Goal: Task Accomplishment & Management: Manage account settings

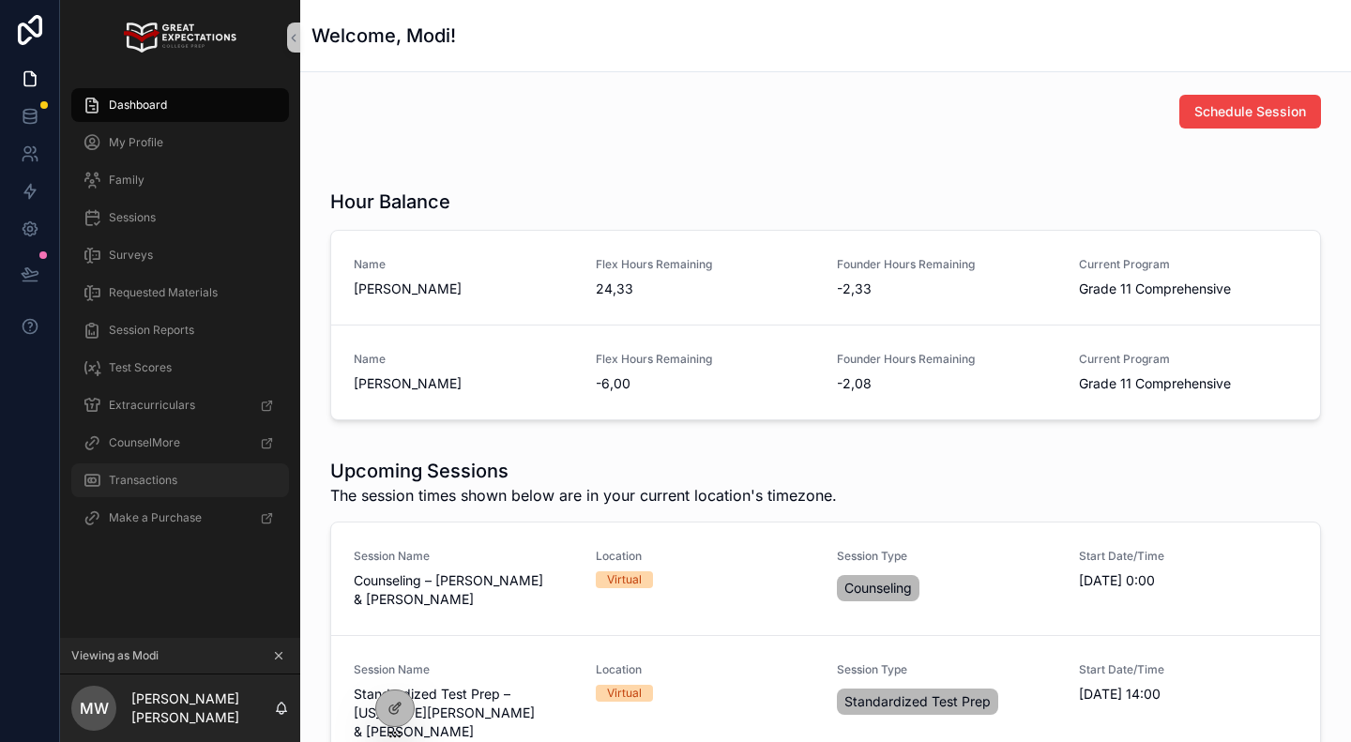
click at [138, 479] on span "Transactions" at bounding box center [143, 480] width 68 height 15
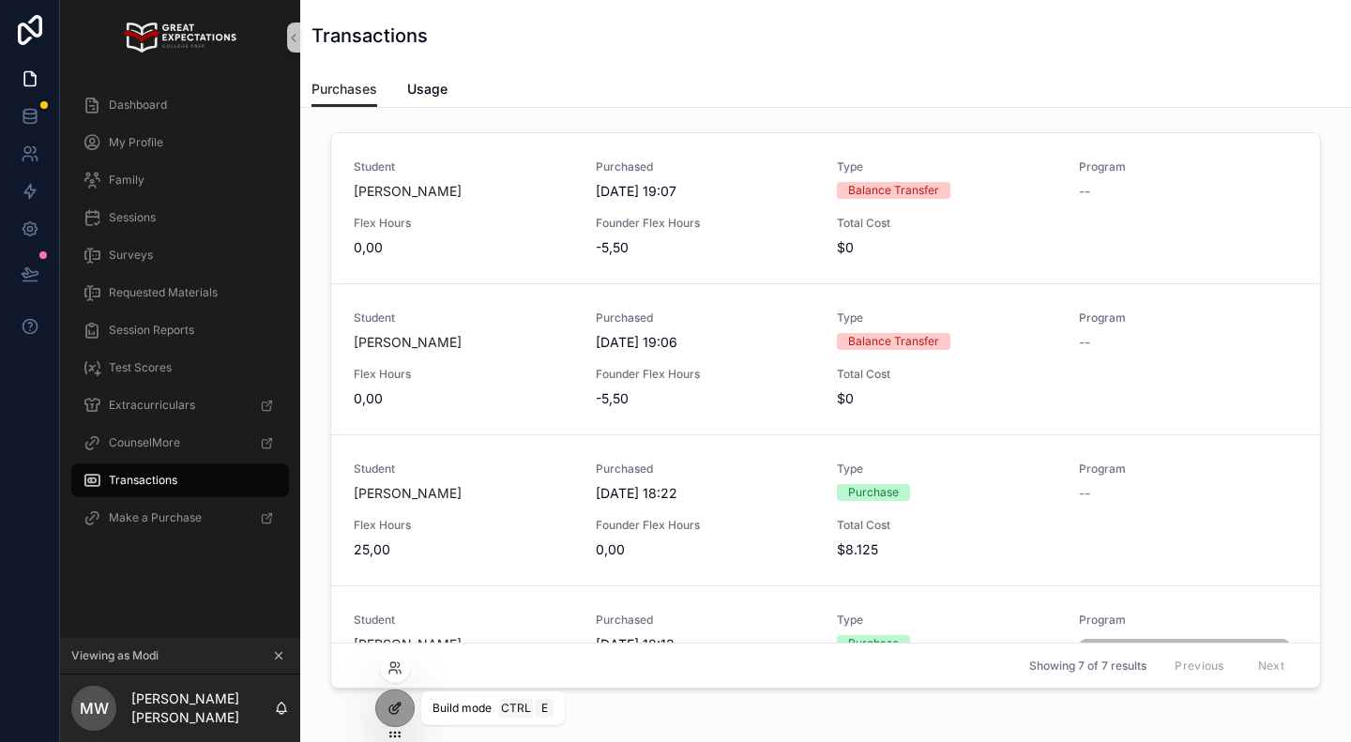
click at [392, 707] on icon at bounding box center [394, 708] width 15 height 15
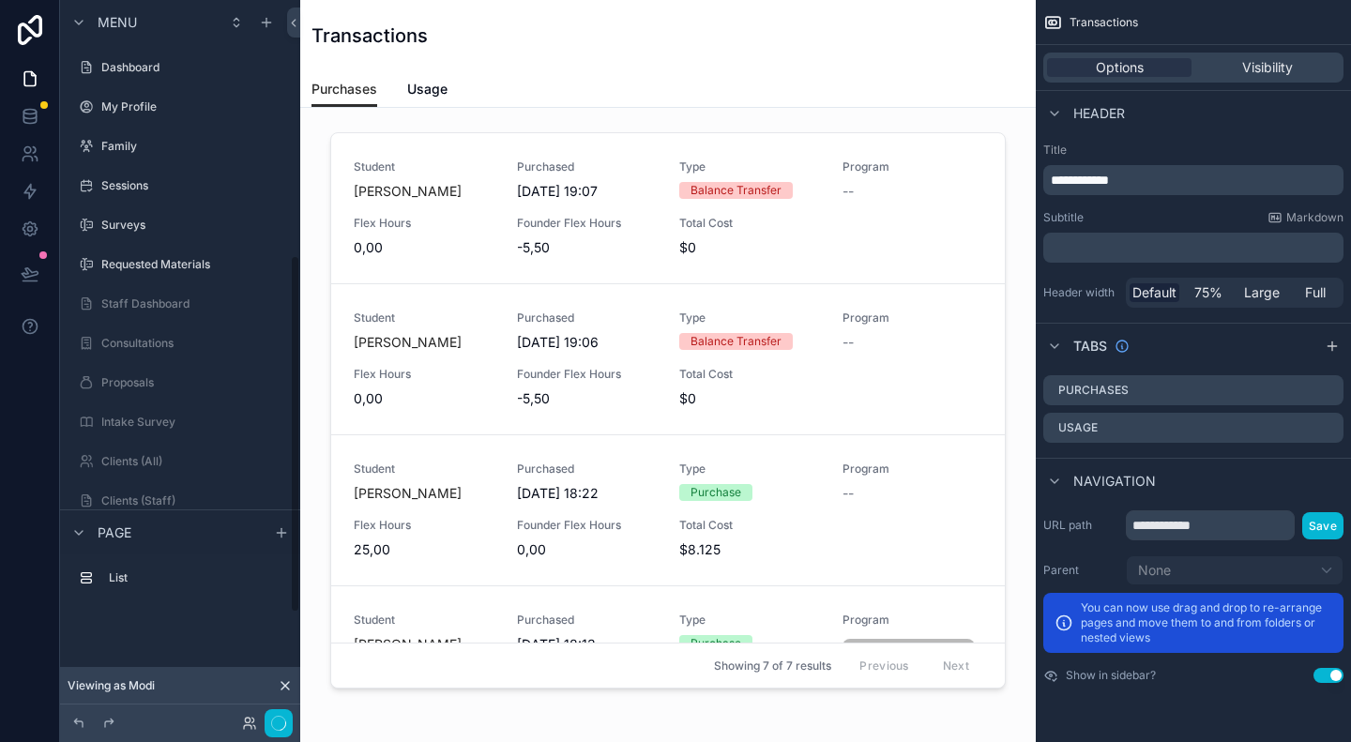
scroll to position [514, 0]
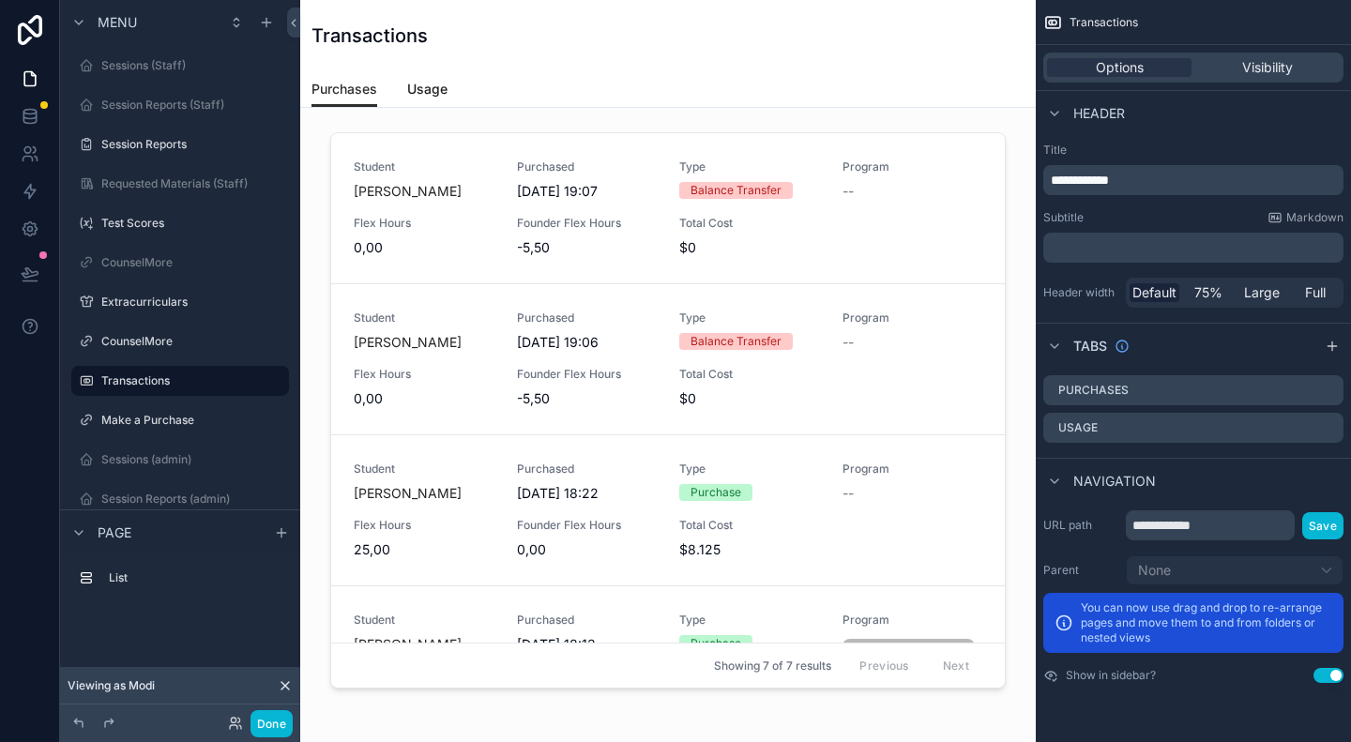
click at [422, 85] on span "Usage" at bounding box center [427, 89] width 40 height 19
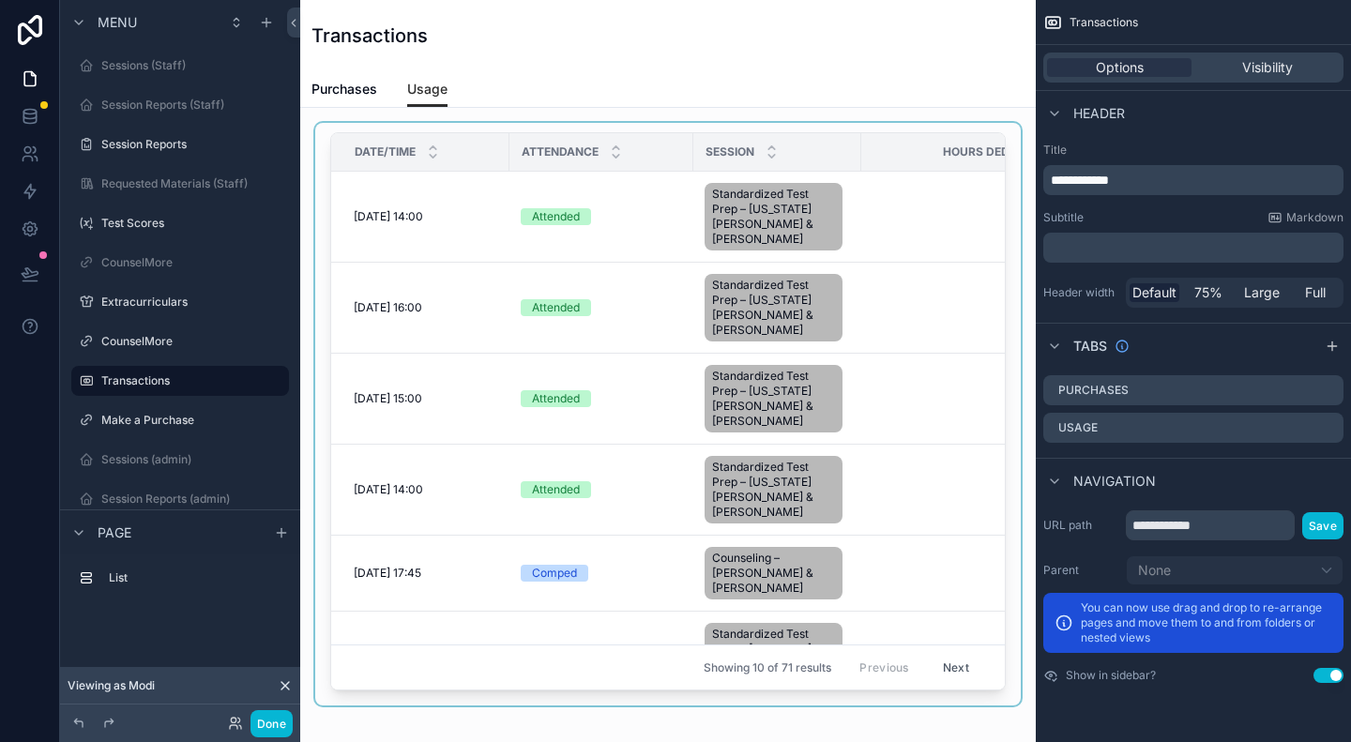
drag, startPoint x: 495, startPoint y: 680, endPoint x: 631, endPoint y: 688, distance: 136.3
click at [631, 688] on div "scrollable content" at bounding box center [668, 414] width 706 height 583
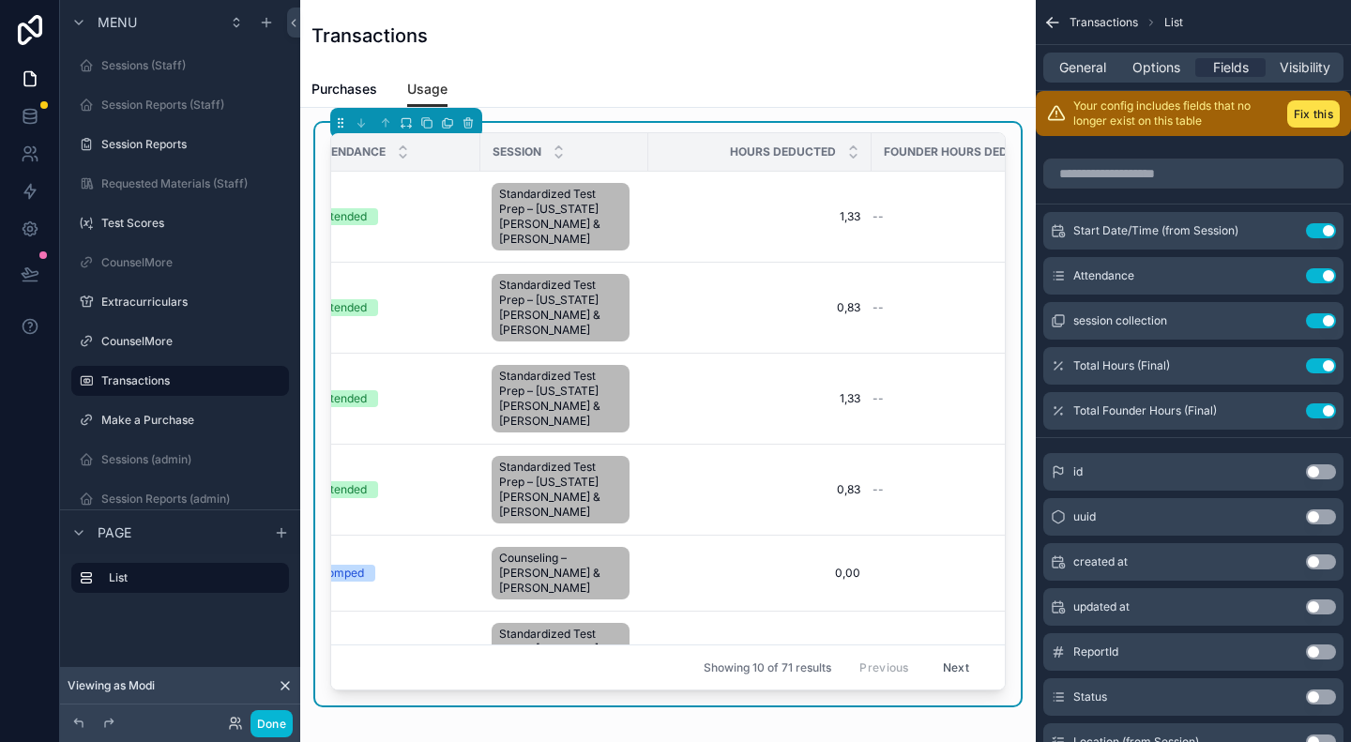
scroll to position [0, 220]
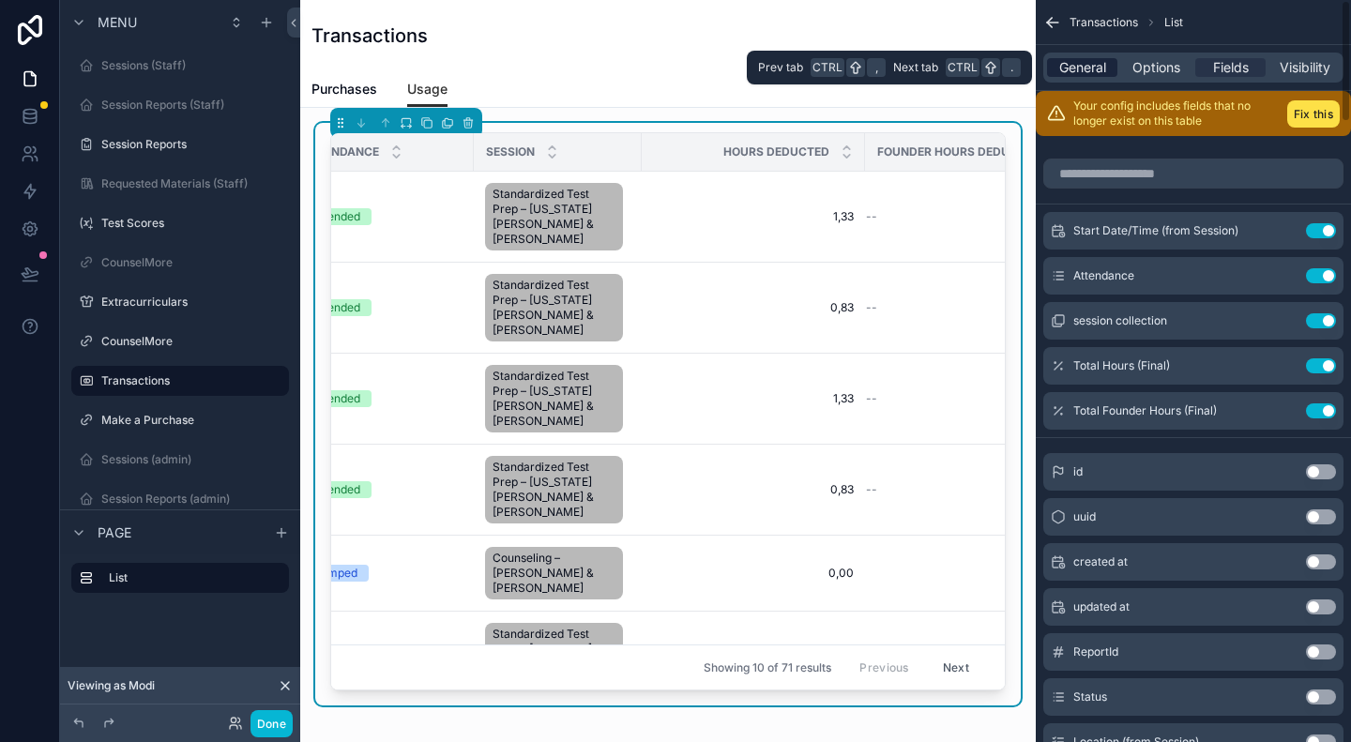
click at [1084, 69] on span "General" at bounding box center [1082, 67] width 47 height 19
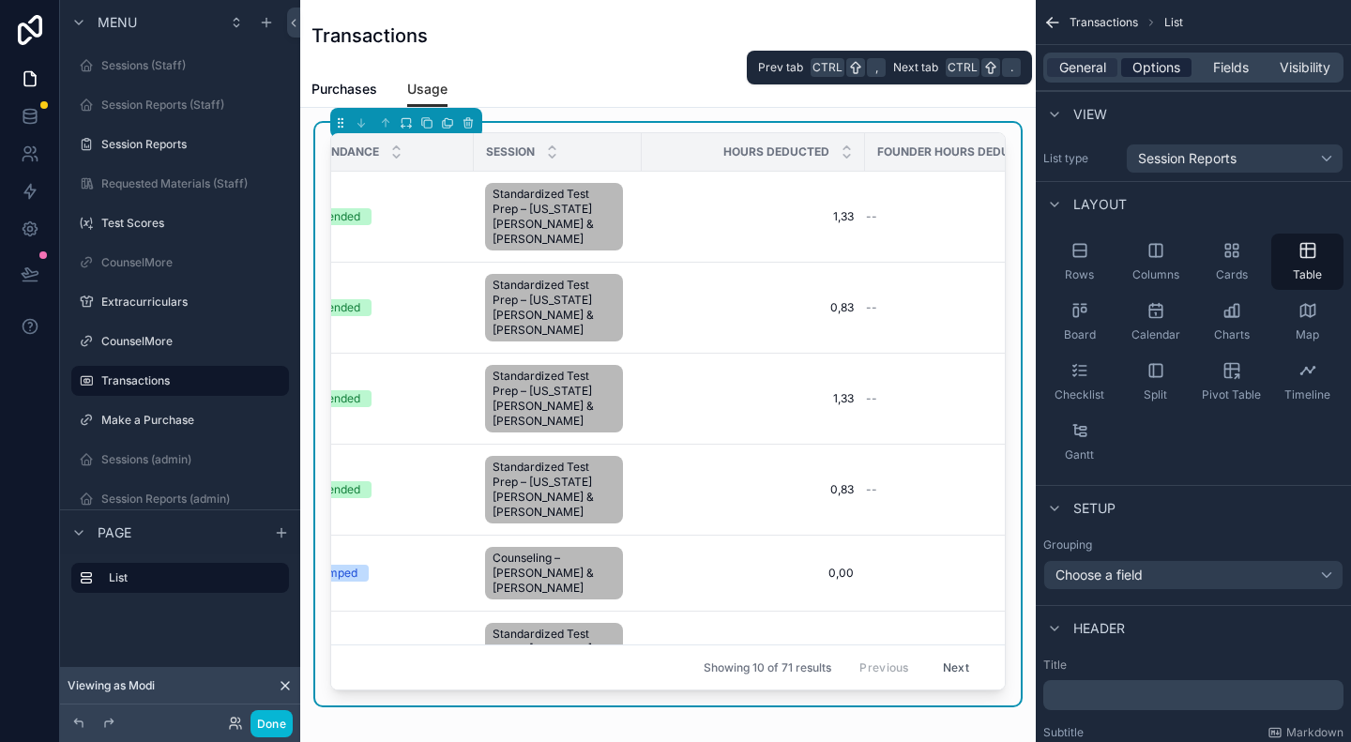
click at [1156, 63] on span "Options" at bounding box center [1156, 67] width 48 height 19
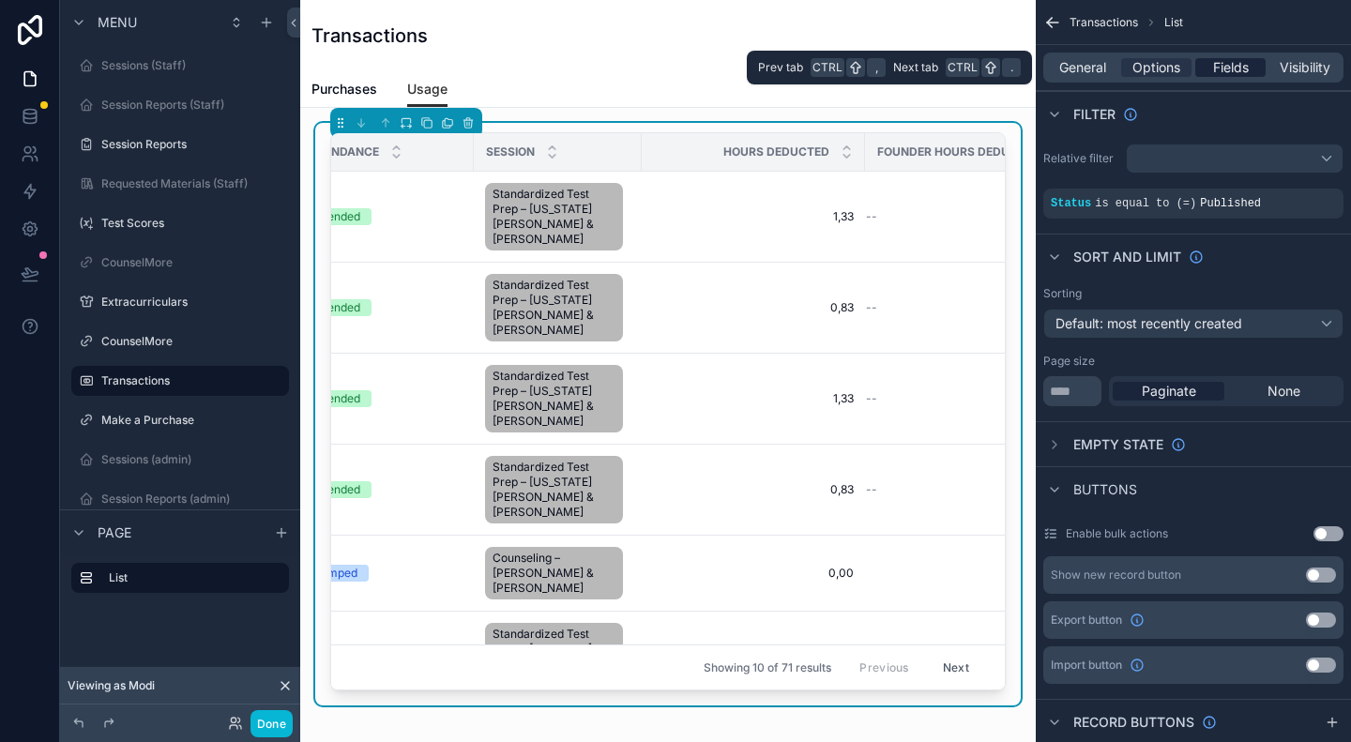
click at [1221, 62] on span "Fields" at bounding box center [1231, 67] width 36 height 19
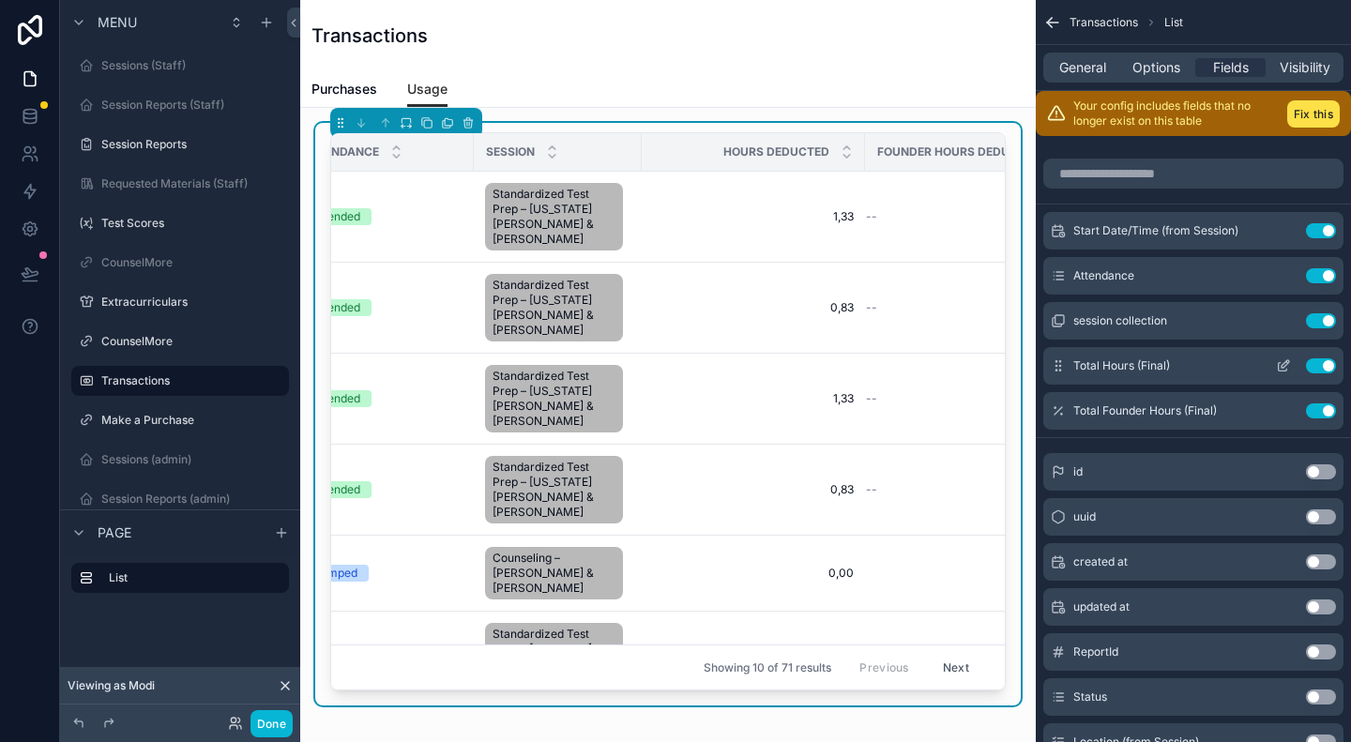
click at [1113, 361] on span "Total Hours (Final)" at bounding box center [1121, 365] width 97 height 15
click at [1285, 362] on icon "scrollable content" at bounding box center [1283, 365] width 15 height 15
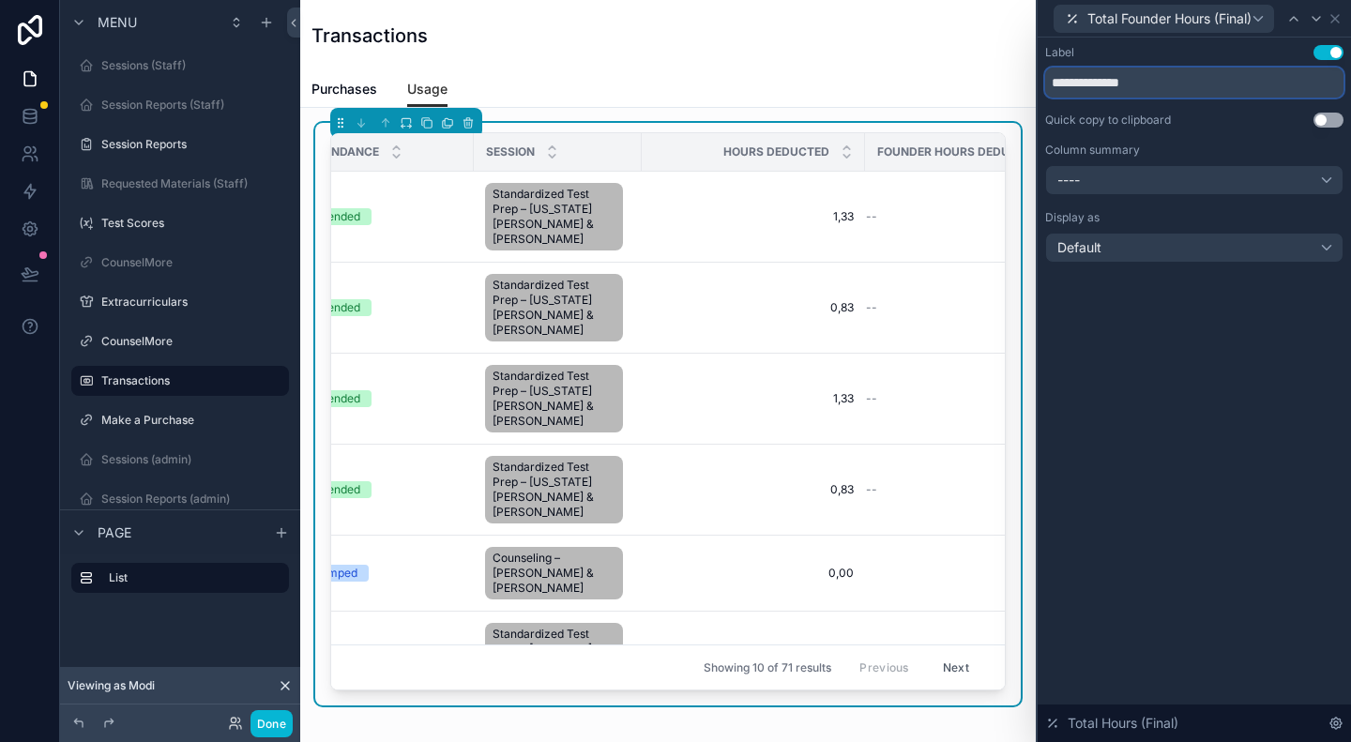
click at [1145, 81] on input "**********" at bounding box center [1194, 83] width 298 height 30
click at [1335, 17] on icon at bounding box center [1335, 18] width 15 height 15
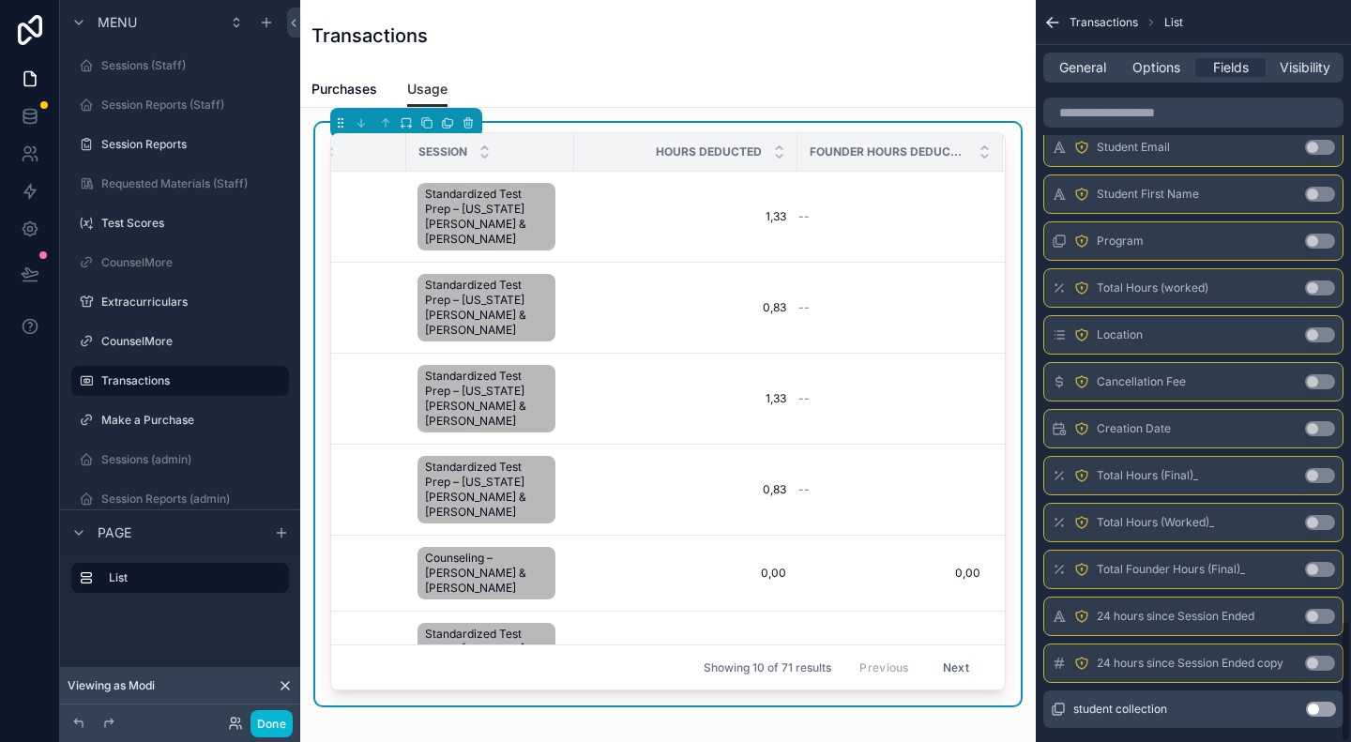
scroll to position [3747, 0]
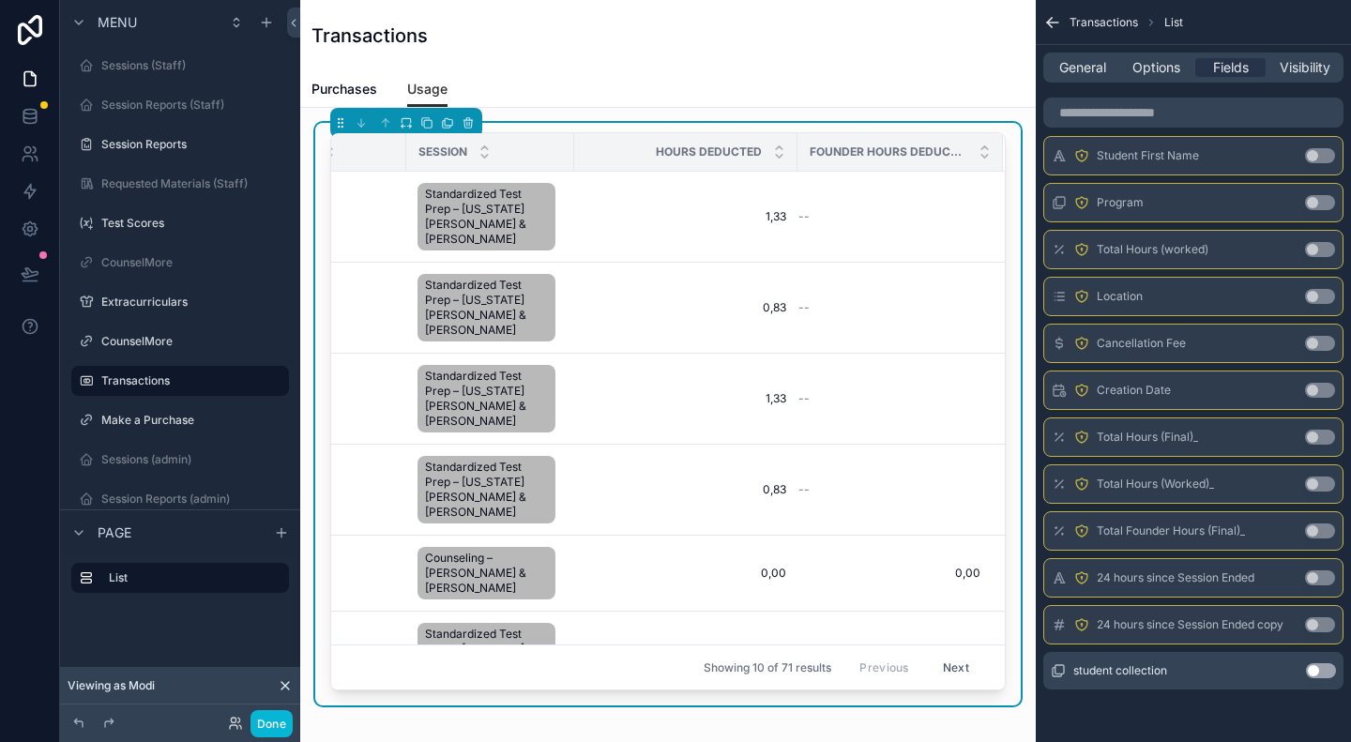
click at [1321, 437] on button "Use setting" at bounding box center [1320, 437] width 30 height 15
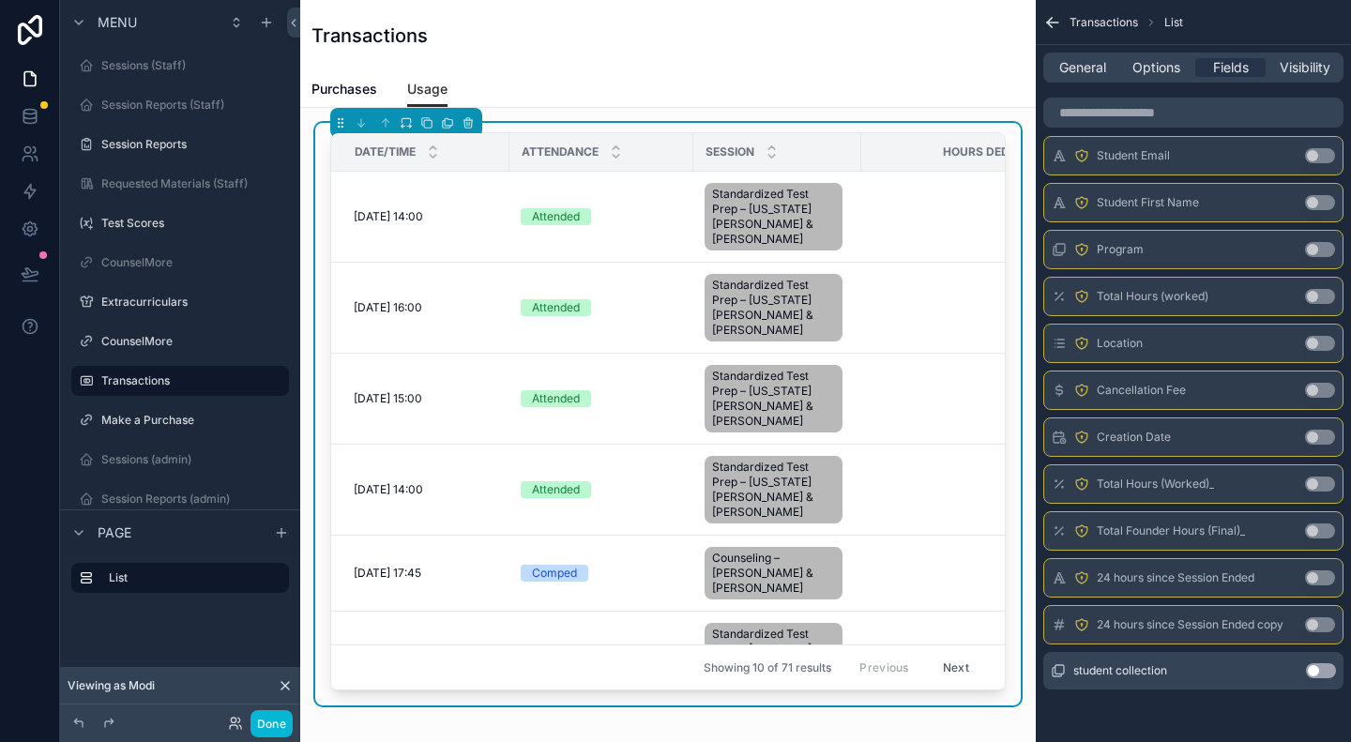
click at [1325, 530] on button "Use setting" at bounding box center [1320, 531] width 30 height 15
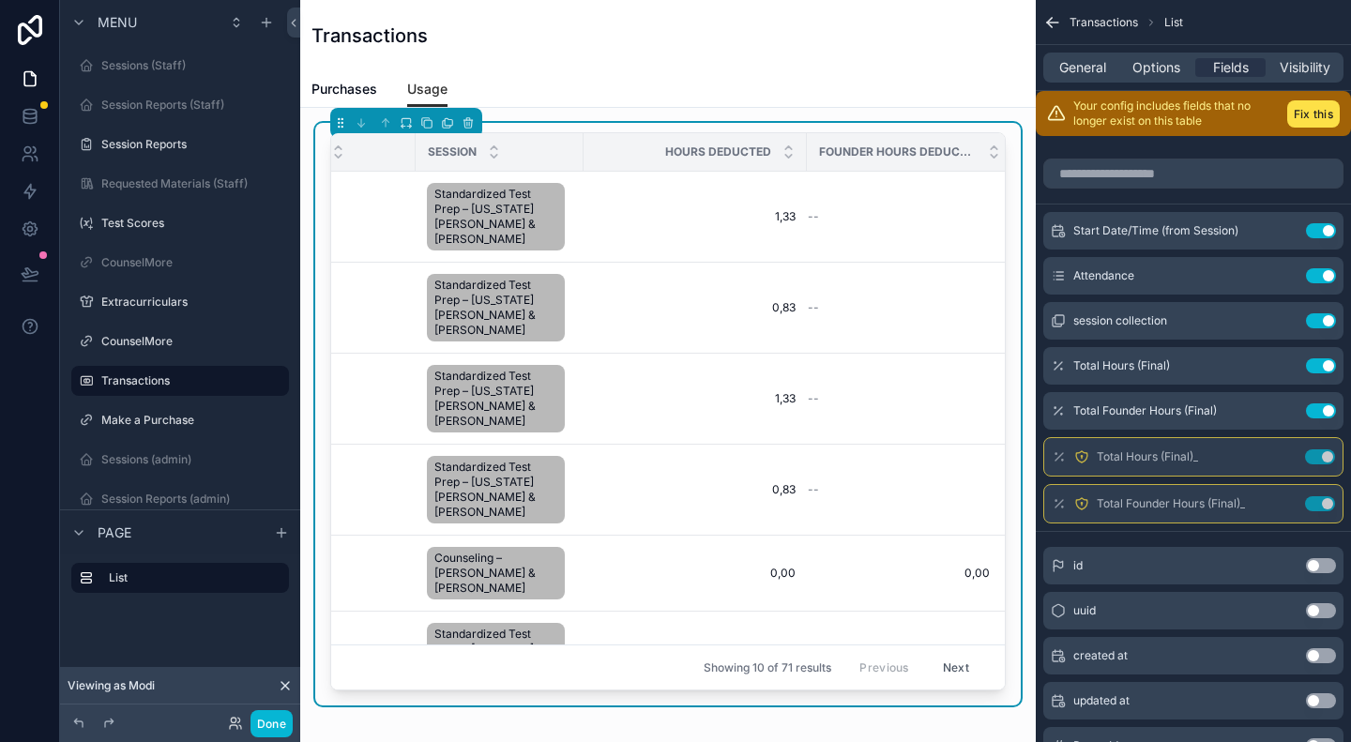
scroll to position [0, 315]
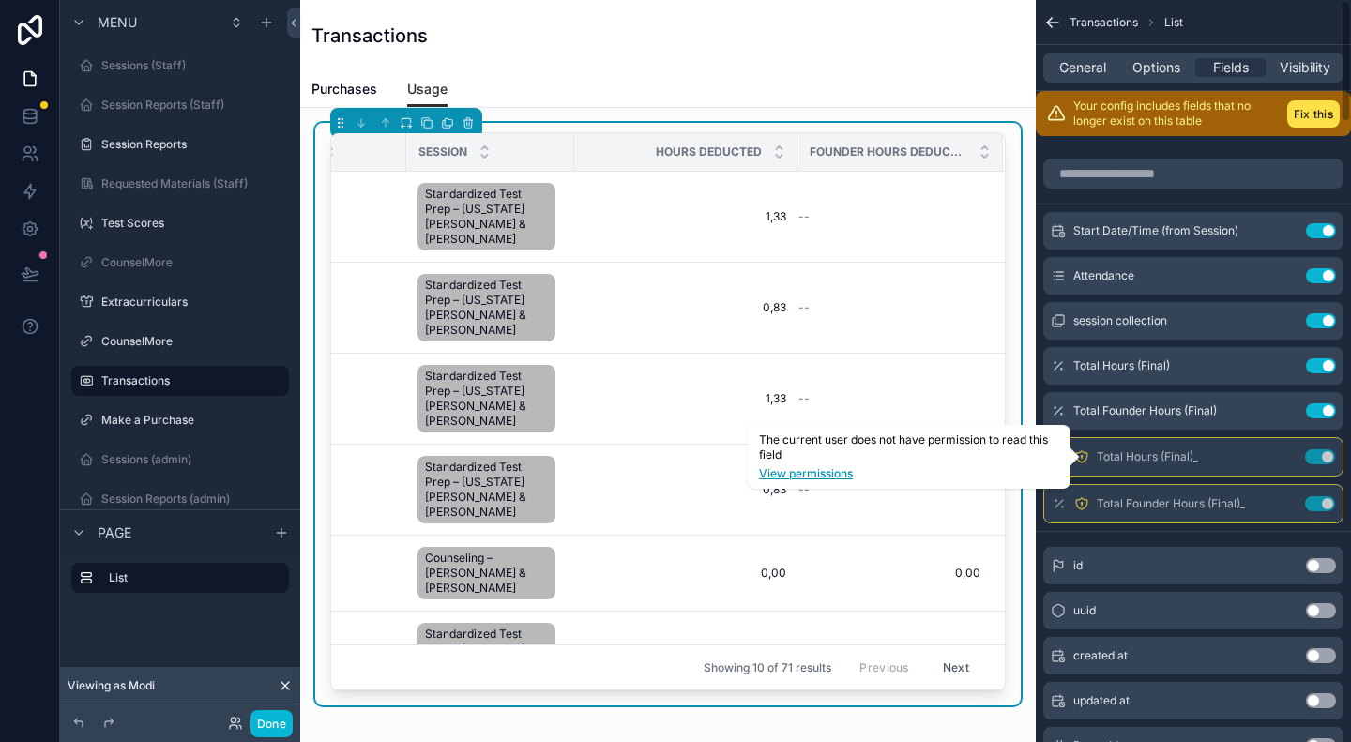
click at [818, 469] on link "View permissions" at bounding box center [909, 473] width 300 height 15
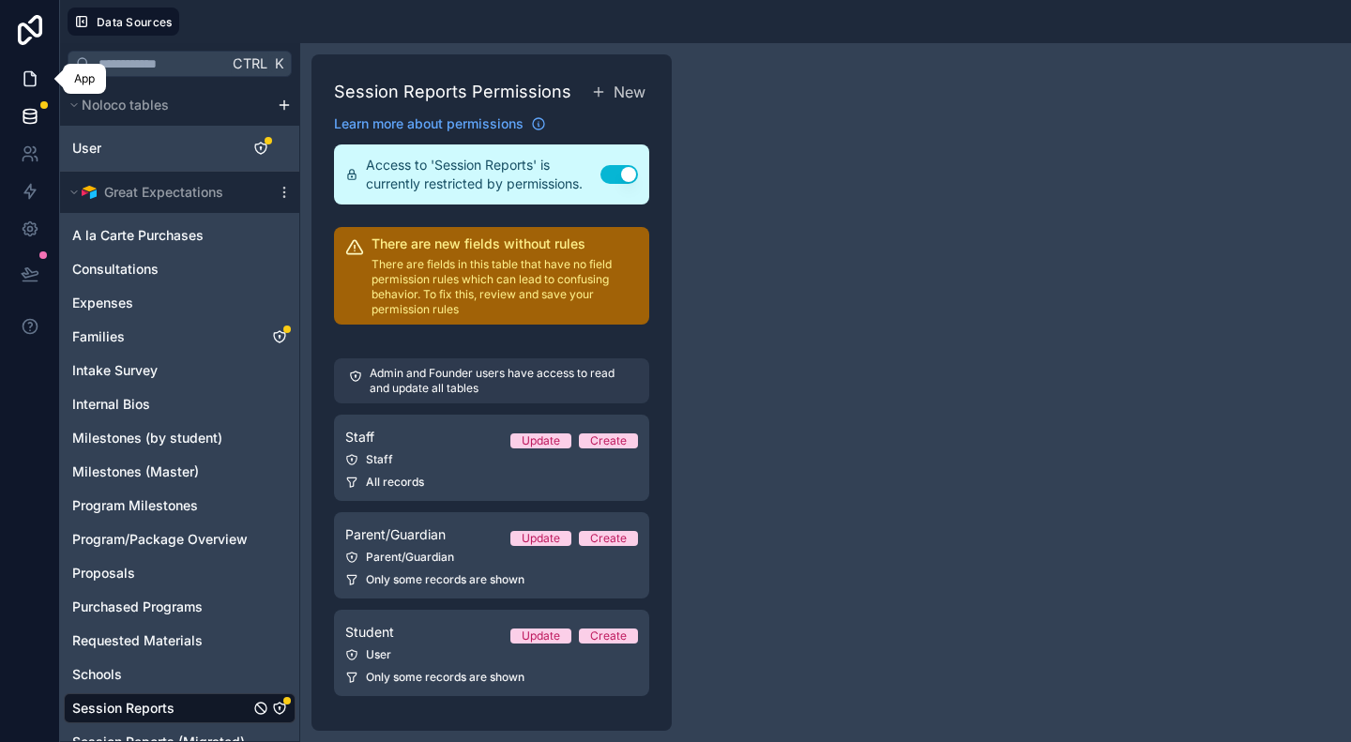
drag, startPoint x: 32, startPoint y: 73, endPoint x: 44, endPoint y: 82, distance: 14.8
click at [32, 73] on icon at bounding box center [29, 79] width 11 height 14
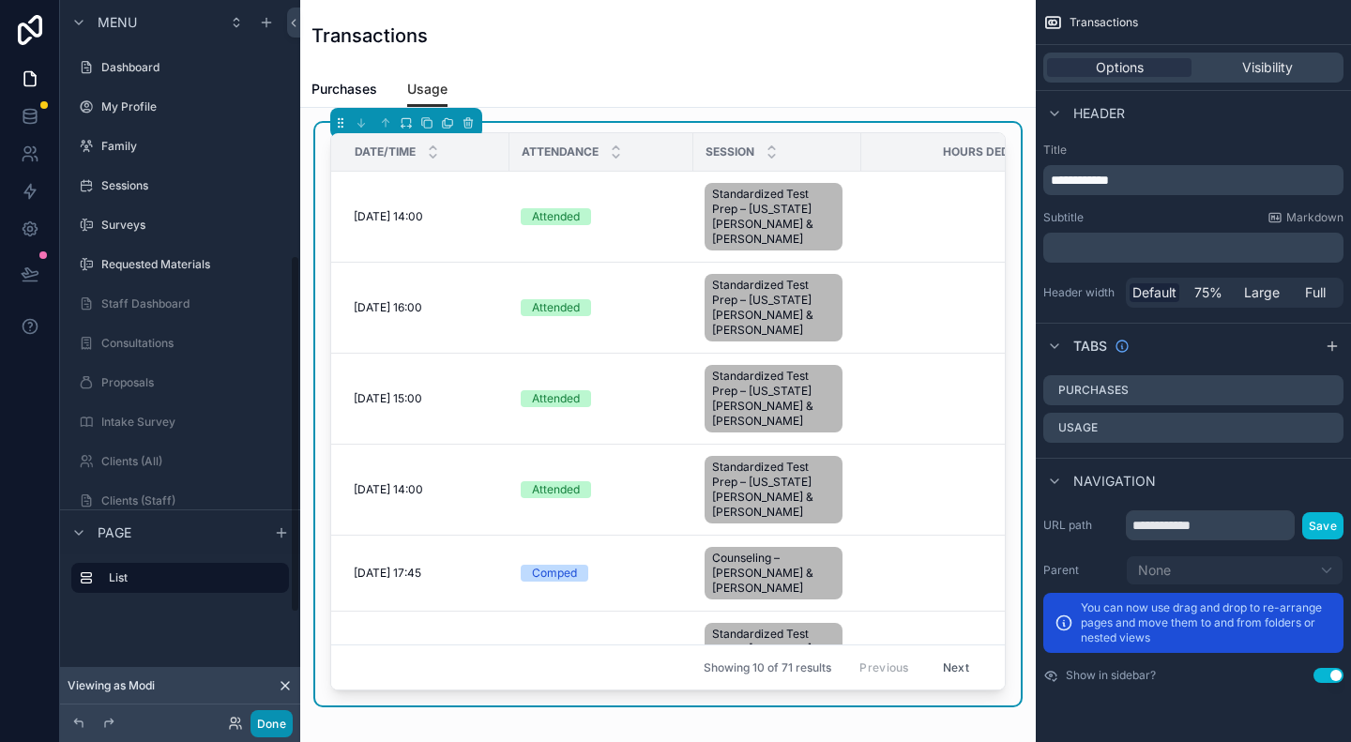
scroll to position [514, 0]
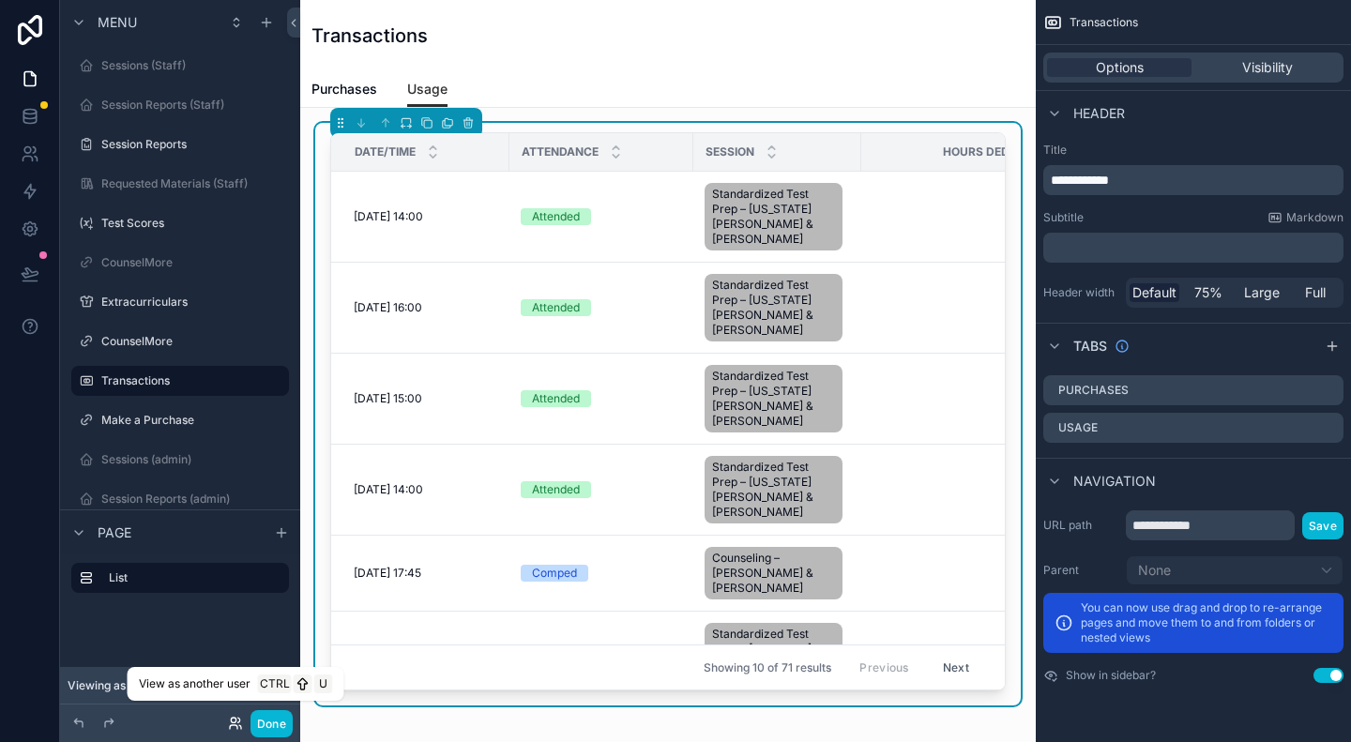
click at [238, 720] on icon at bounding box center [235, 723] width 15 height 15
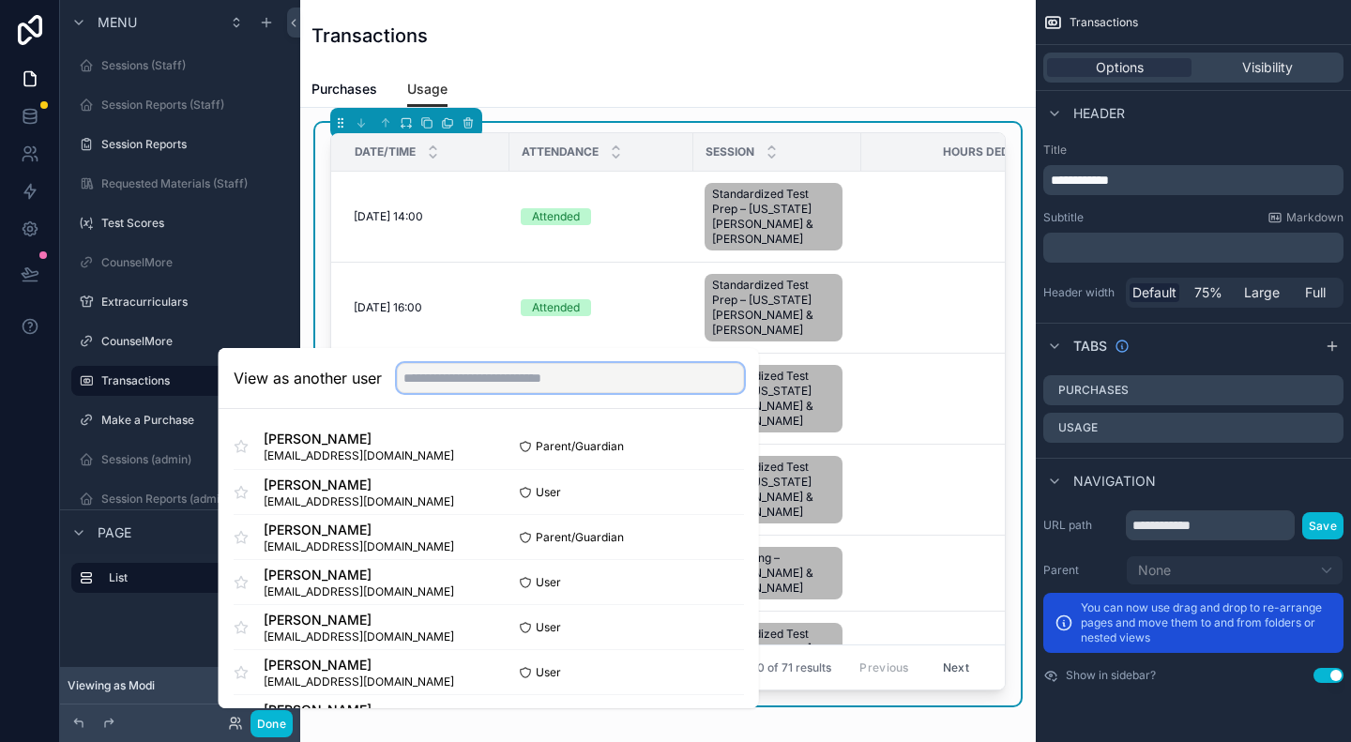
click at [487, 381] on input "text" at bounding box center [570, 378] width 347 height 30
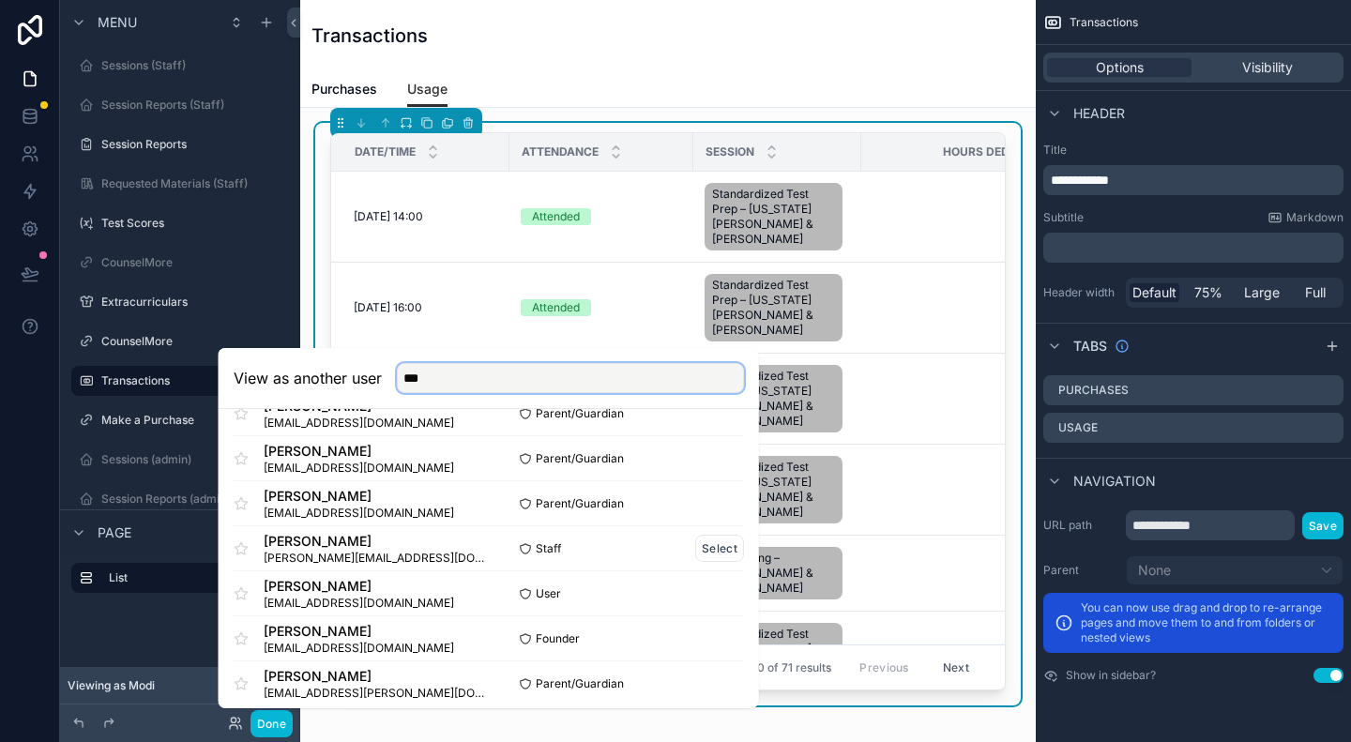
scroll to position [496, 0]
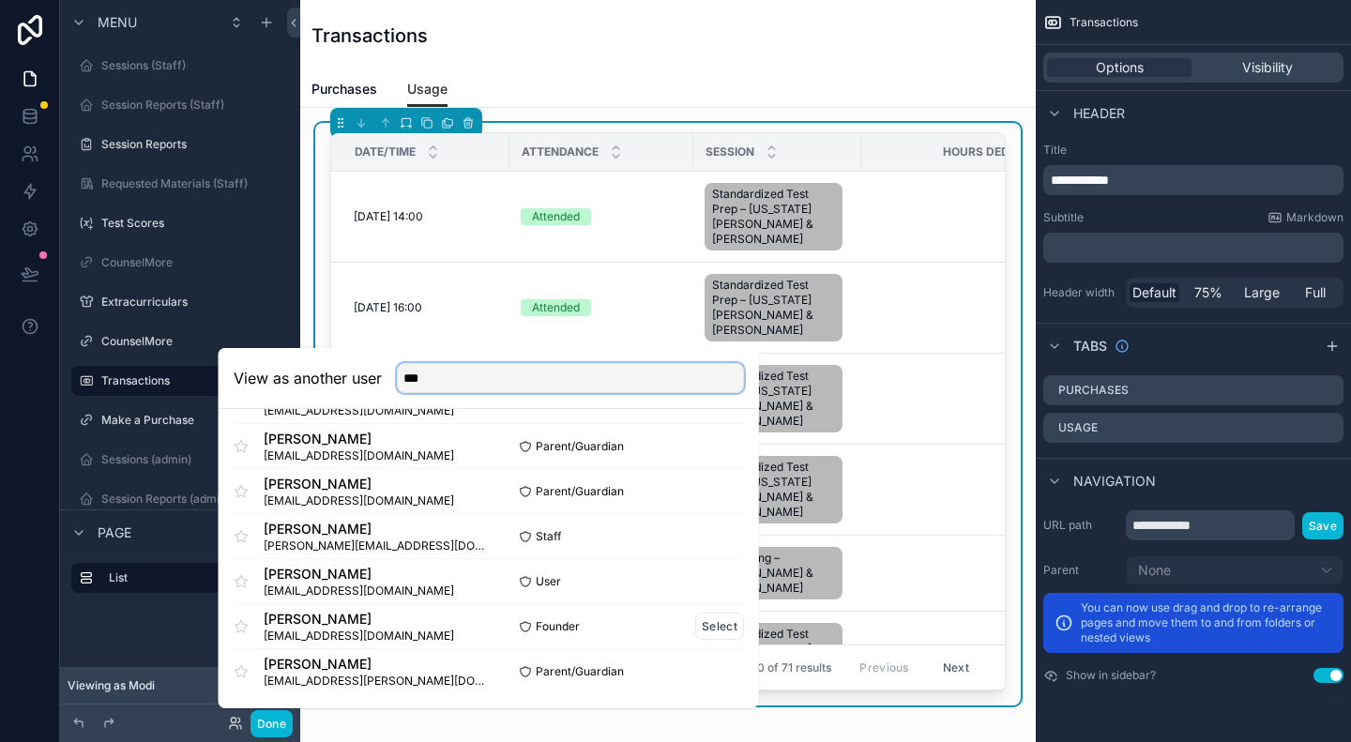
type input "***"
click at [468, 630] on div "Jen Kaifesh jen@gecollegeprep.com" at bounding box center [361, 627] width 255 height 34
click at [698, 627] on button "Select" at bounding box center [719, 626] width 49 height 27
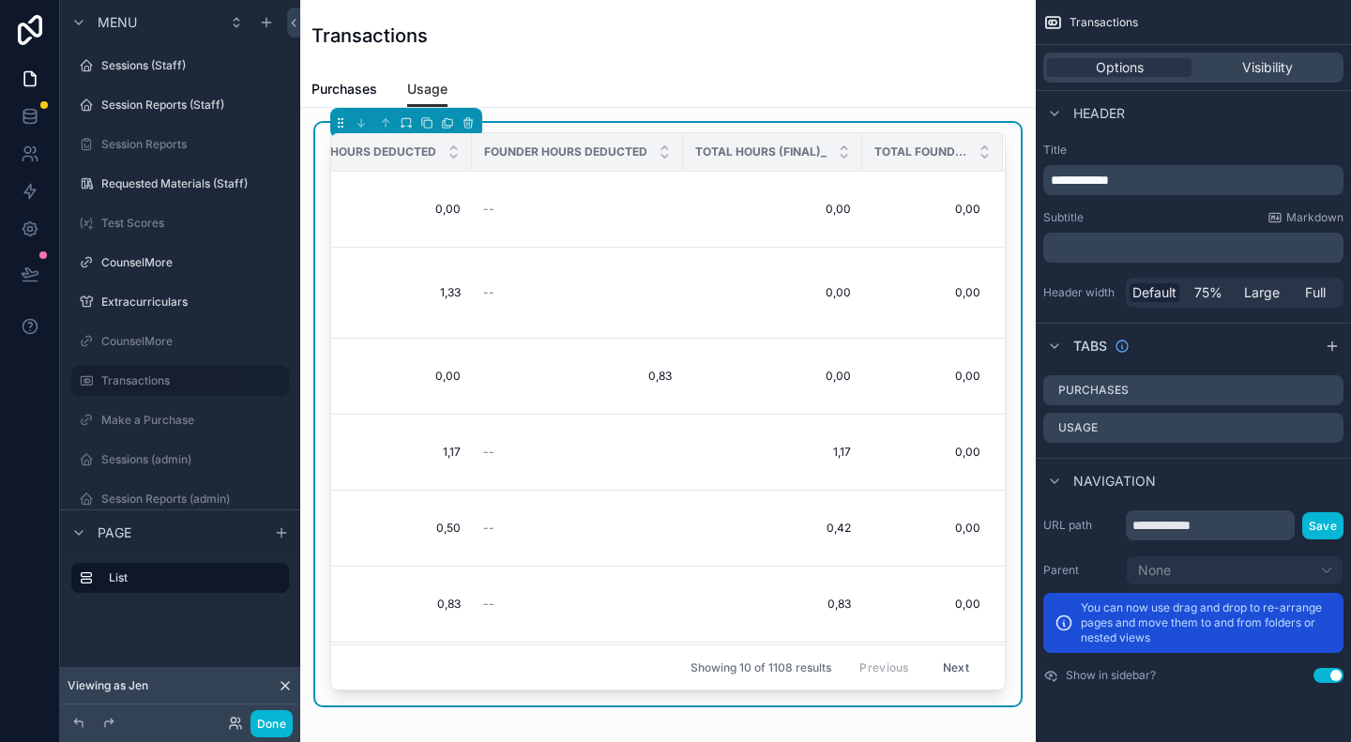
scroll to position [0, 637]
click at [708, 224] on td "0,00 0,00" at bounding box center [772, 210] width 179 height 76
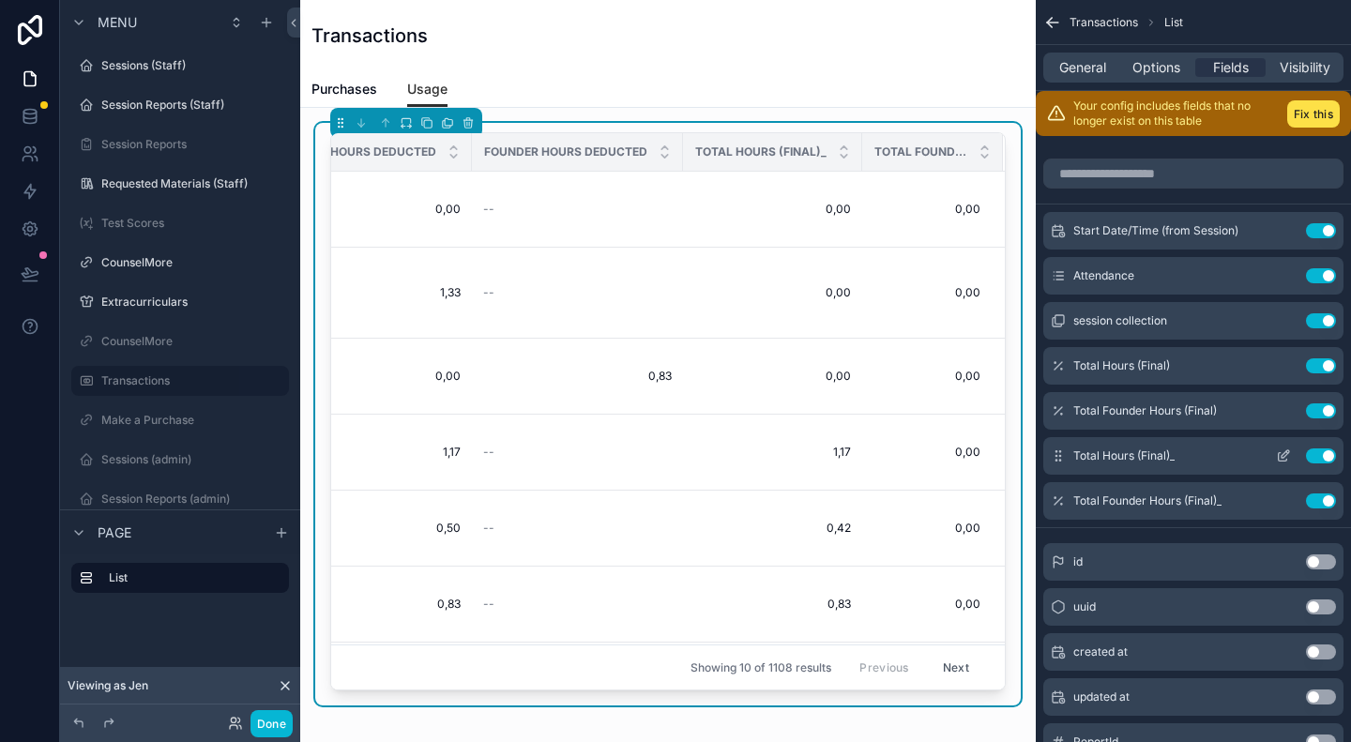
click at [1284, 451] on icon "scrollable content" at bounding box center [1283, 455] width 15 height 15
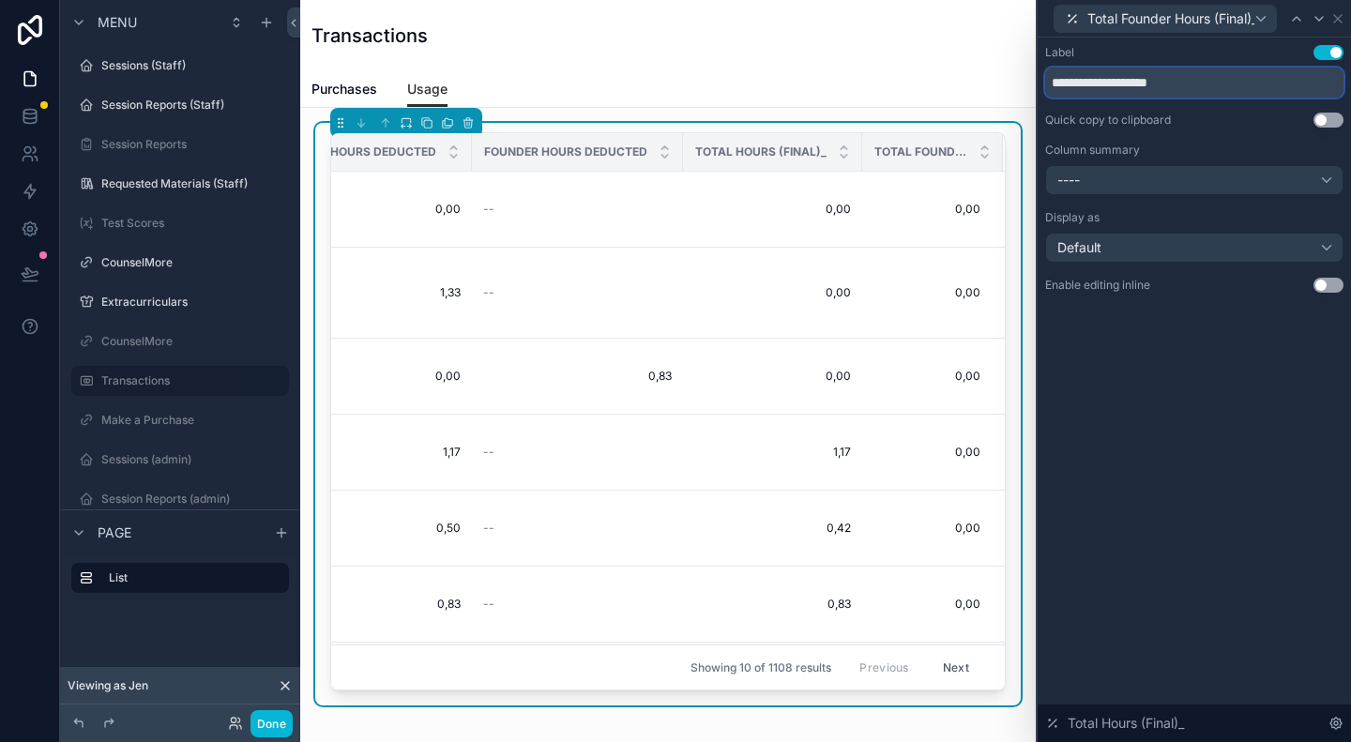
click at [1189, 81] on input "**********" at bounding box center [1194, 83] width 298 height 30
paste input "text"
type input "**********"
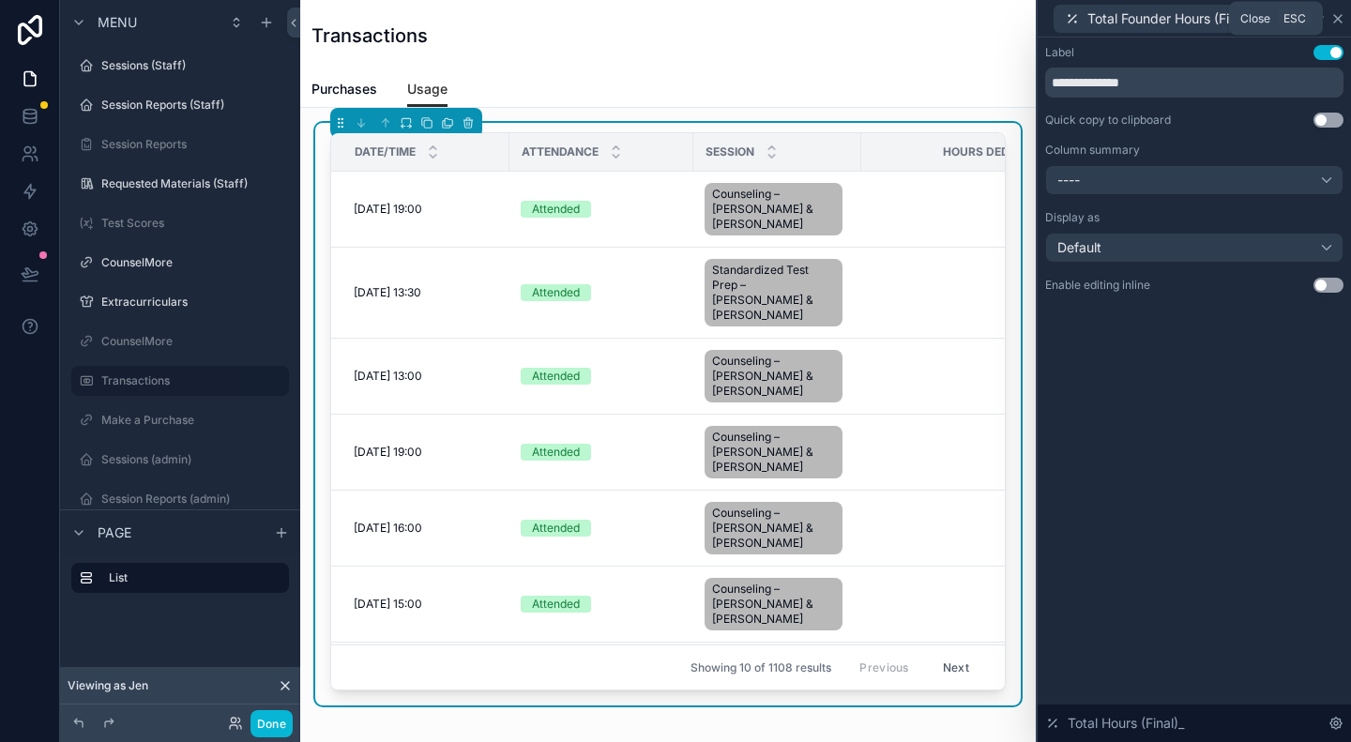
click at [1340, 19] on icon at bounding box center [1337, 18] width 15 height 15
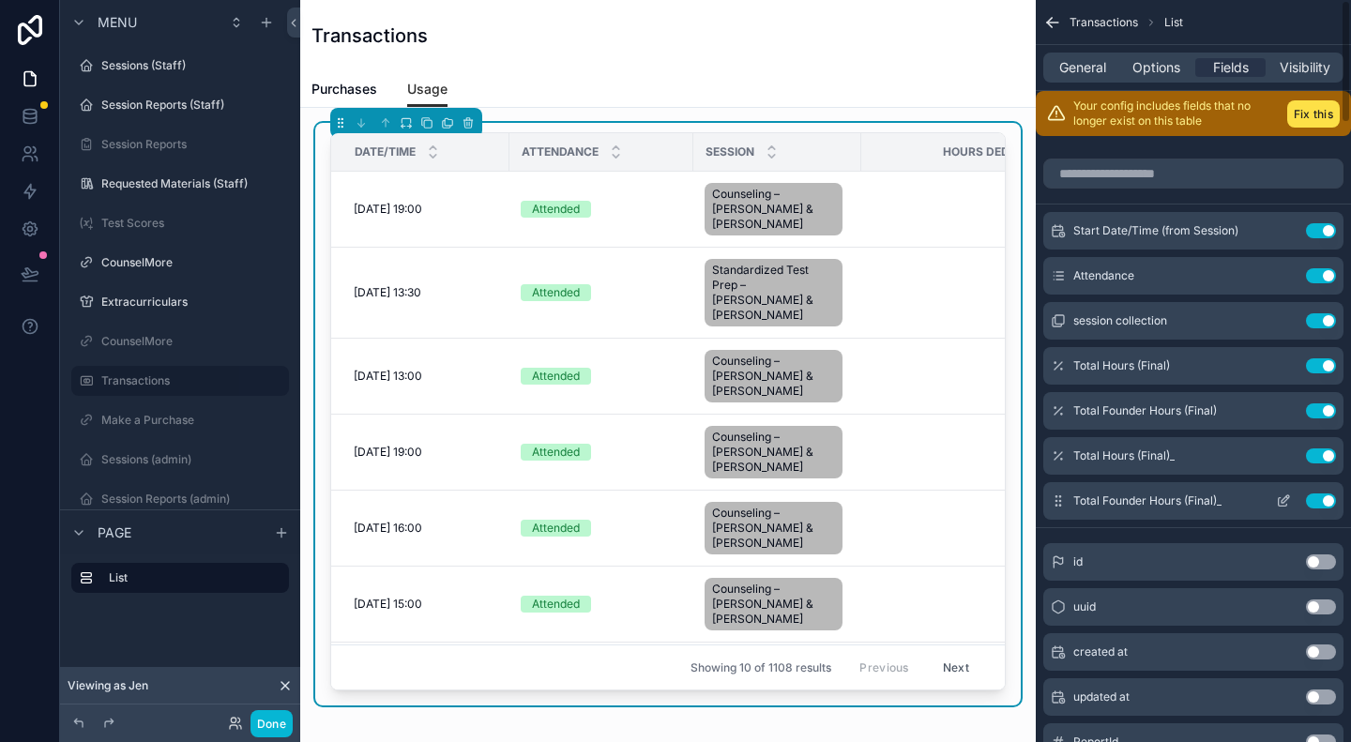
click at [1149, 502] on span "Total Founder Hours (Final)_" at bounding box center [1147, 501] width 148 height 15
click at [1280, 499] on icon "scrollable content" at bounding box center [1283, 501] width 15 height 15
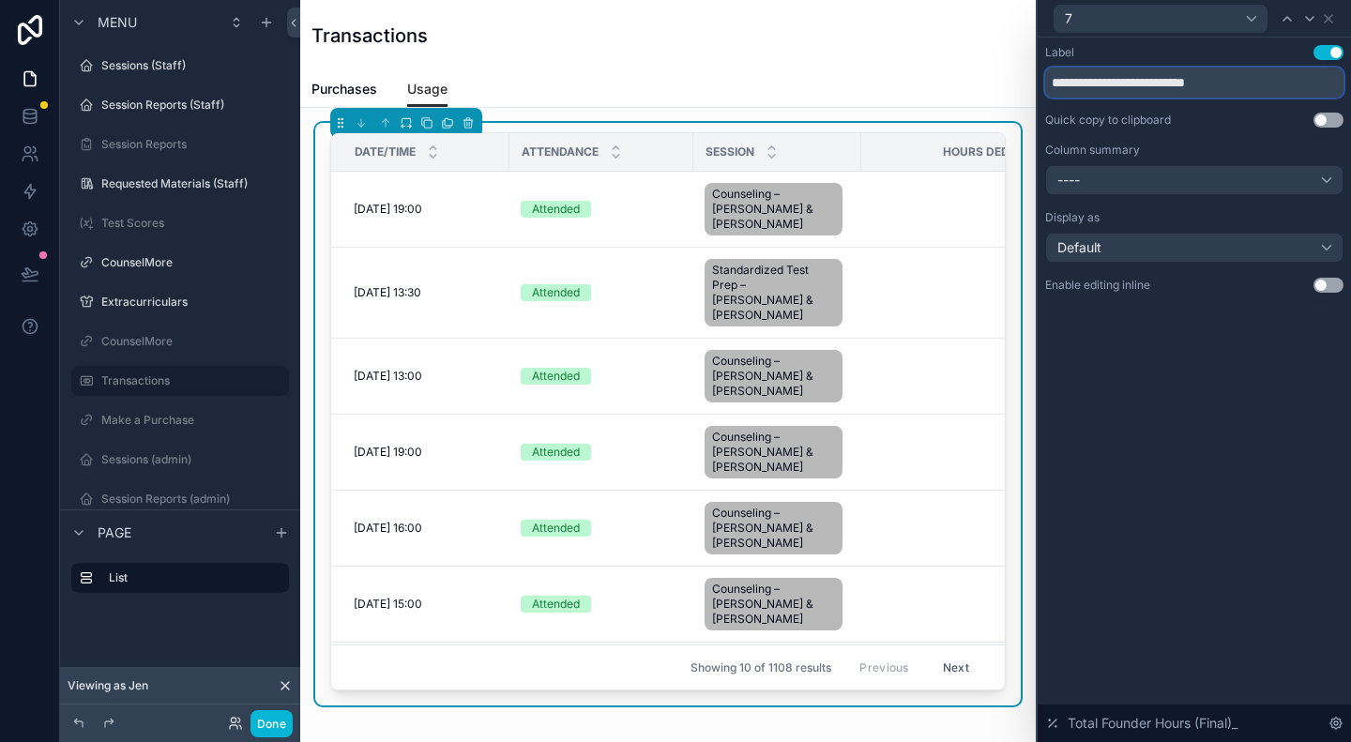
click at [1188, 90] on input "**********" at bounding box center [1194, 83] width 298 height 30
paste input "text"
click at [1054, 80] on input "**********" at bounding box center [1194, 83] width 298 height 30
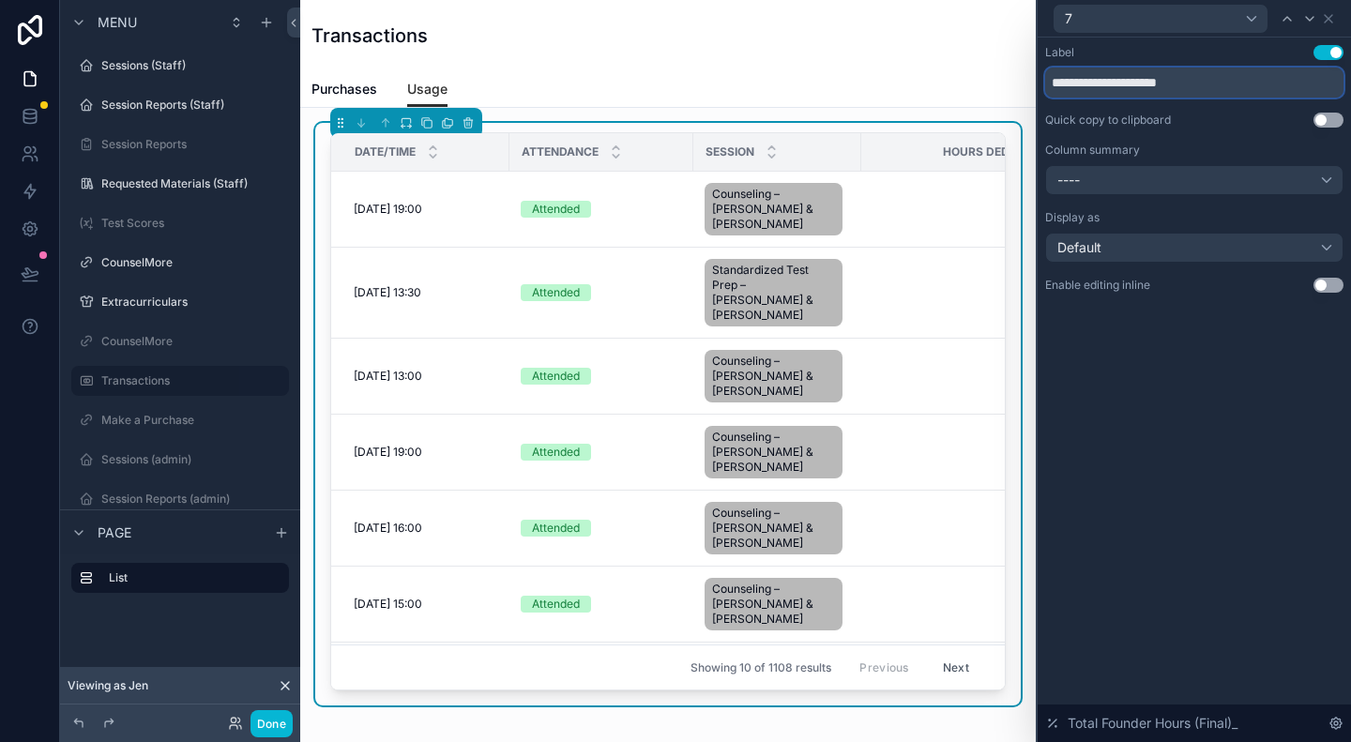
click at [1065, 81] on input "**********" at bounding box center [1194, 83] width 298 height 30
type input "**********"
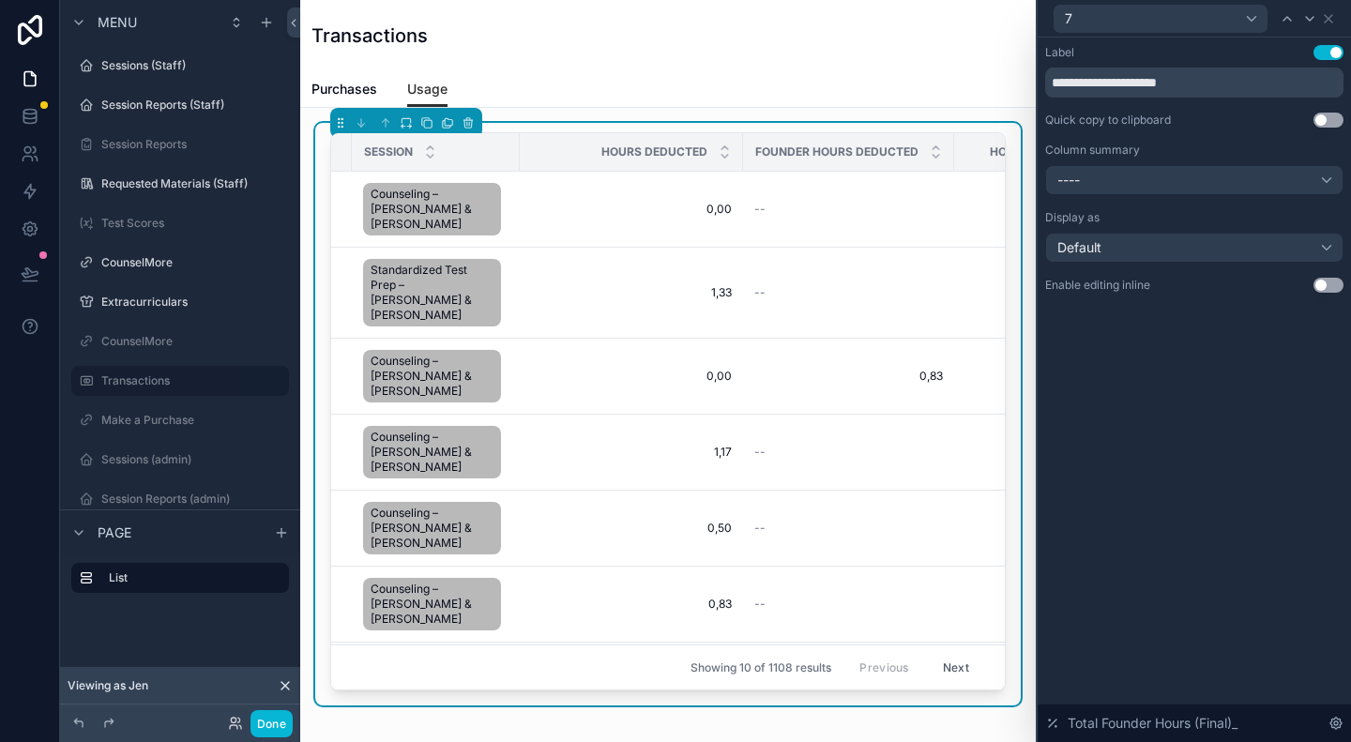
scroll to position [0, 335]
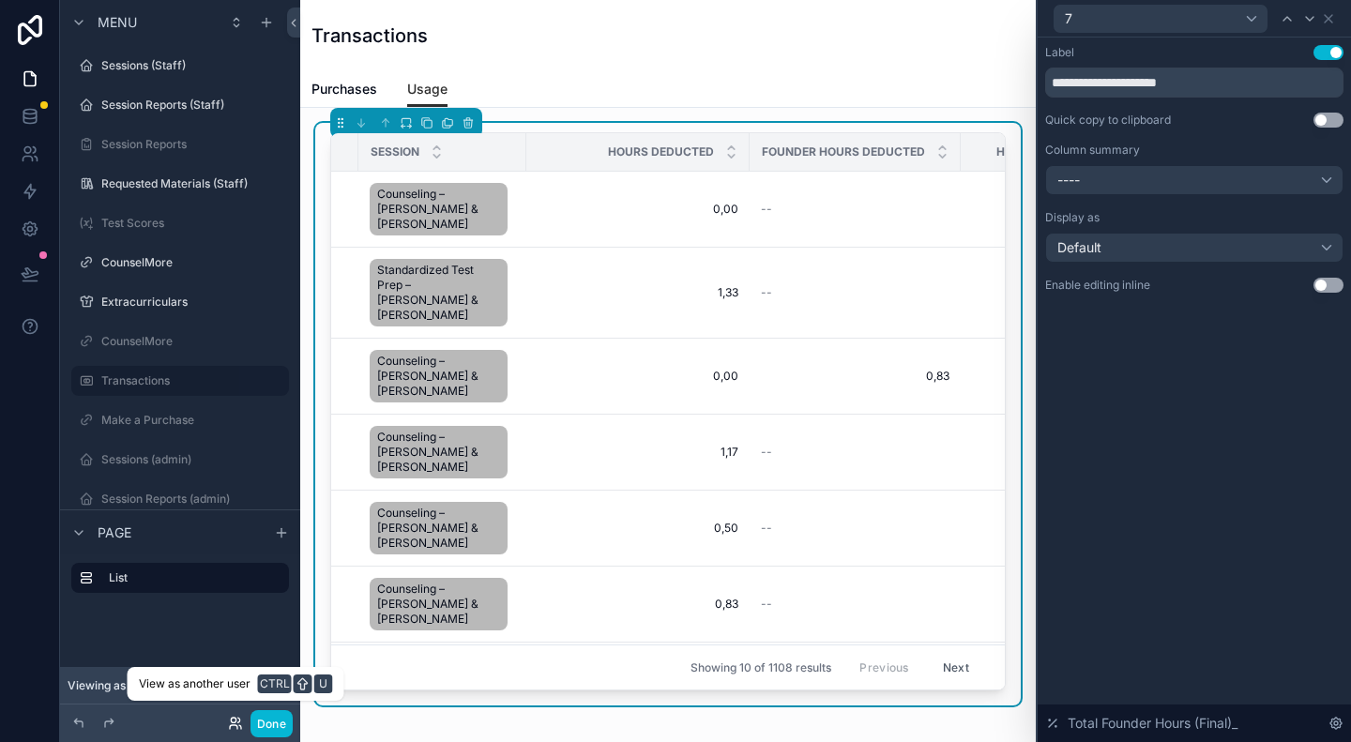
click at [231, 721] on icon at bounding box center [233, 720] width 5 height 5
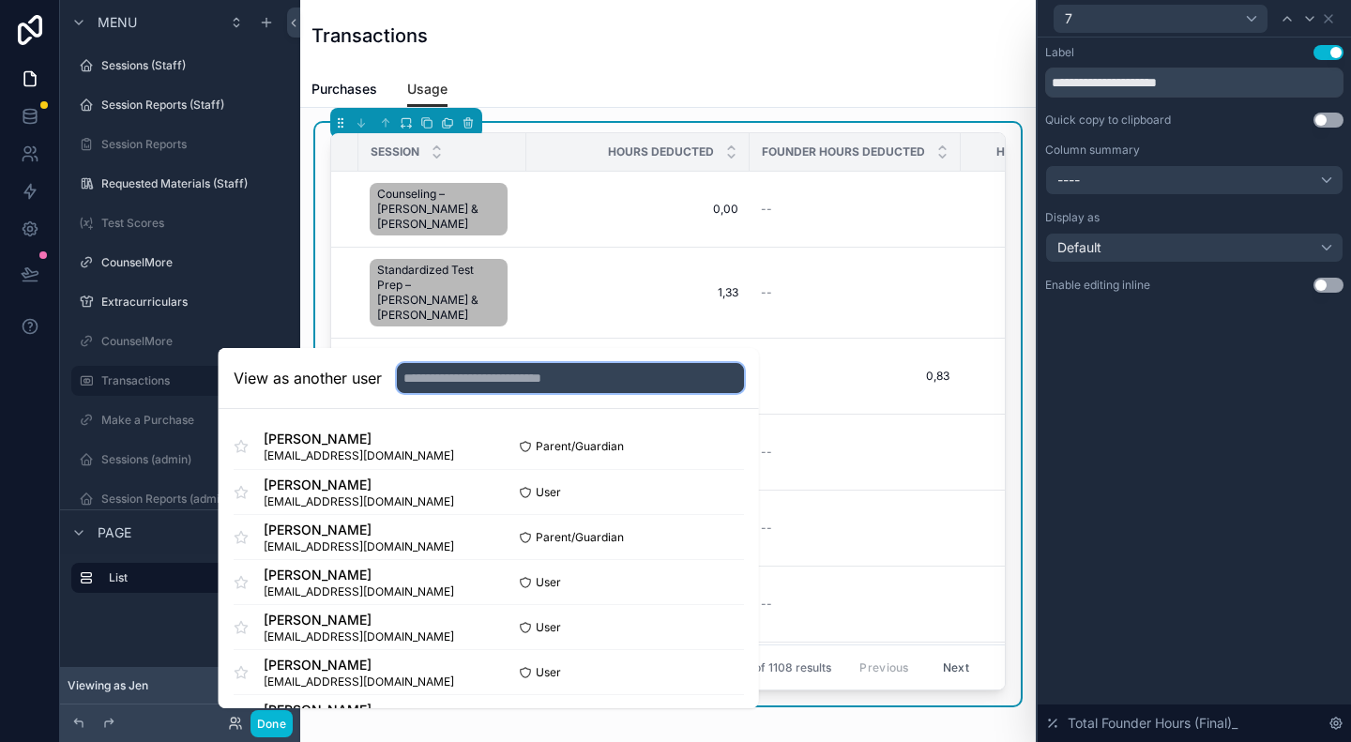
click at [514, 371] on input "text" at bounding box center [570, 378] width 347 height 30
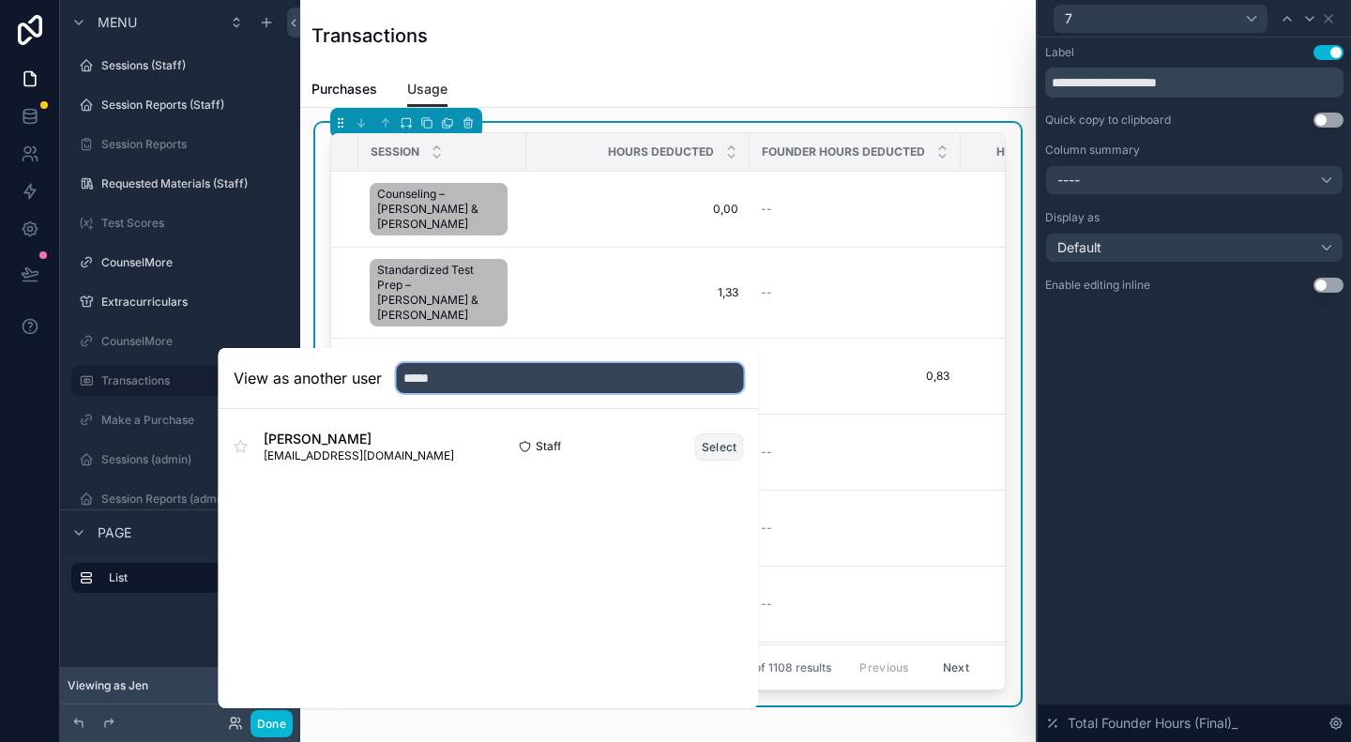
type input "*****"
click at [719, 444] on button "Select" at bounding box center [719, 446] width 49 height 27
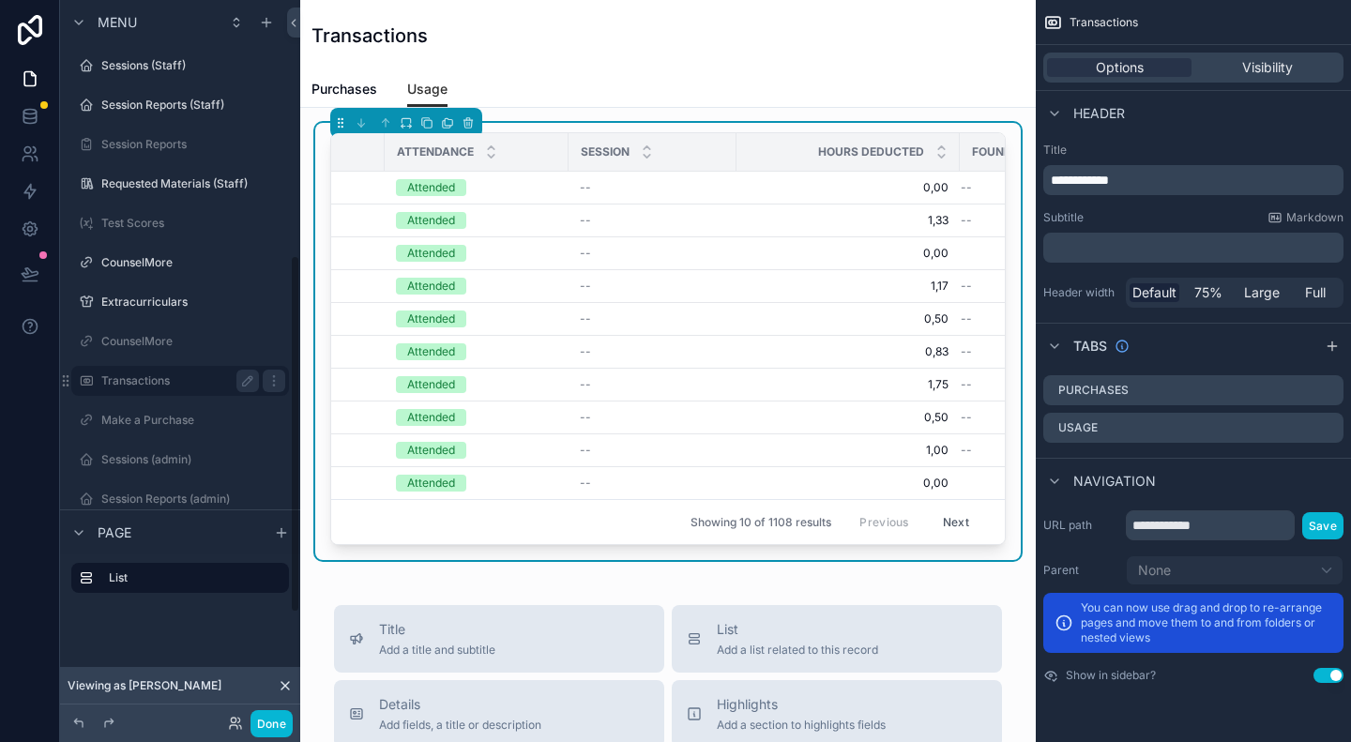
click at [156, 375] on label "Transactions" at bounding box center [176, 380] width 150 height 15
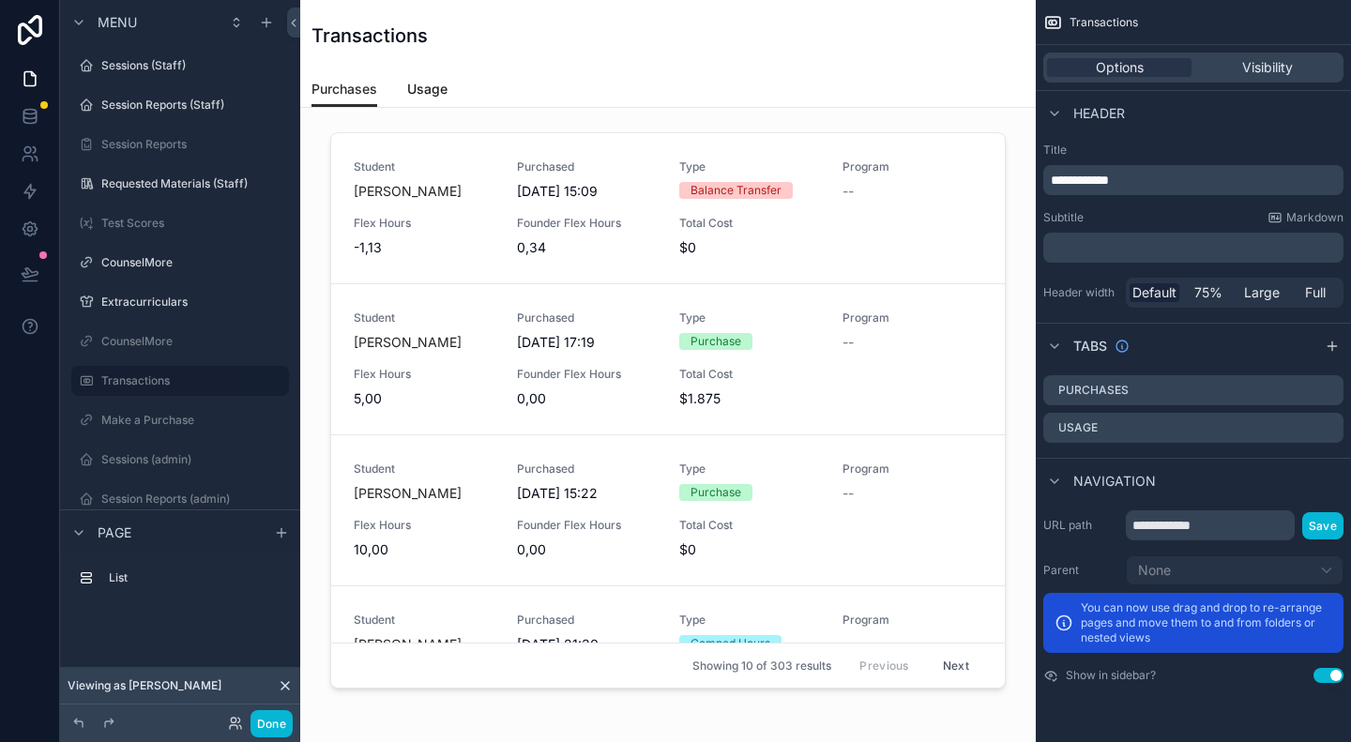
click at [433, 86] on span "Usage" at bounding box center [427, 89] width 40 height 19
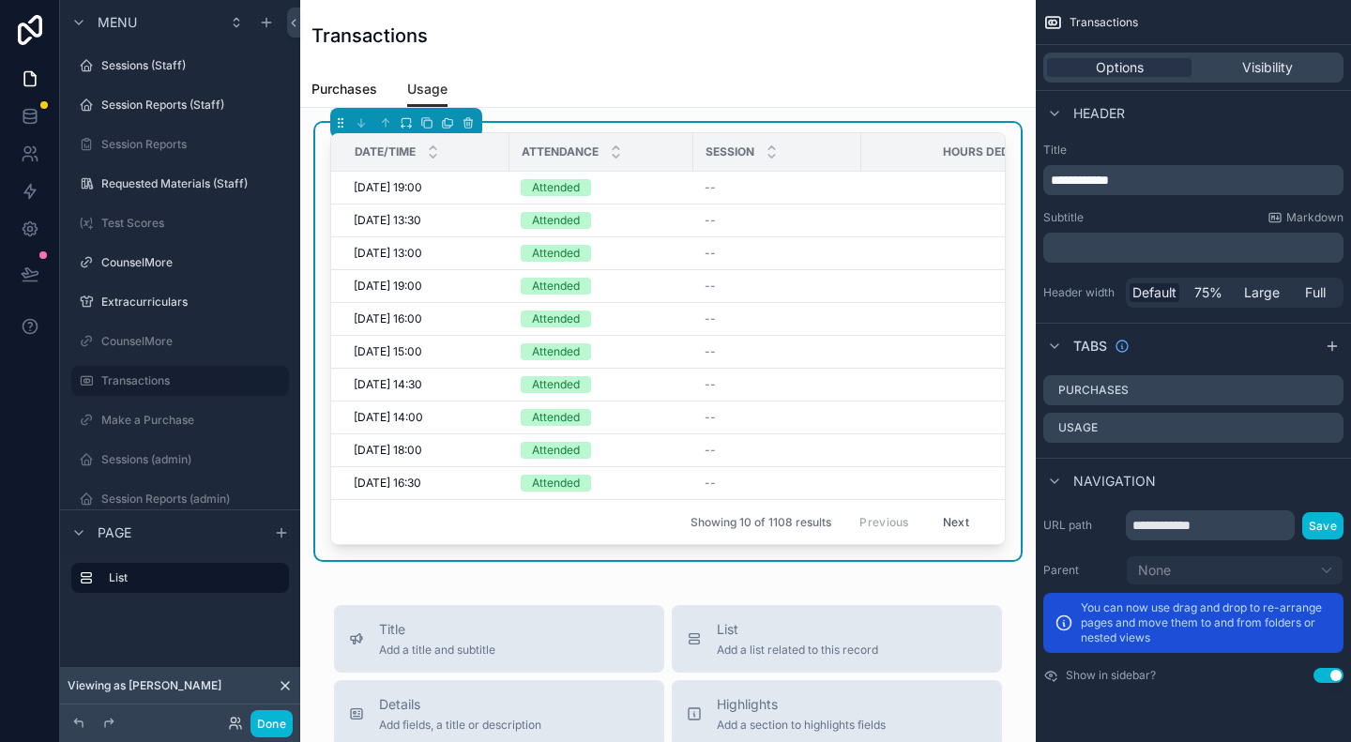
click at [357, 85] on span "Purchases" at bounding box center [345, 89] width 66 height 19
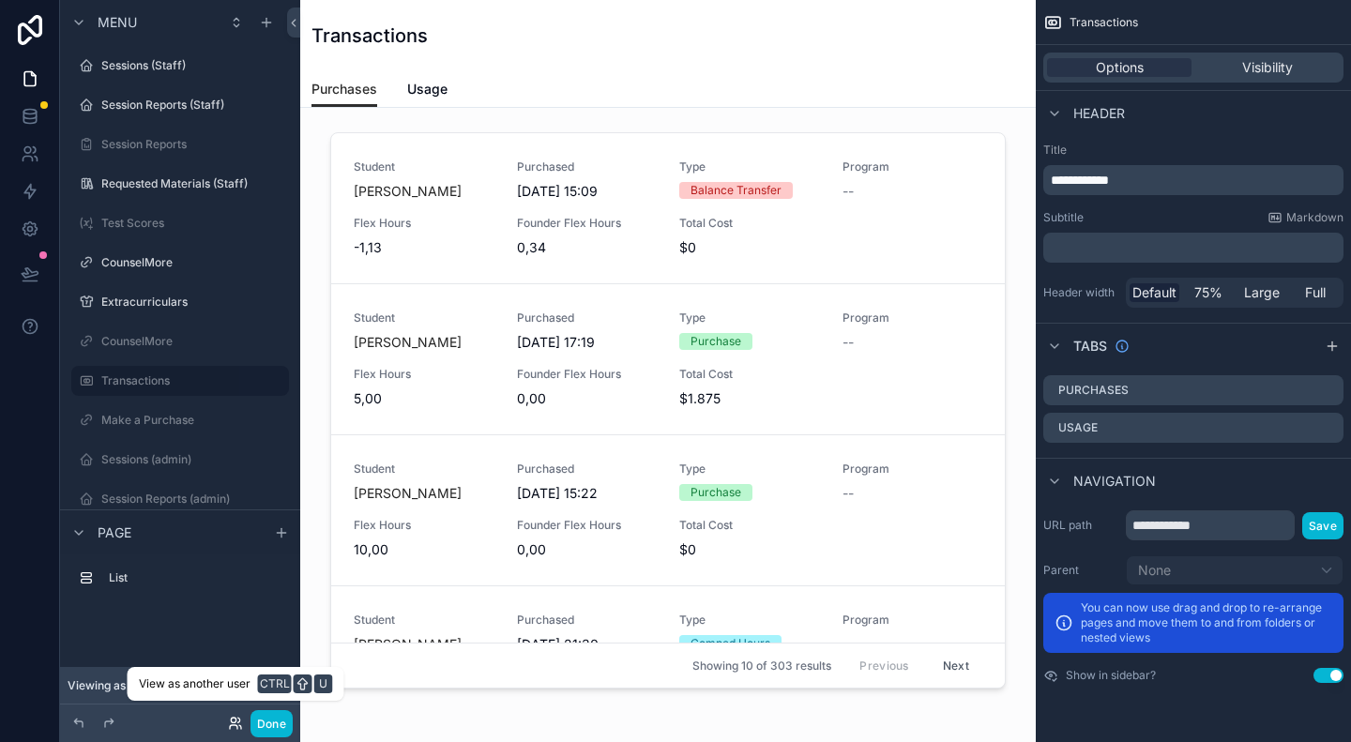
click at [233, 722] on icon at bounding box center [233, 720] width 5 height 5
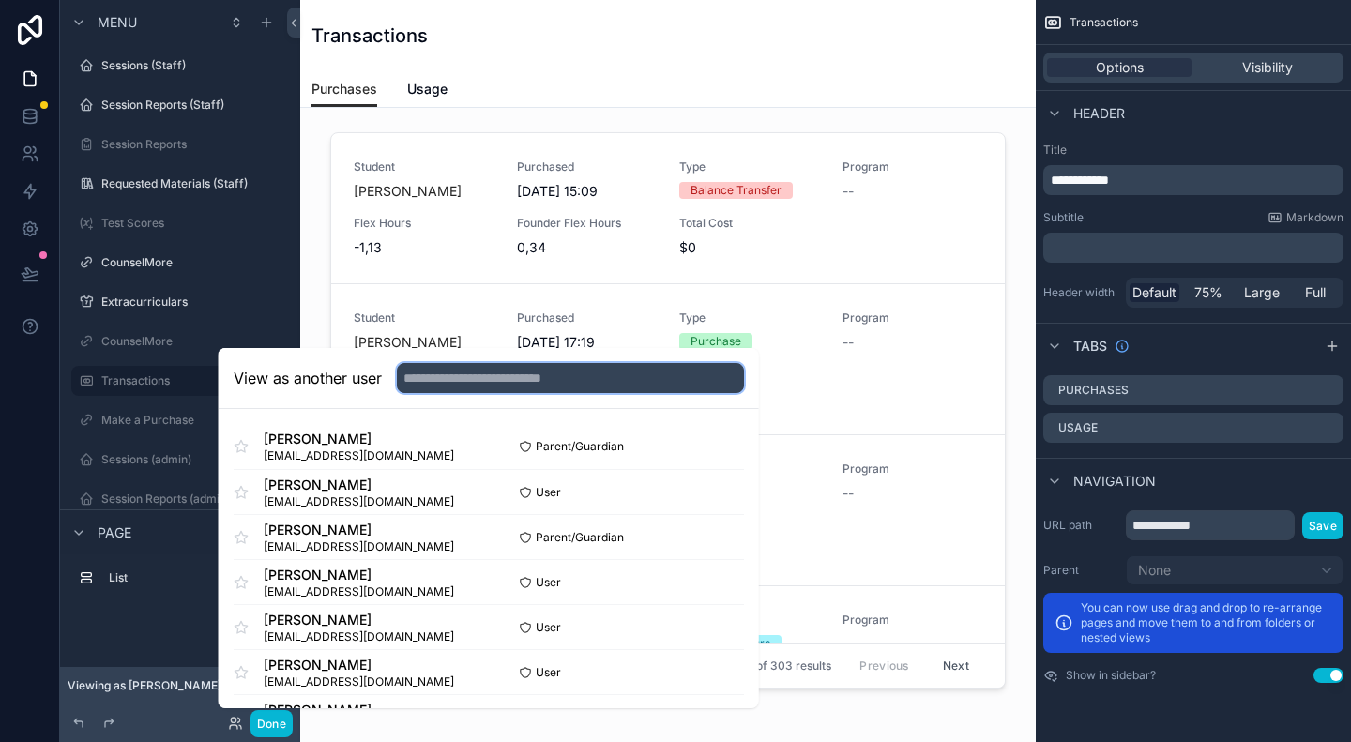
click at [463, 372] on input "text" at bounding box center [570, 378] width 347 height 30
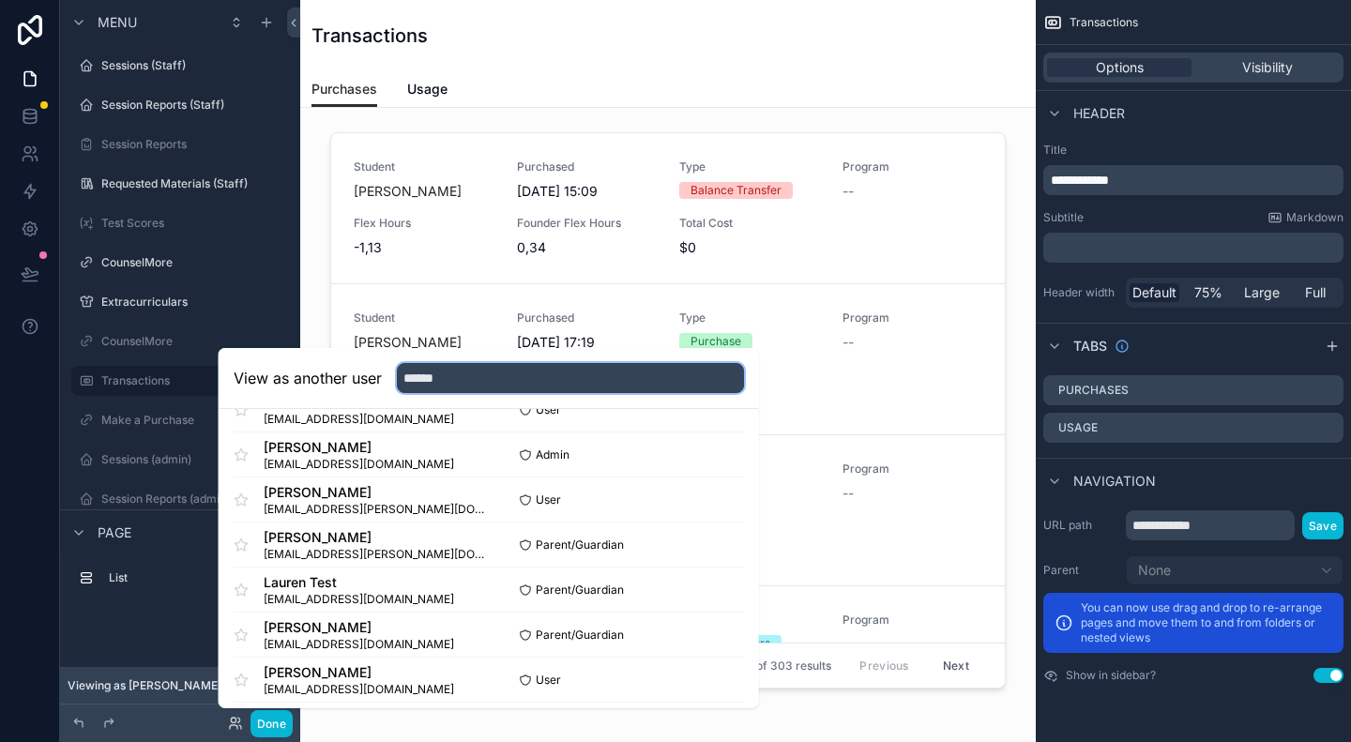
scroll to position [281, 0]
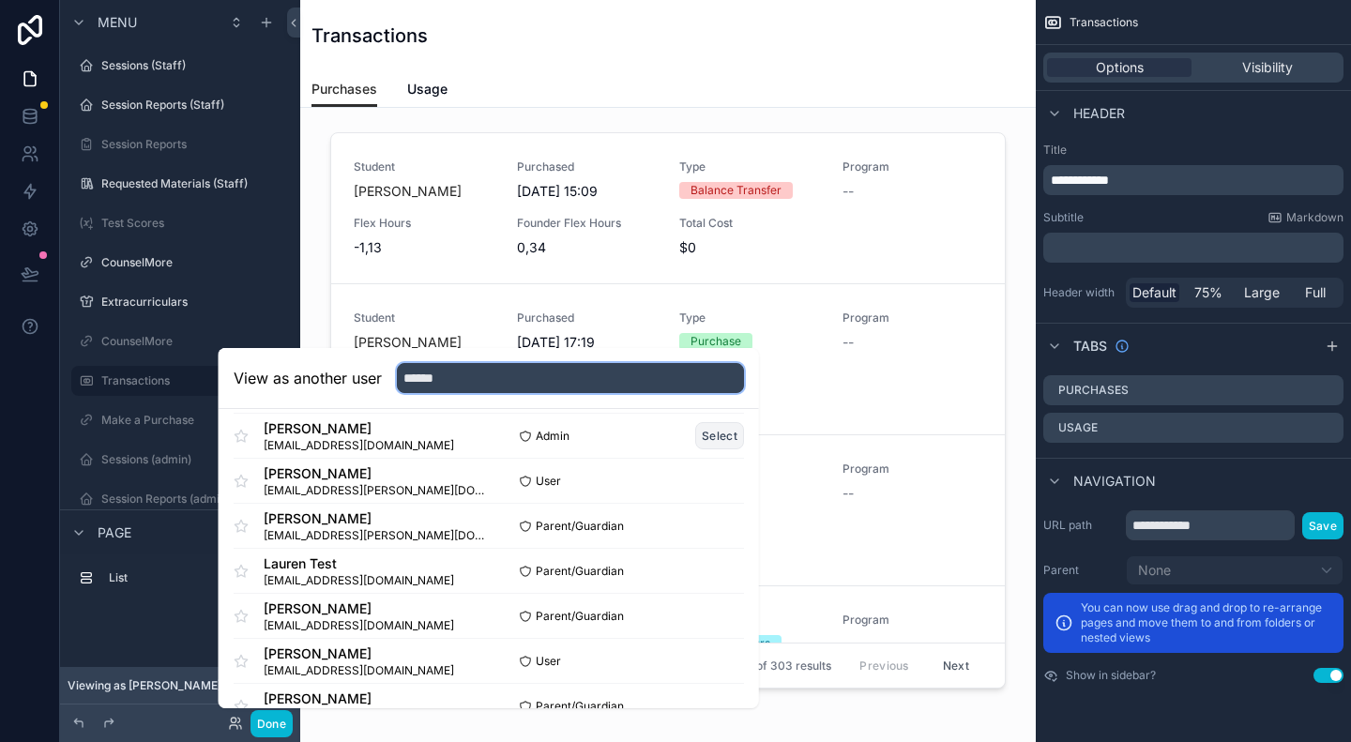
type input "******"
click at [714, 436] on button "Select" at bounding box center [719, 435] width 49 height 27
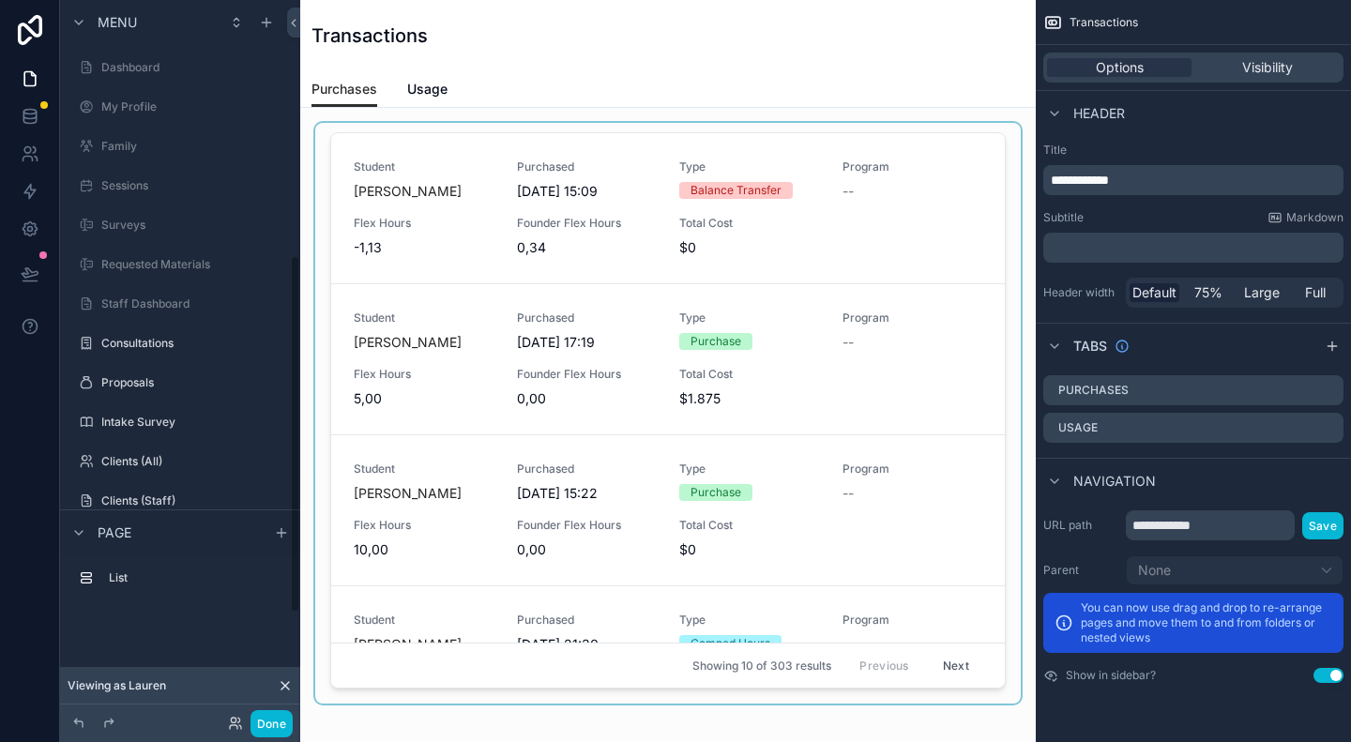
scroll to position [514, 0]
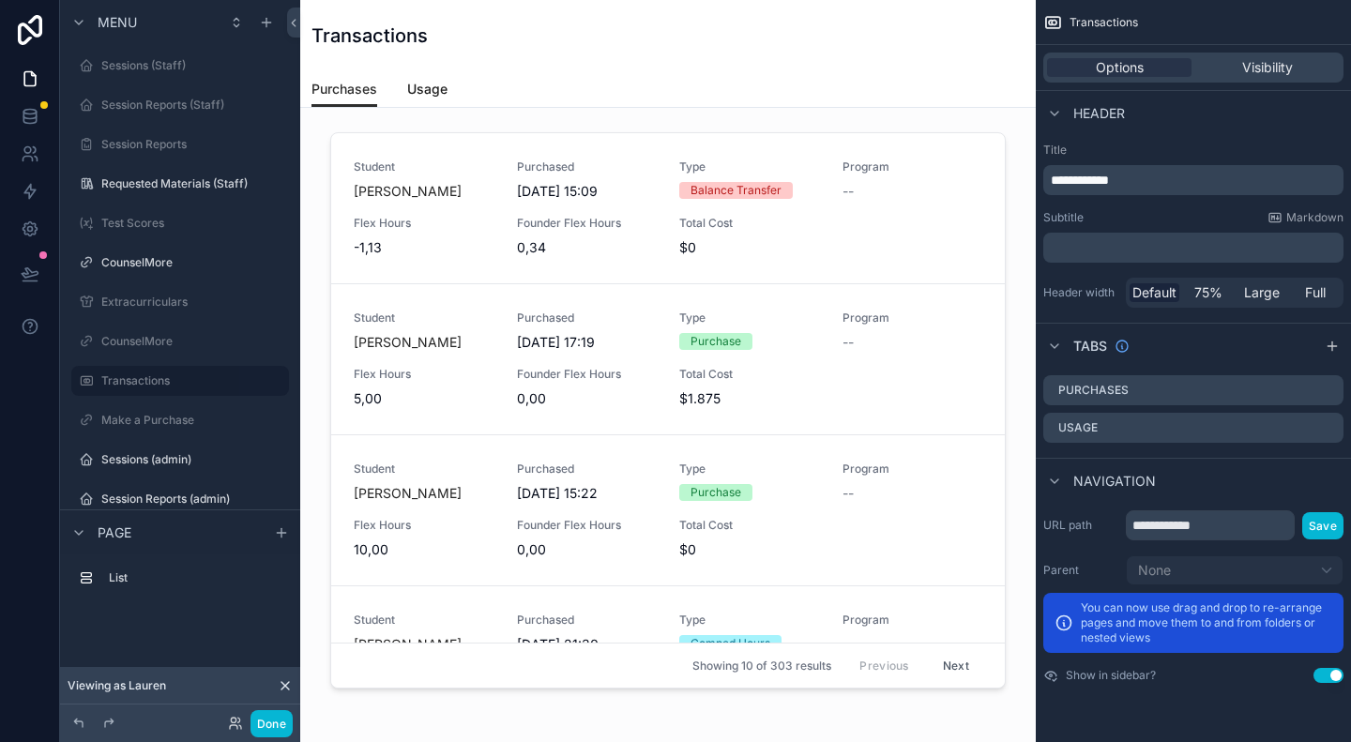
click at [433, 92] on span "Usage" at bounding box center [427, 89] width 40 height 19
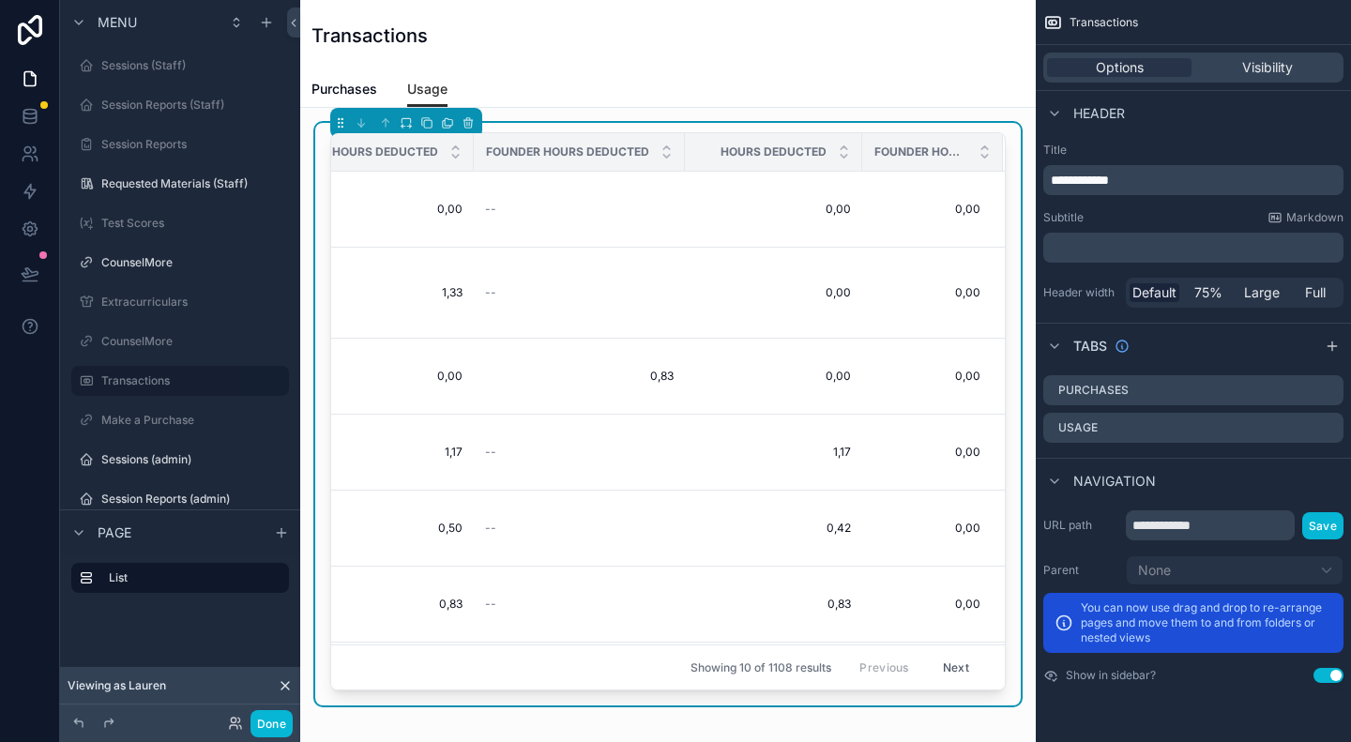
scroll to position [0, 637]
click at [912, 189] on td "0,00 0,00" at bounding box center [932, 210] width 141 height 76
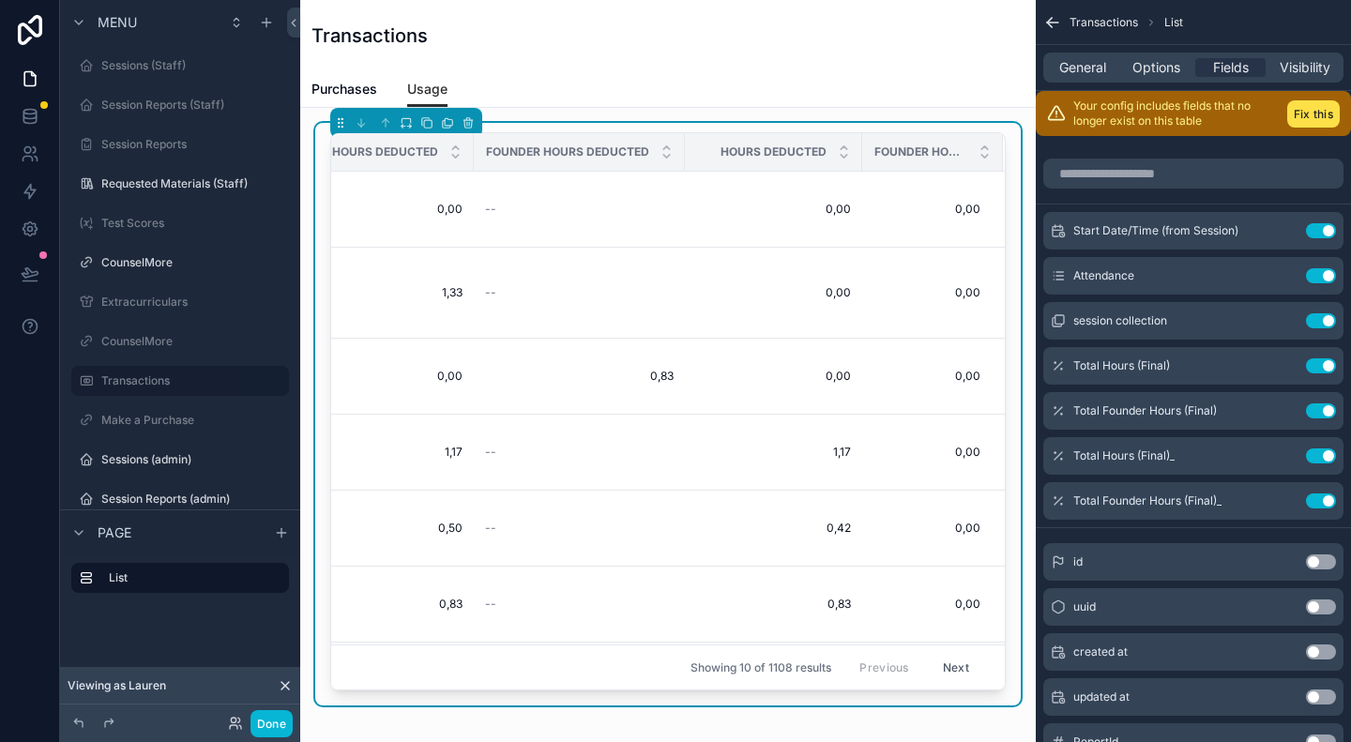
click at [889, 154] on span "Founder Hours Deducted" at bounding box center [920, 151] width 93 height 15
click at [906, 212] on td "0,00 0,00" at bounding box center [932, 210] width 141 height 76
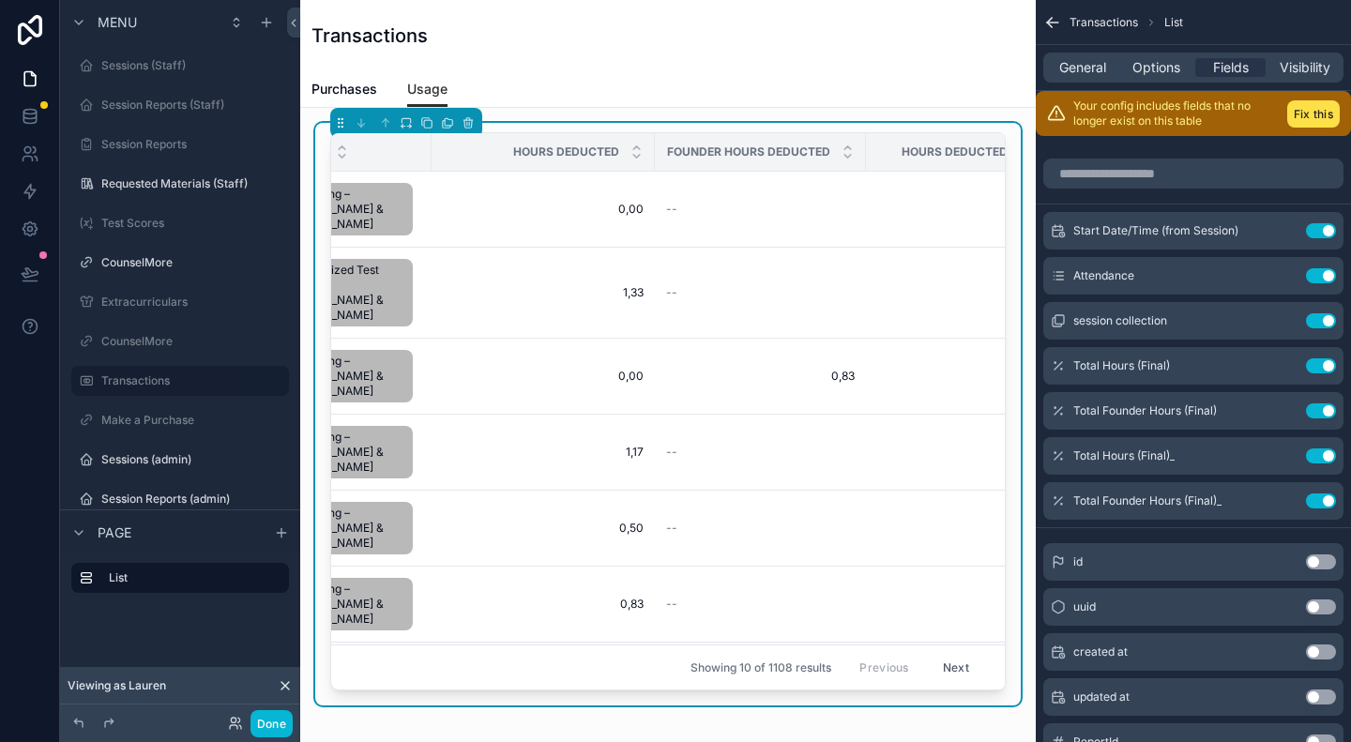
scroll to position [0, 429]
click at [1284, 499] on icon "scrollable content" at bounding box center [1283, 501] width 15 height 15
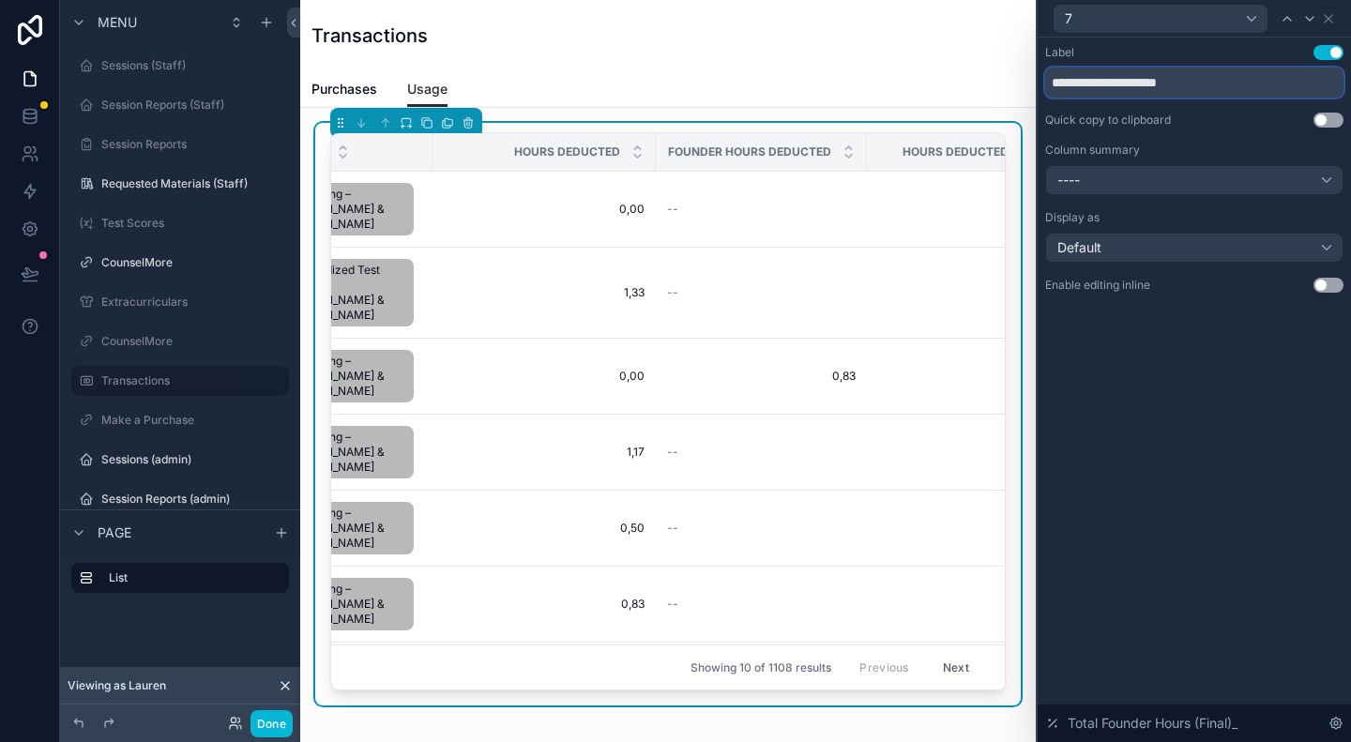
click at [1063, 82] on input "**********" at bounding box center [1194, 83] width 298 height 30
click at [1053, 83] on input "**********" at bounding box center [1194, 83] width 298 height 30
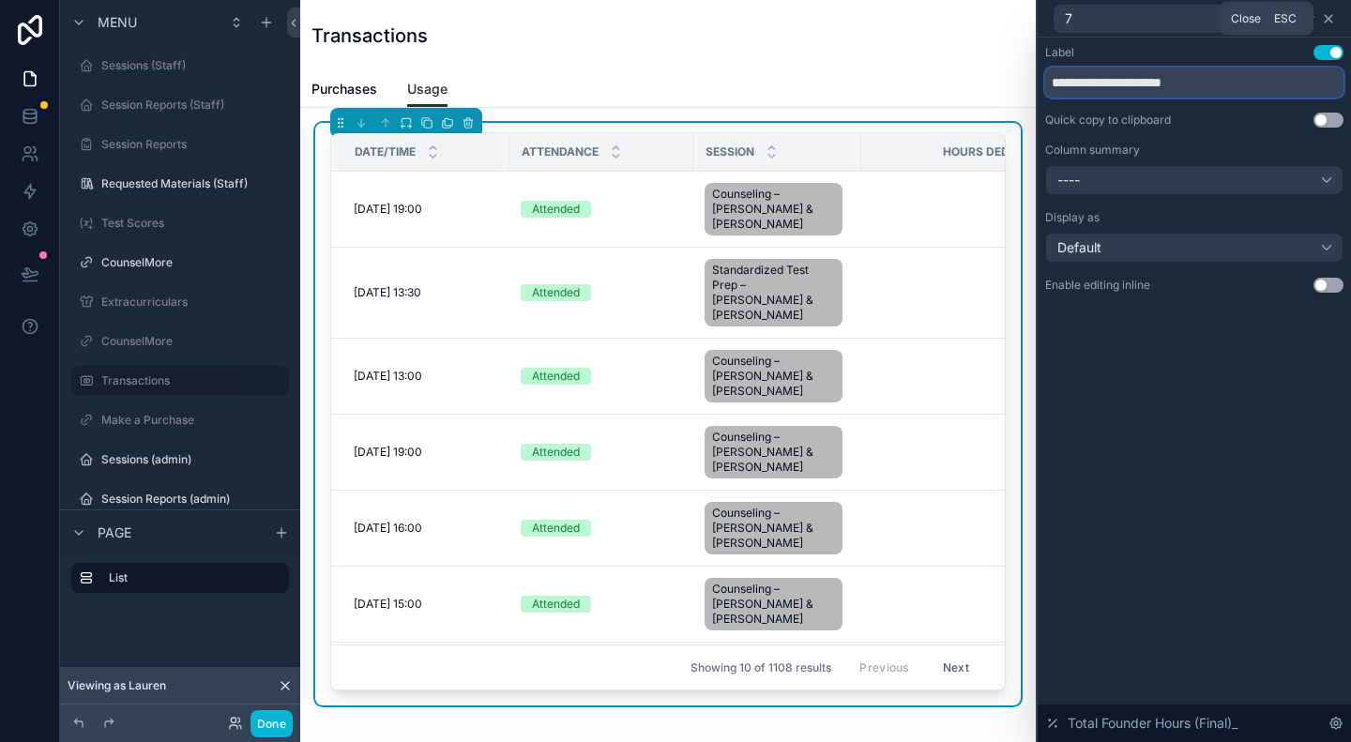
type input "**********"
click at [1330, 22] on icon at bounding box center [1328, 18] width 15 height 15
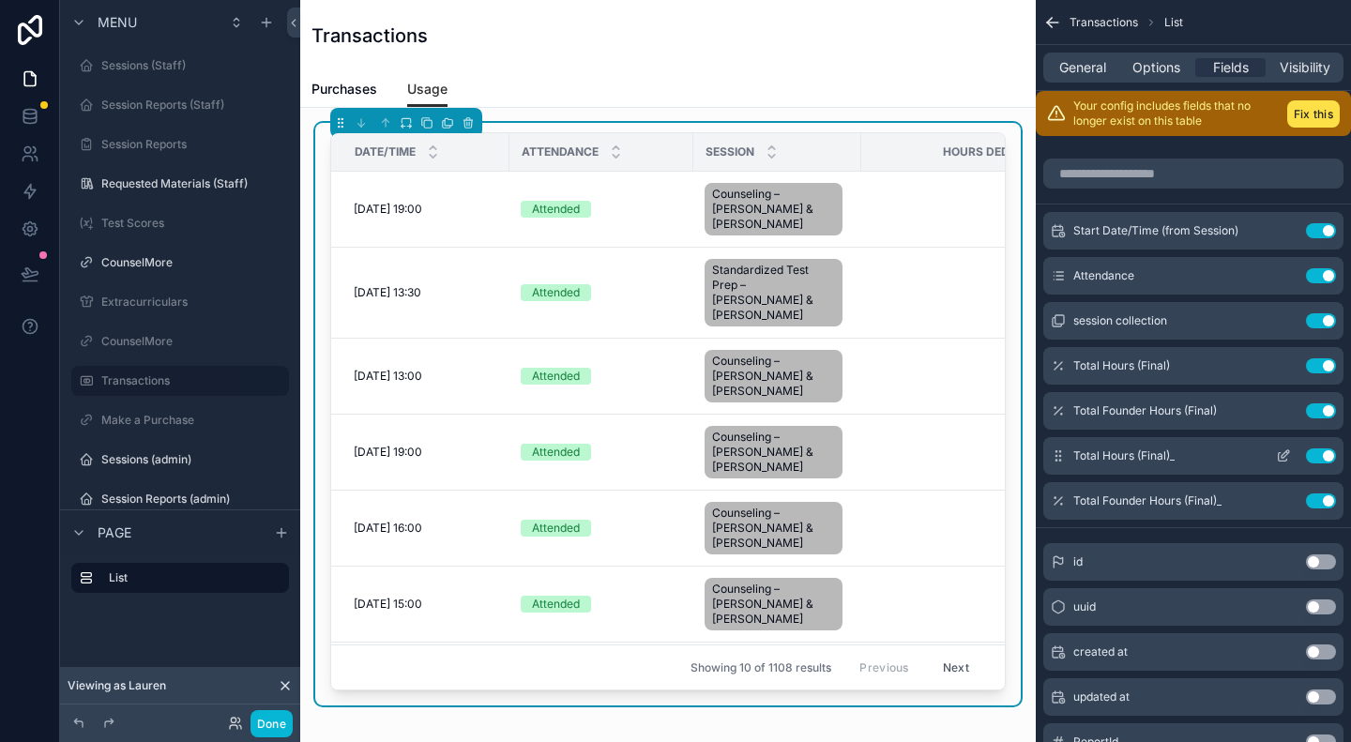
click at [1283, 453] on icon "scrollable content" at bounding box center [1283, 455] width 15 height 15
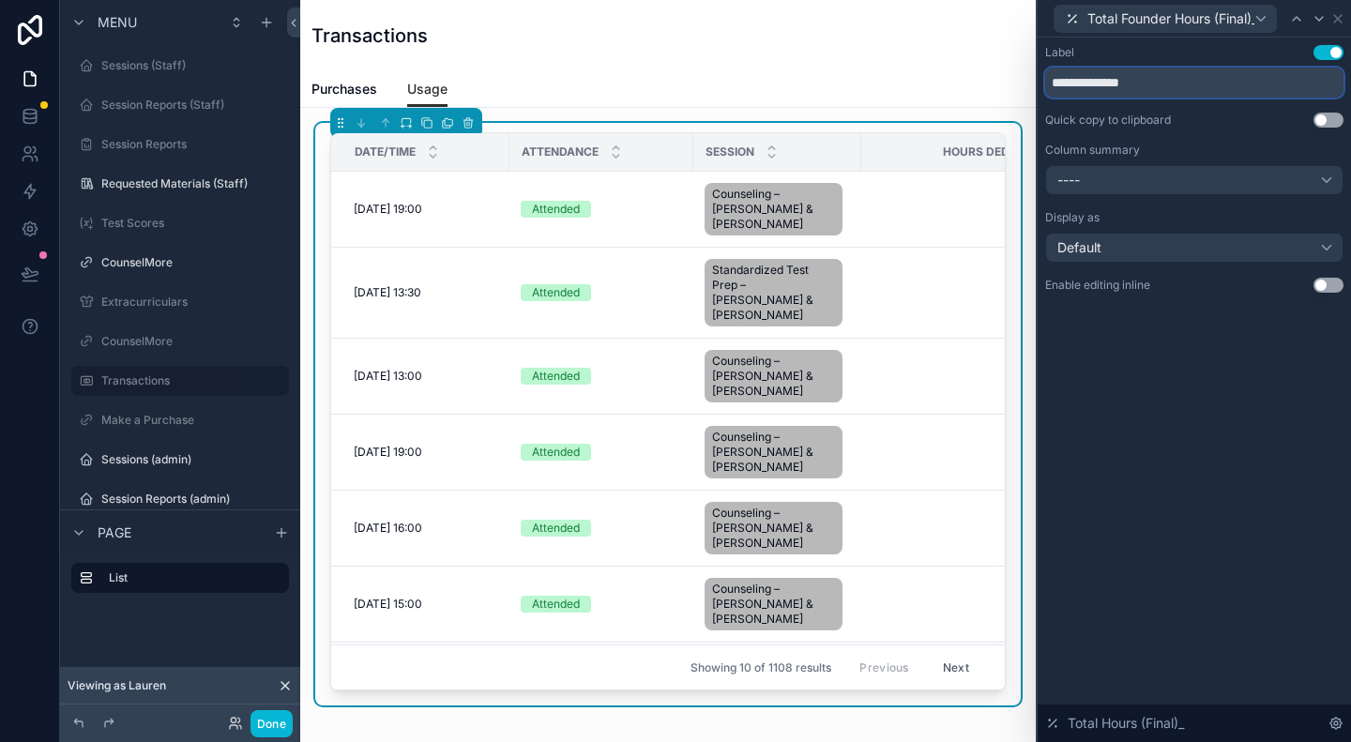
click at [1055, 83] on input "**********" at bounding box center [1194, 83] width 298 height 30
type input "**********"
click at [1338, 19] on icon at bounding box center [1338, 19] width 8 height 8
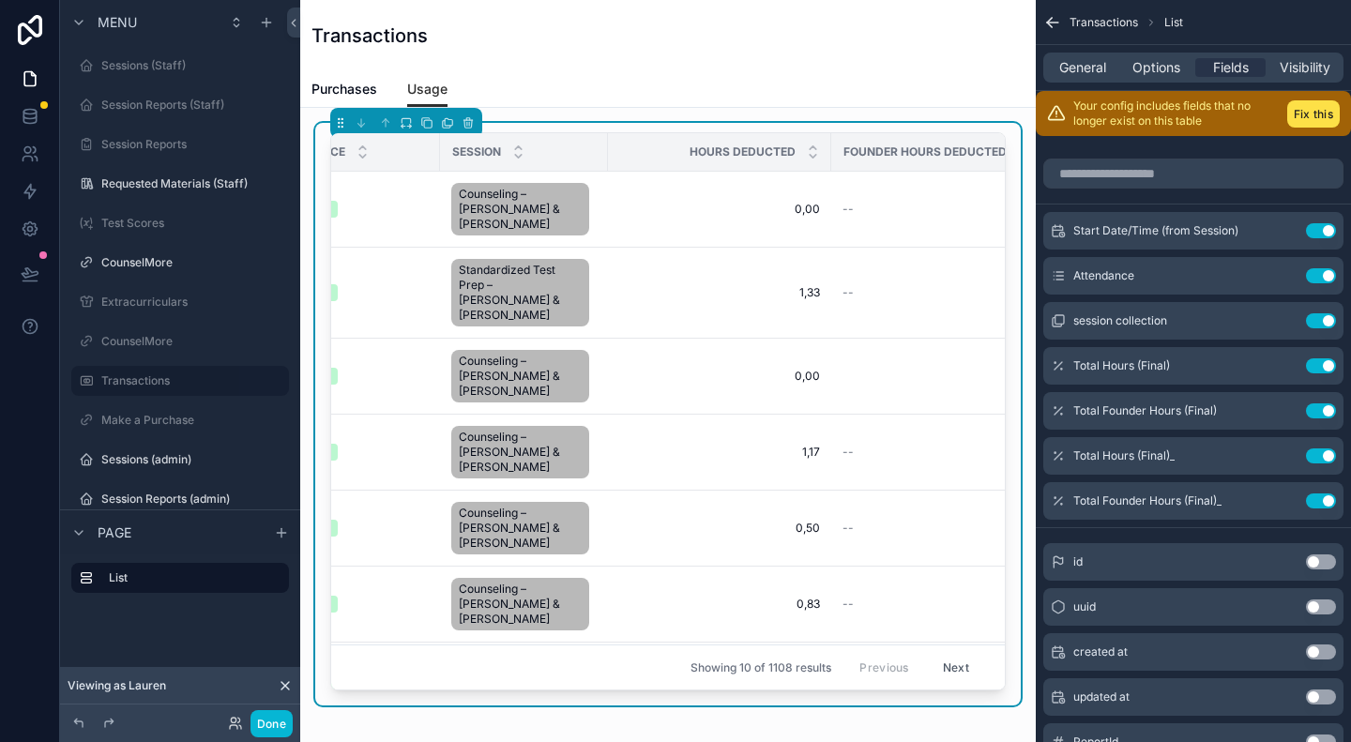
scroll to position [0, 0]
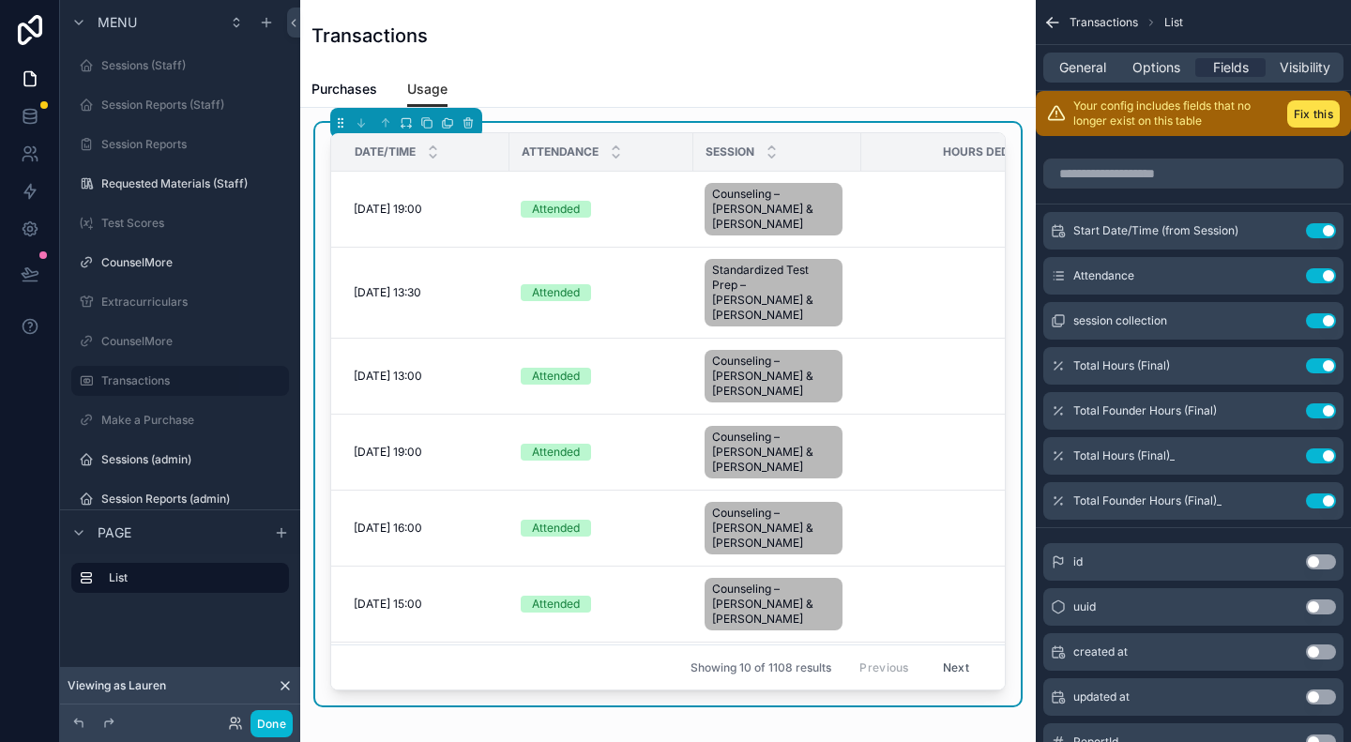
click at [524, 673] on div "Showing 10 of 1108 results Previous Next" at bounding box center [668, 667] width 674 height 45
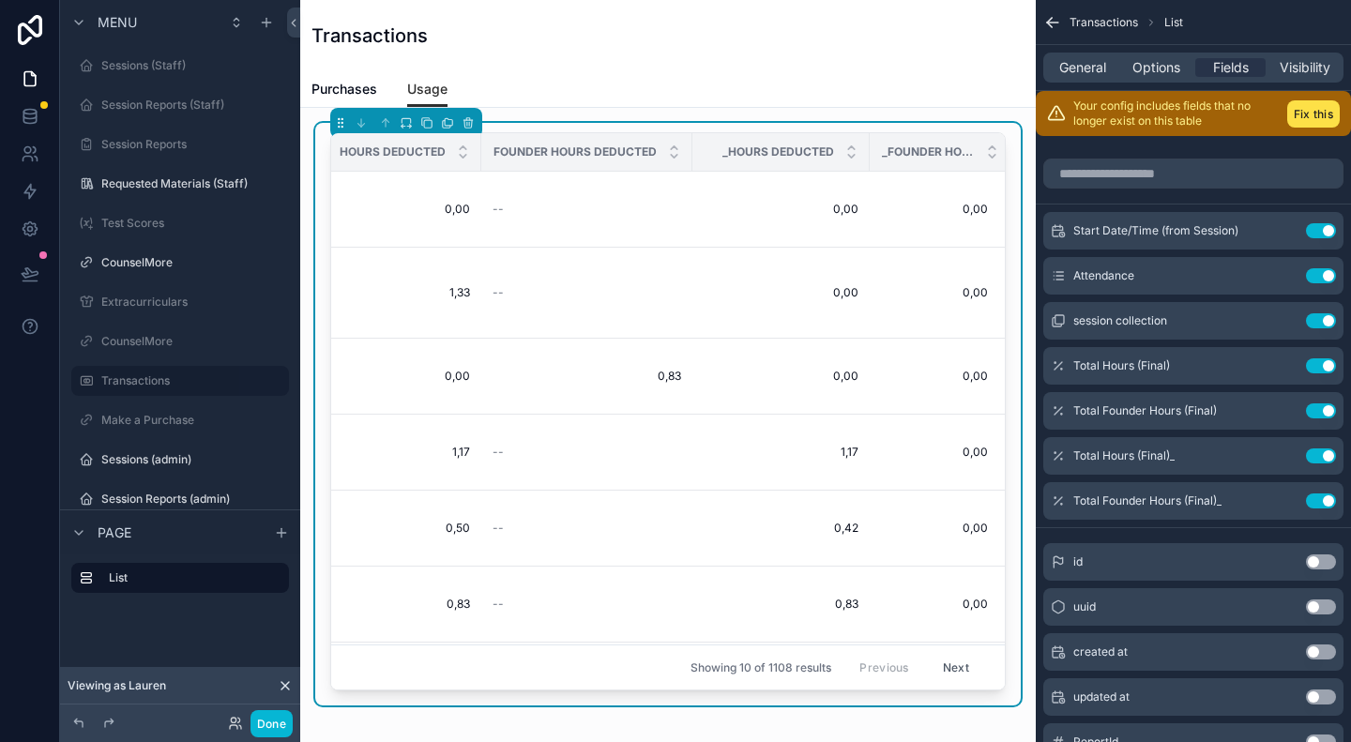
scroll to position [0, 637]
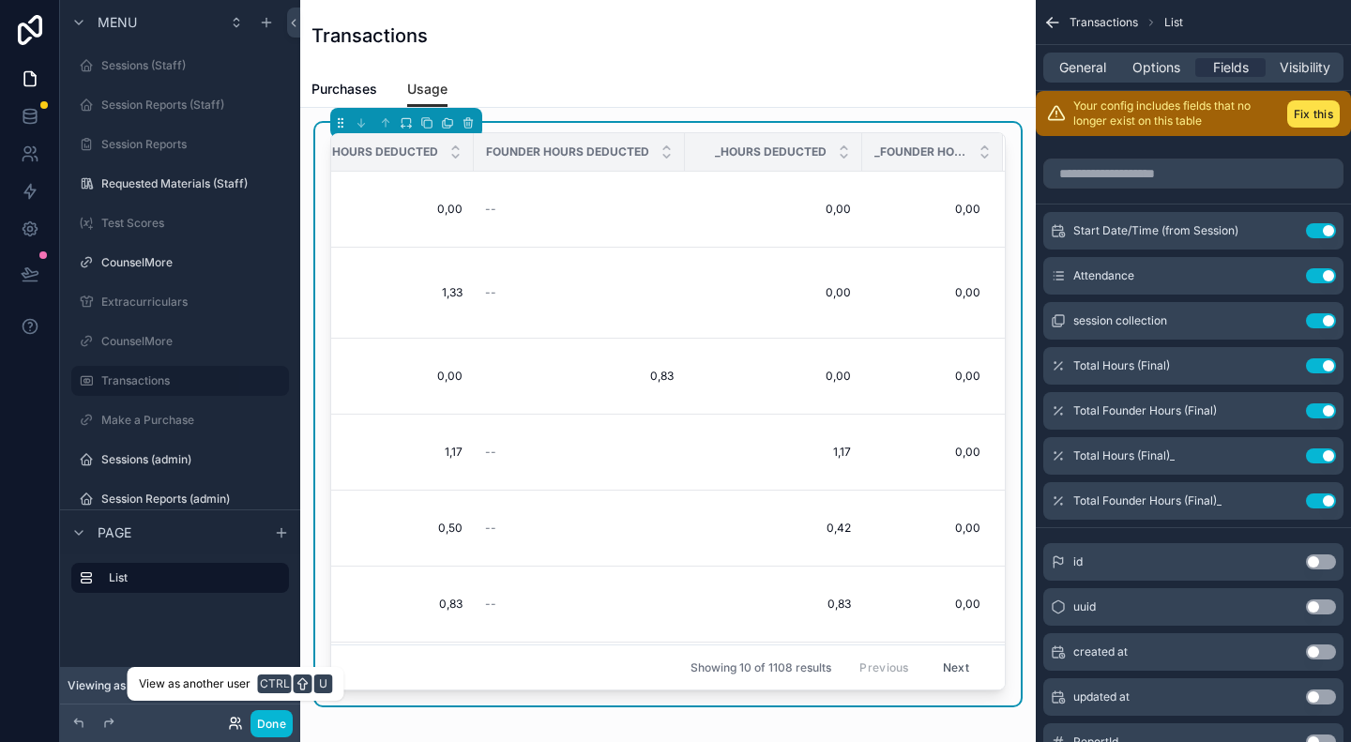
click at [237, 726] on icon at bounding box center [234, 727] width 8 height 4
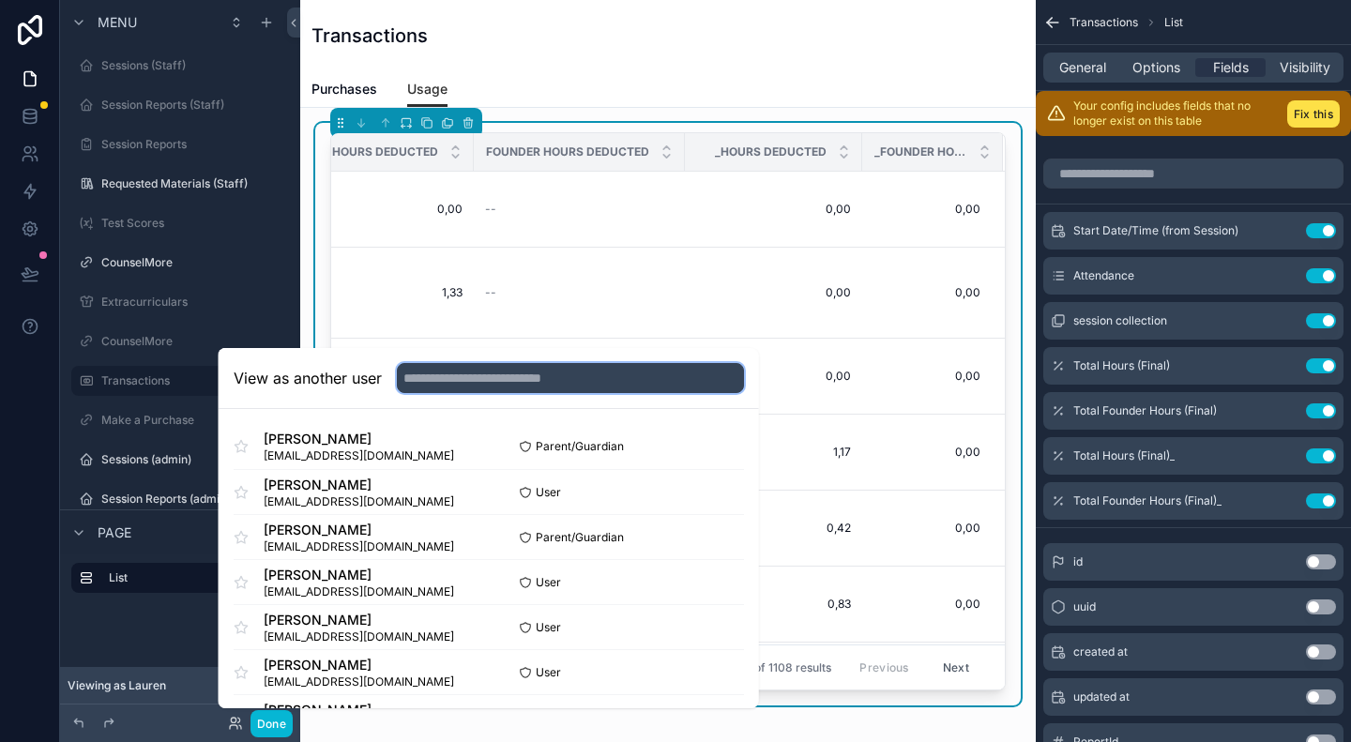
click at [494, 382] on input "text" at bounding box center [570, 378] width 347 height 30
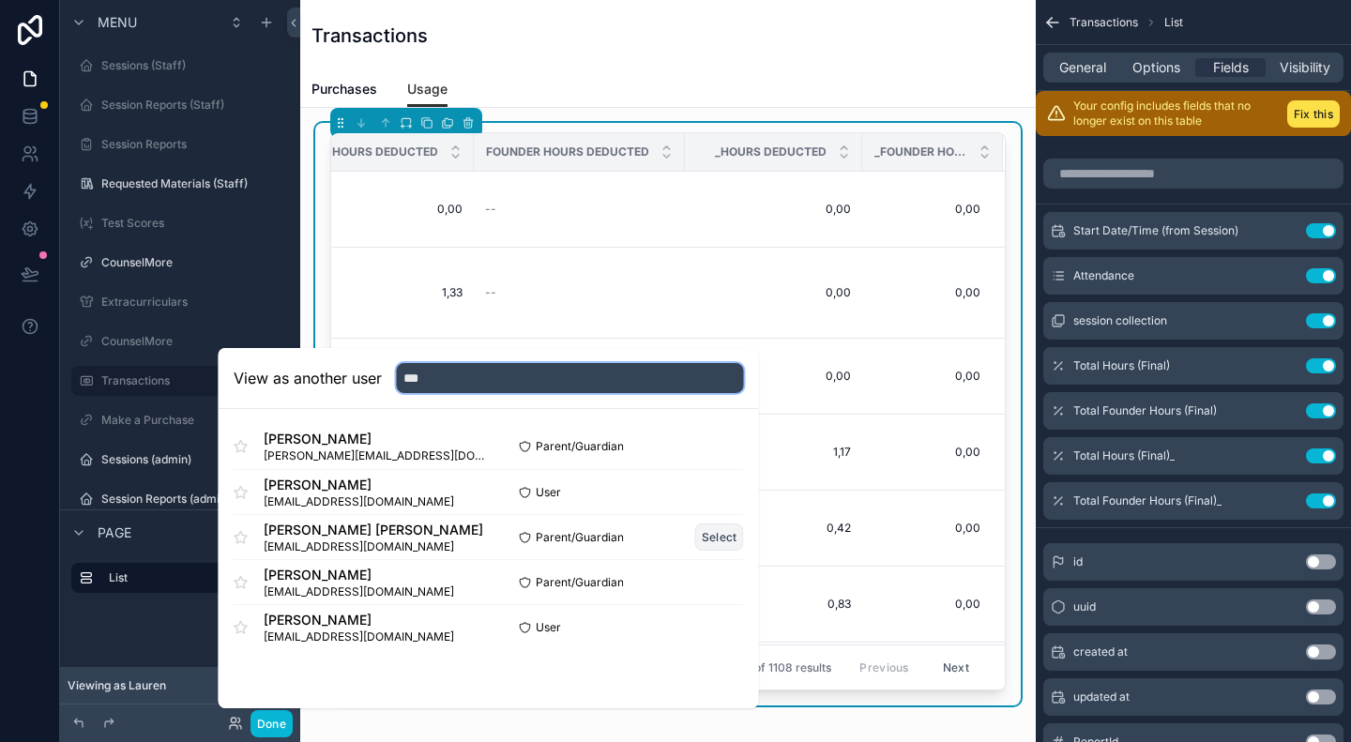
type input "***"
click at [730, 534] on button "Select" at bounding box center [719, 537] width 49 height 27
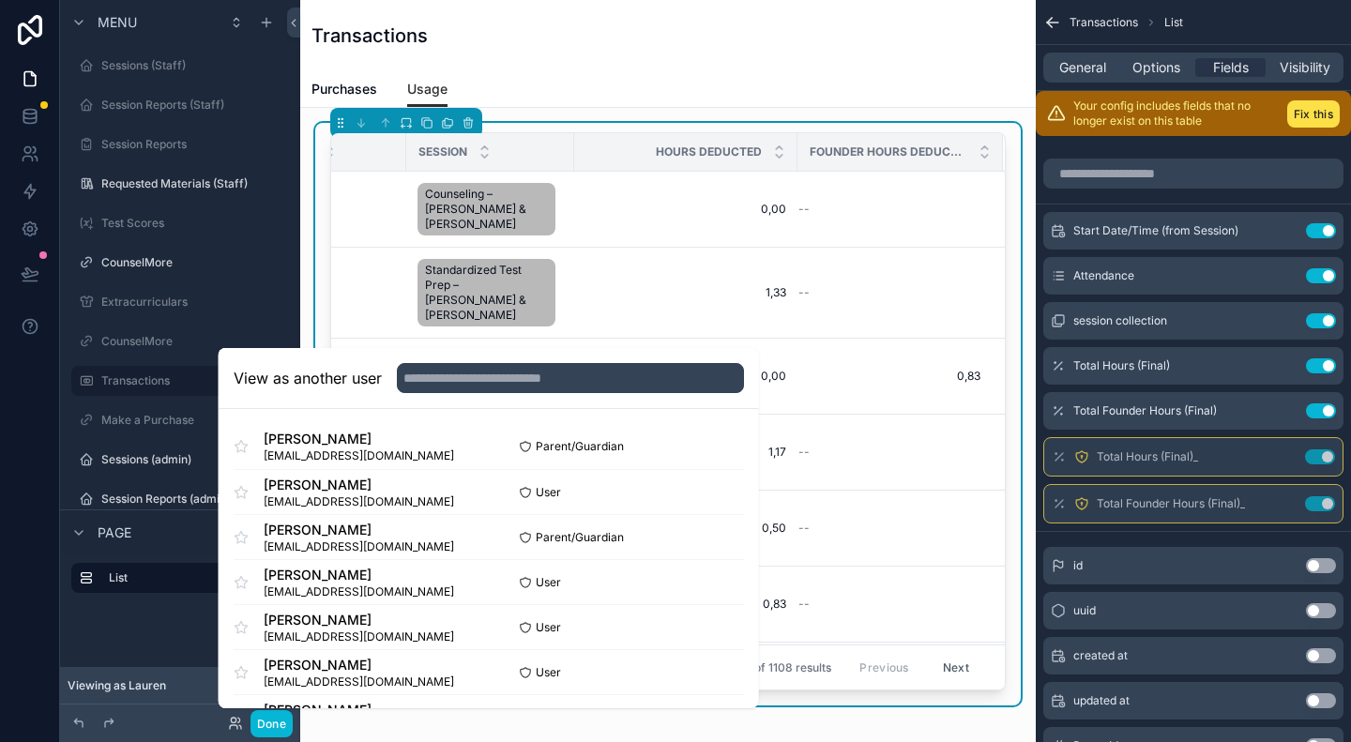
scroll to position [0, 315]
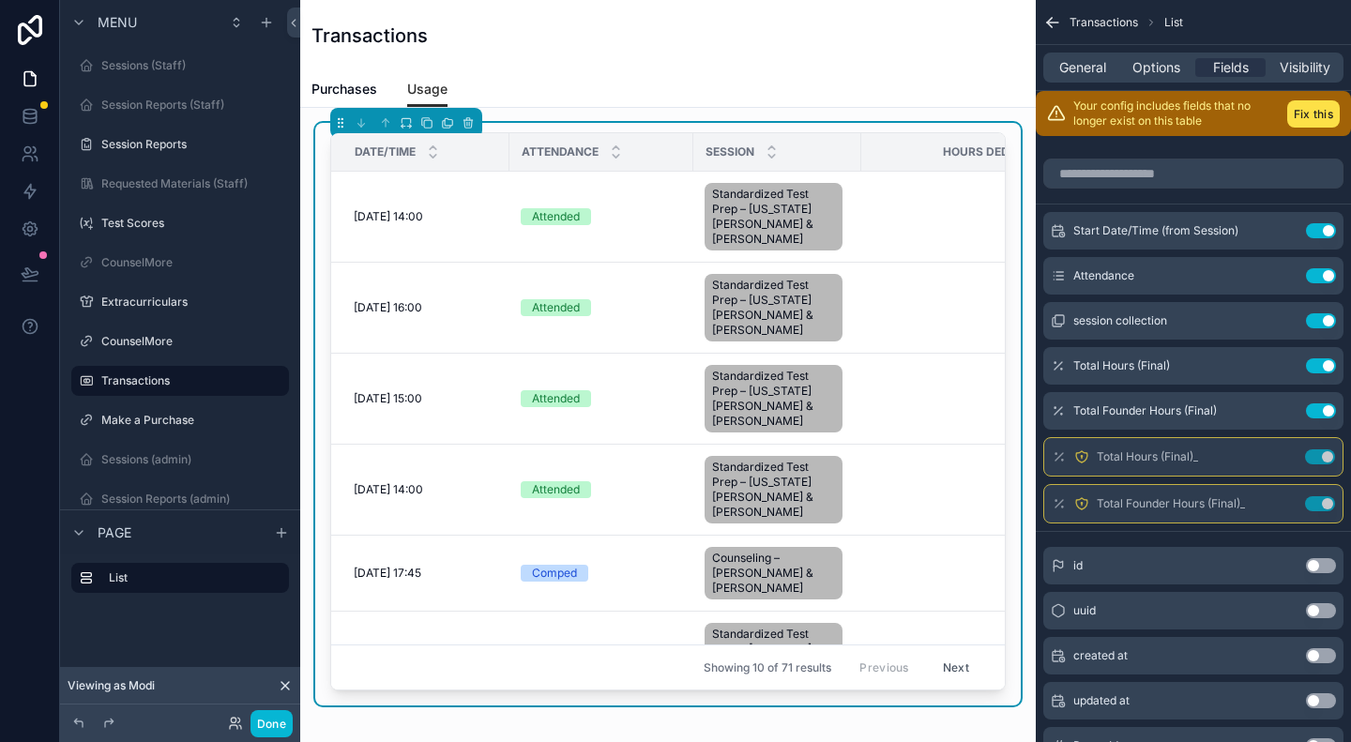
click at [571, 32] on div "Transactions" at bounding box center [668, 36] width 713 height 26
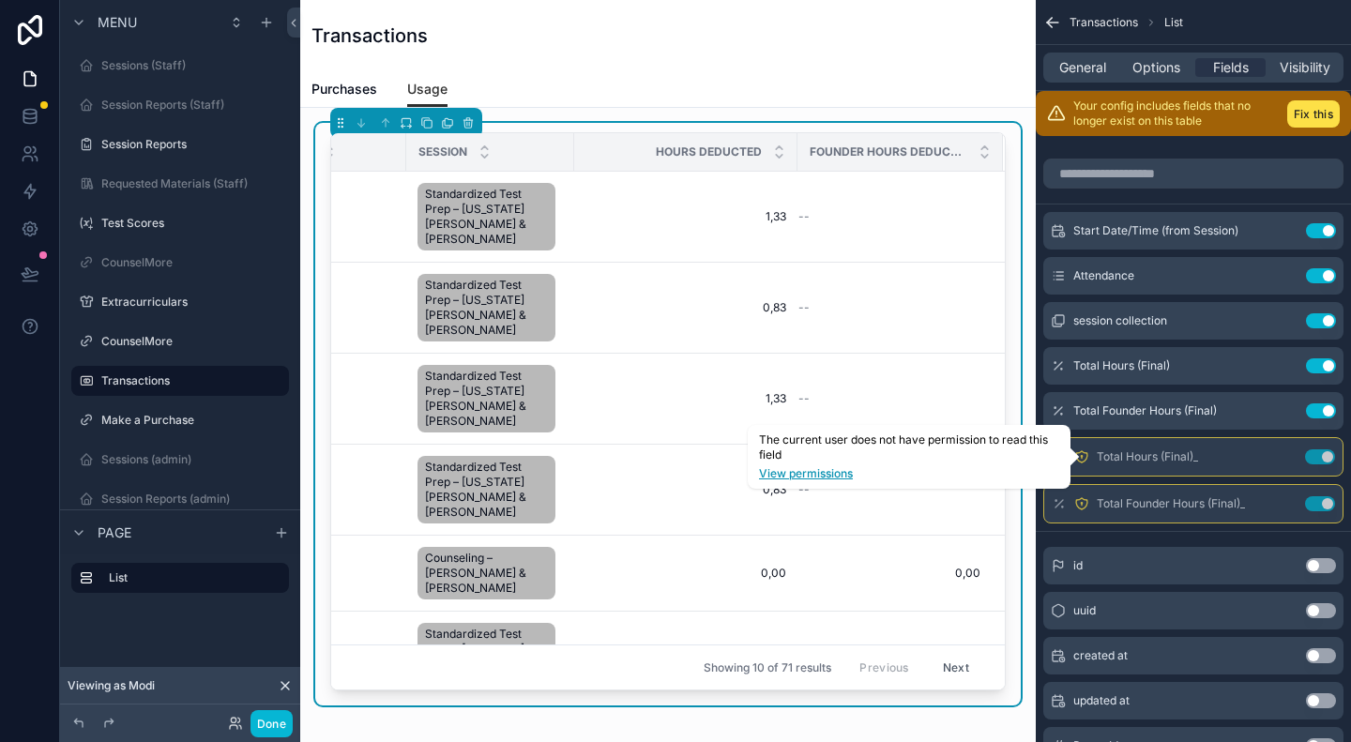
click at [811, 474] on link "View permissions" at bounding box center [909, 473] width 300 height 15
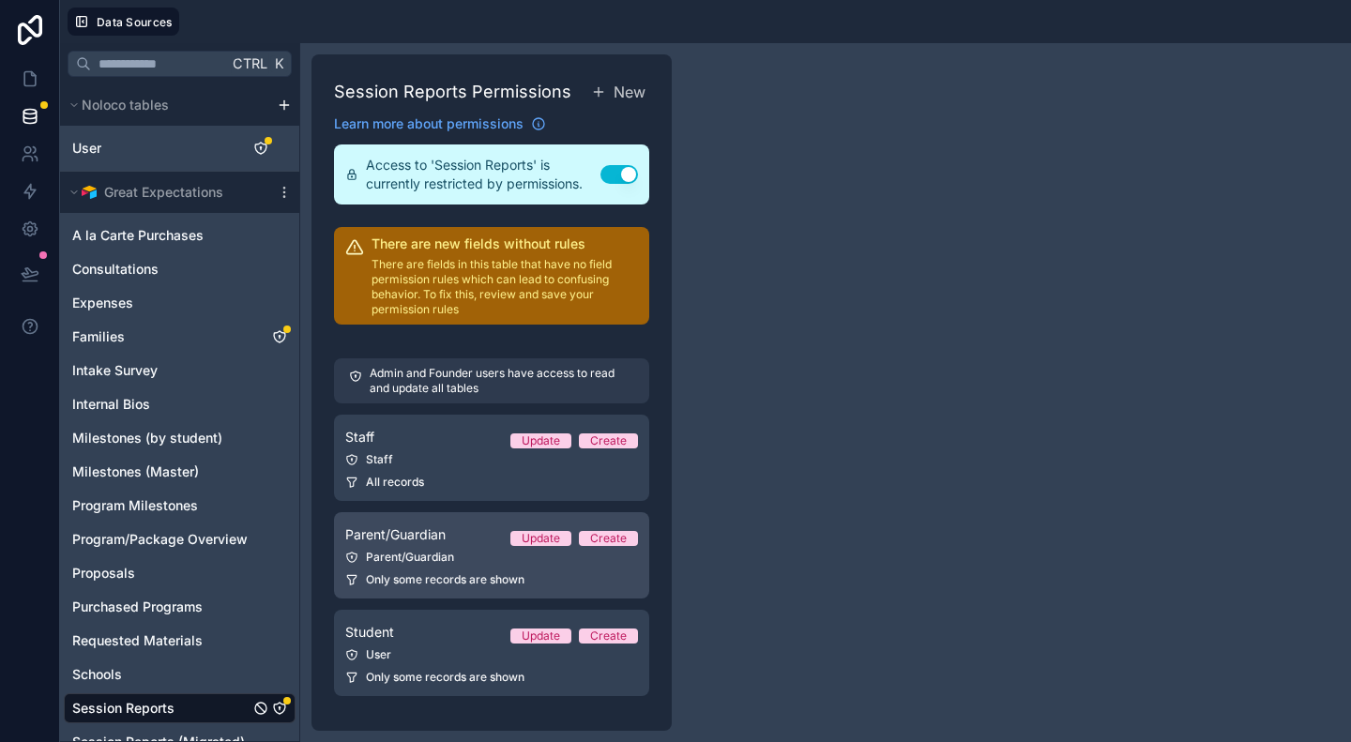
click at [409, 540] on span "Parent/Guardian" at bounding box center [395, 534] width 100 height 19
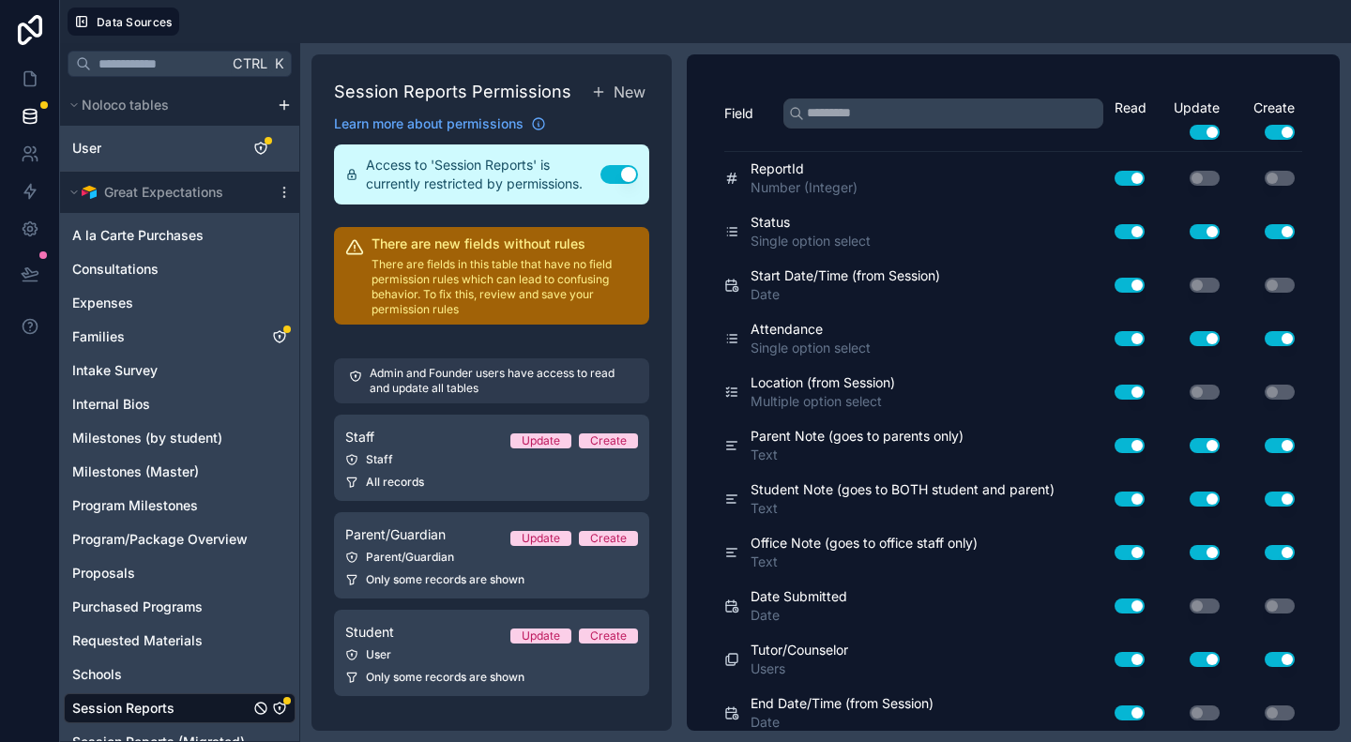
scroll to position [225, 0]
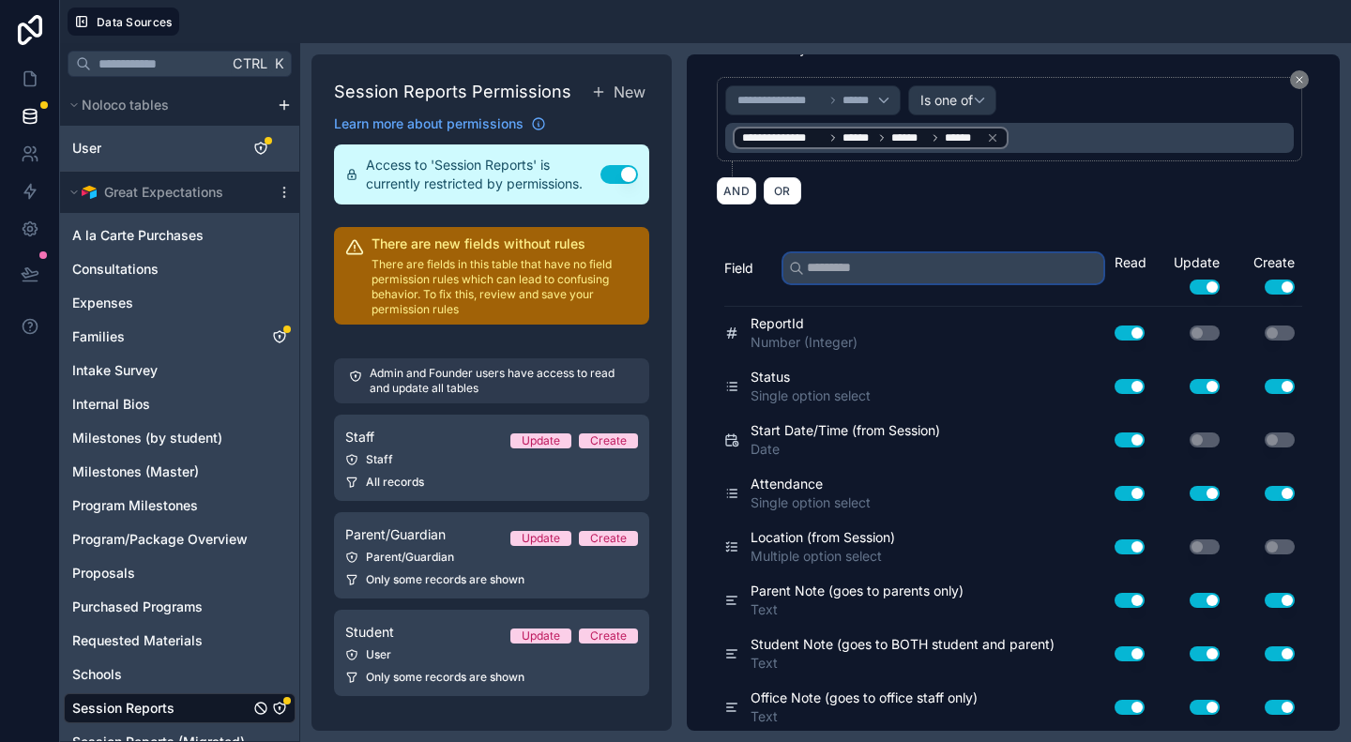
click at [919, 271] on input "text" at bounding box center [943, 268] width 320 height 30
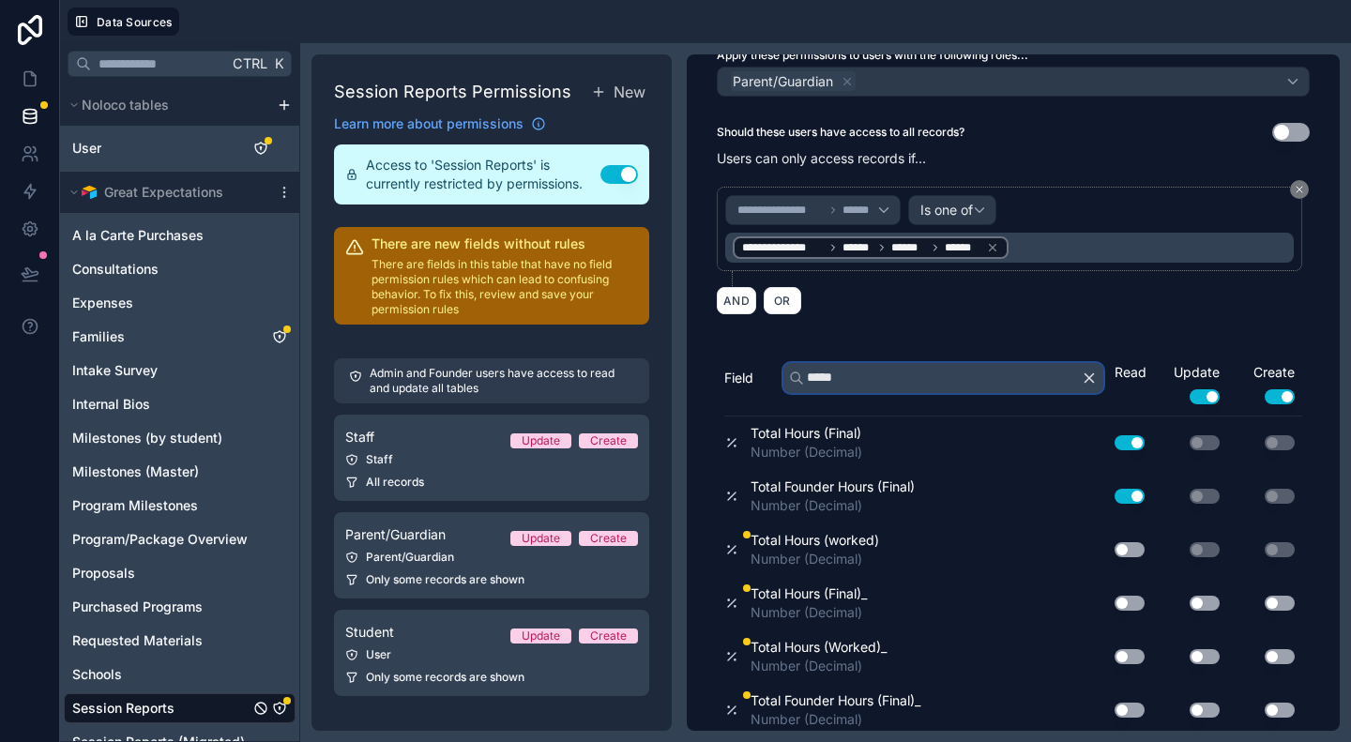
scroll to position [121, 0]
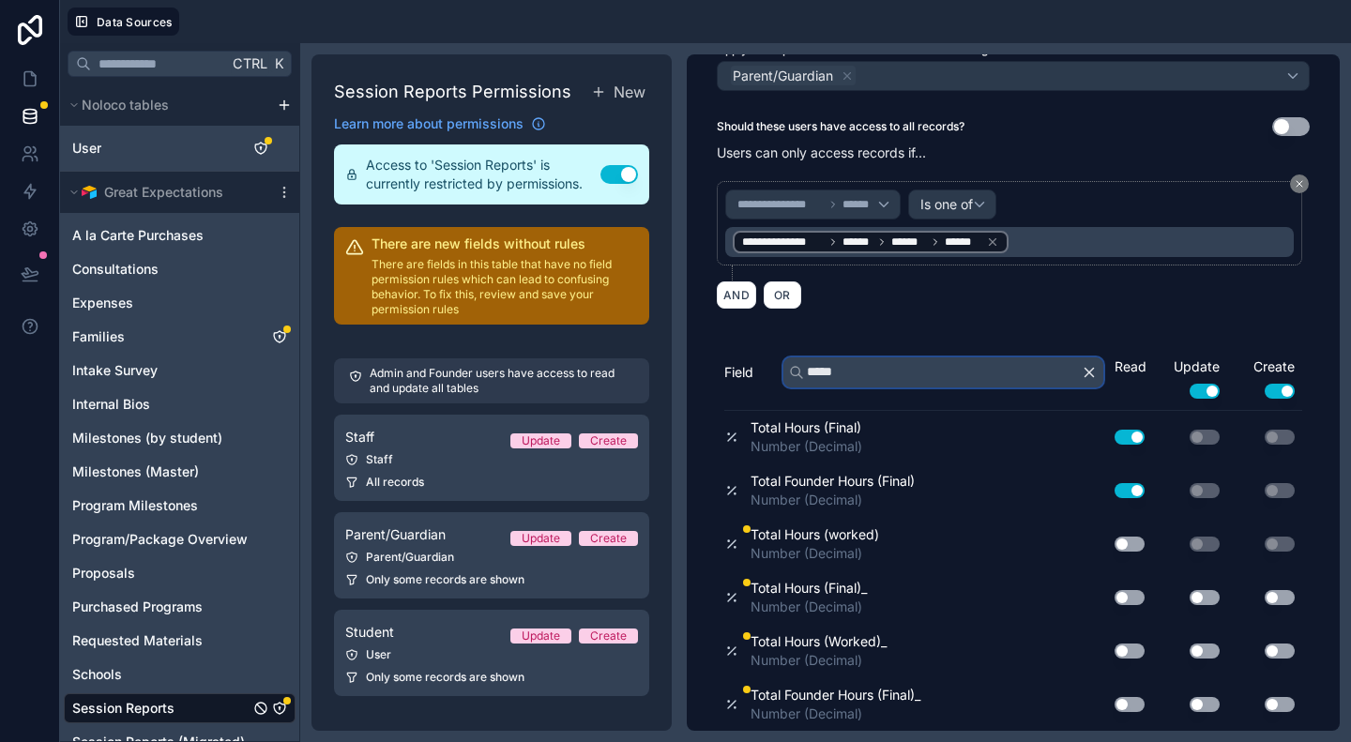
type input "*****"
click at [1121, 595] on button "Use setting" at bounding box center [1130, 597] width 30 height 15
click at [1115, 705] on button "Use setting" at bounding box center [1130, 704] width 30 height 15
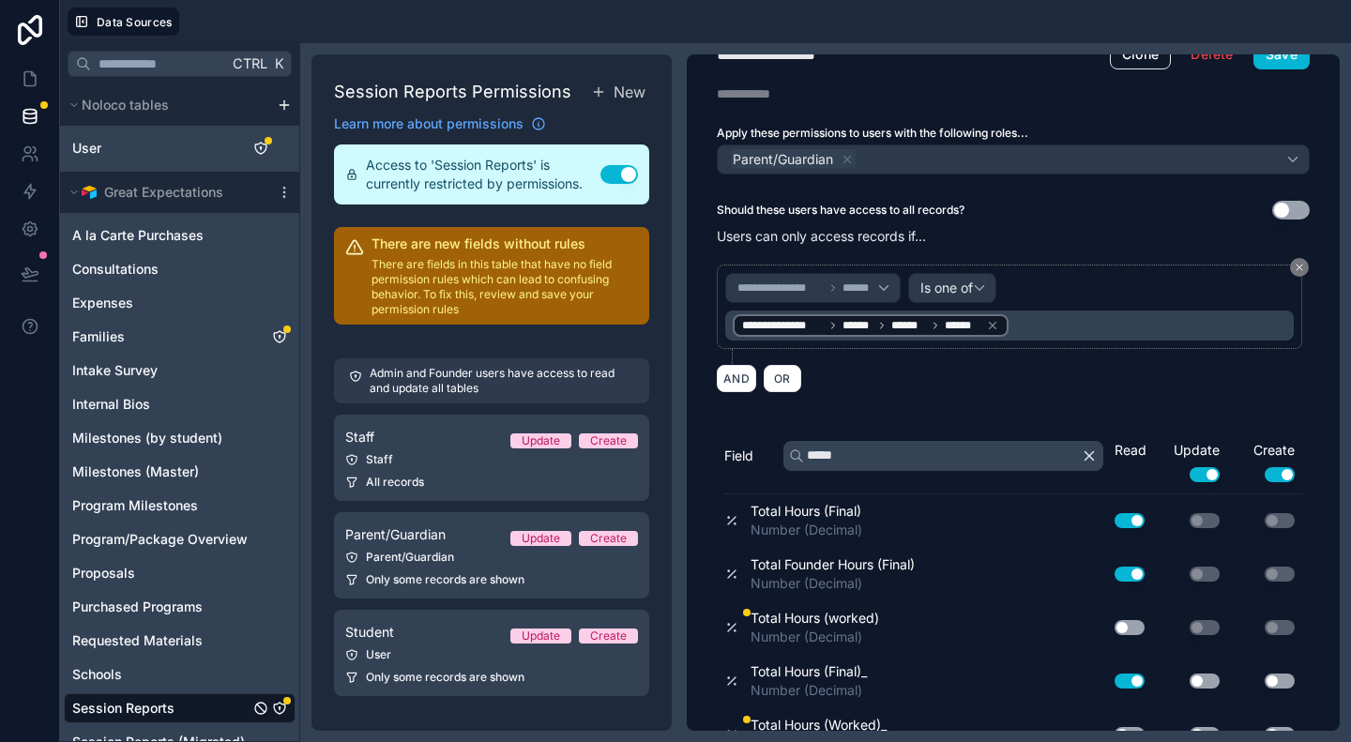
scroll to position [0, 0]
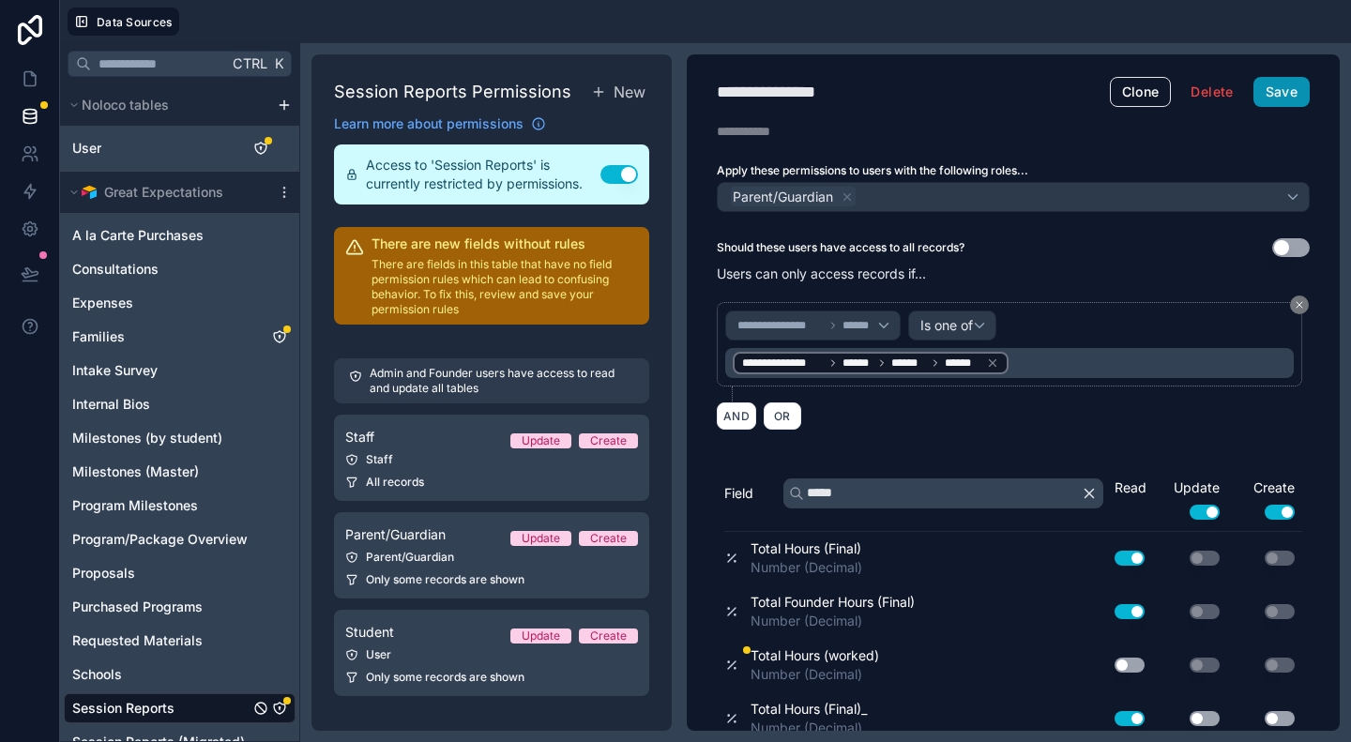
click at [1262, 91] on button "Save" at bounding box center [1282, 92] width 56 height 30
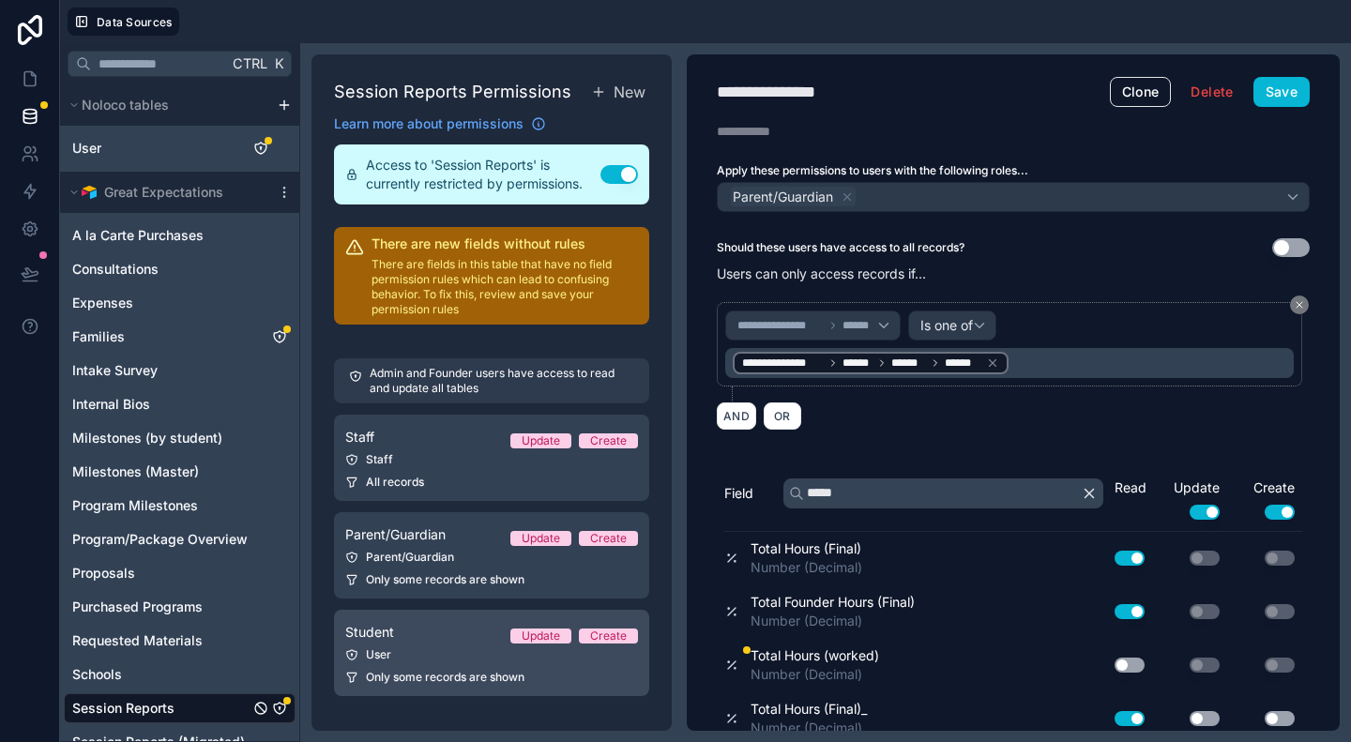
click at [447, 632] on div "Student Update Create" at bounding box center [491, 632] width 293 height 23
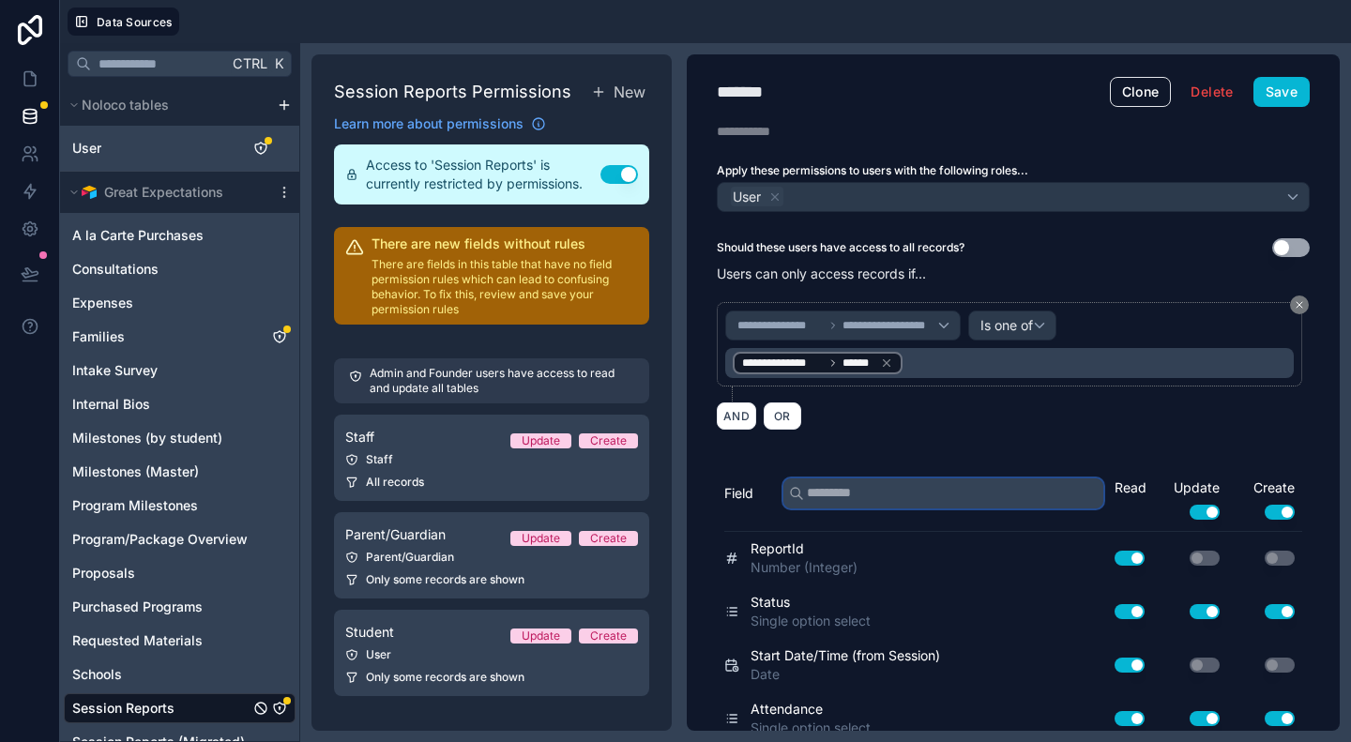
click at [936, 486] on input "text" at bounding box center [943, 494] width 320 height 30
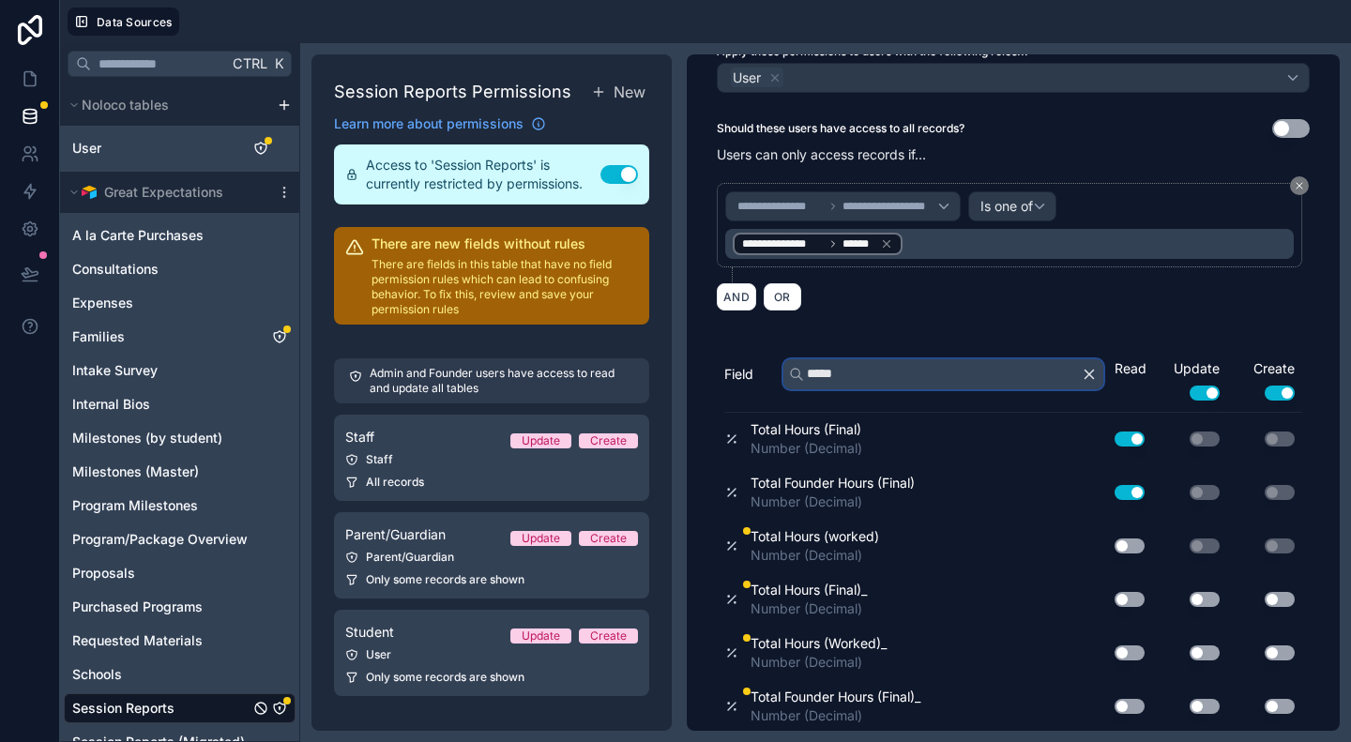
scroll to position [121, 0]
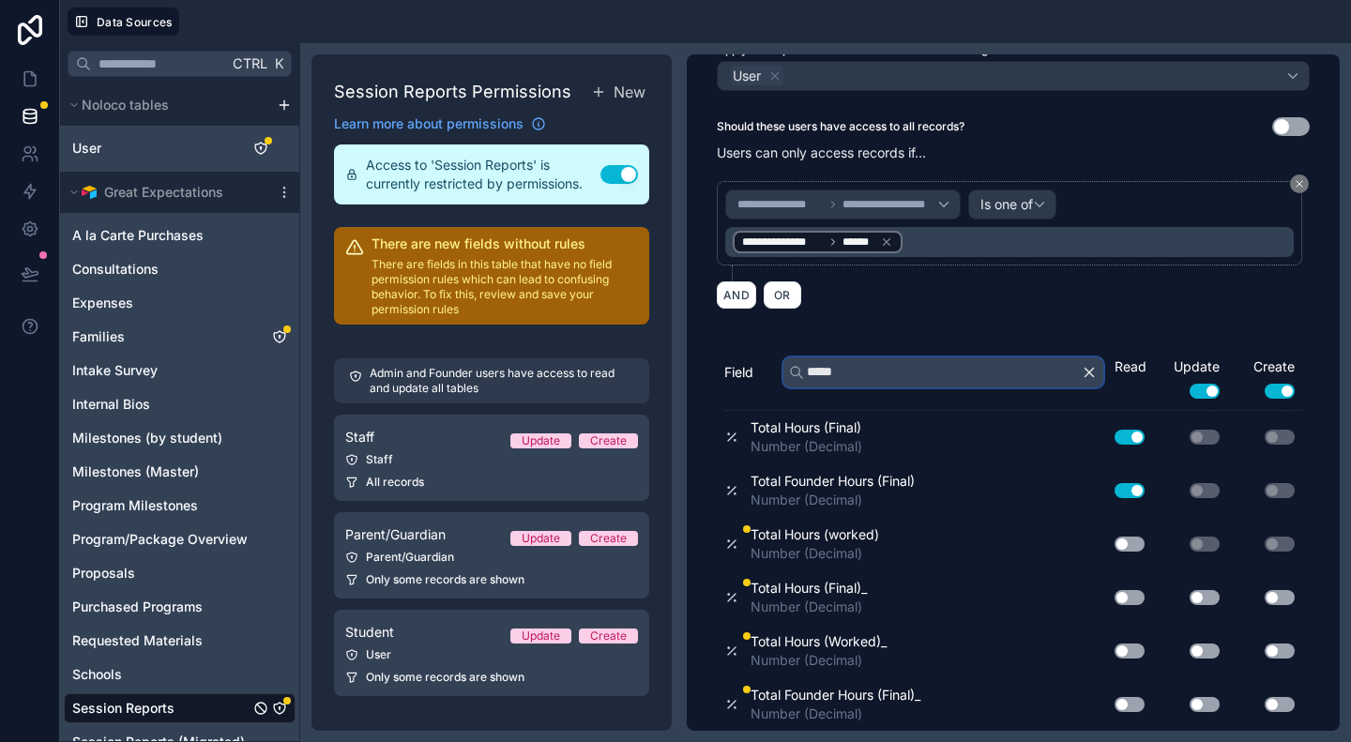
type input "*****"
click at [1116, 595] on button "Use setting" at bounding box center [1130, 597] width 30 height 15
click at [1111, 695] on div "Use setting" at bounding box center [1122, 705] width 60 height 30
click at [1117, 702] on button "Use setting" at bounding box center [1130, 704] width 30 height 15
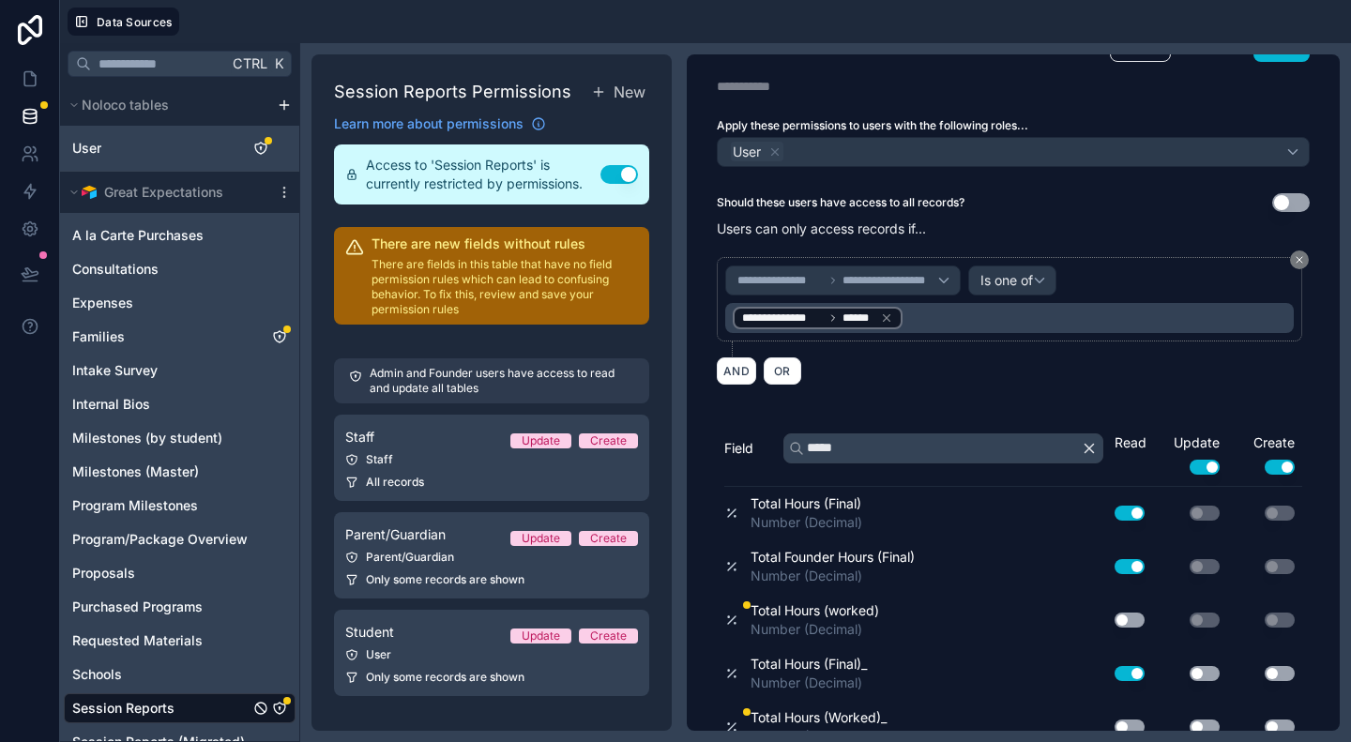
scroll to position [0, 0]
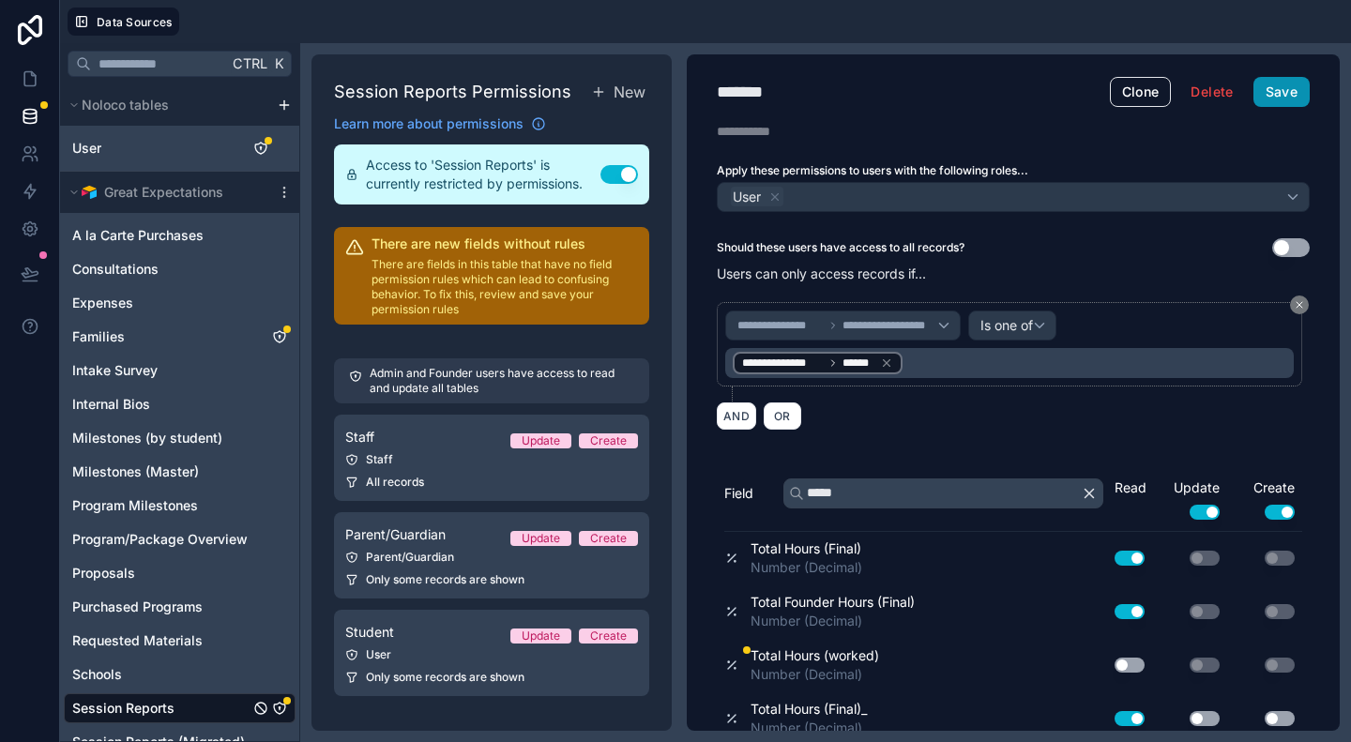
click at [1269, 92] on button "Save" at bounding box center [1282, 92] width 56 height 30
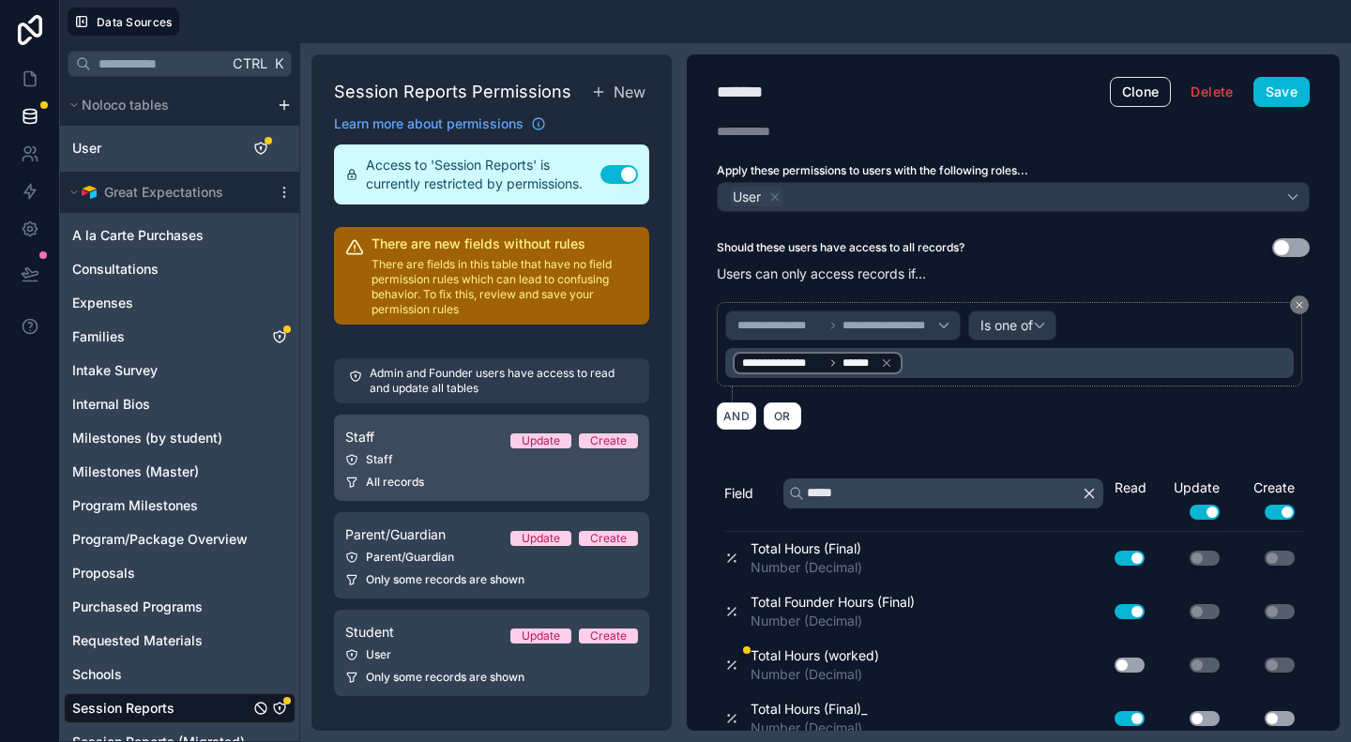
click at [430, 462] on div "Staff" at bounding box center [491, 459] width 293 height 15
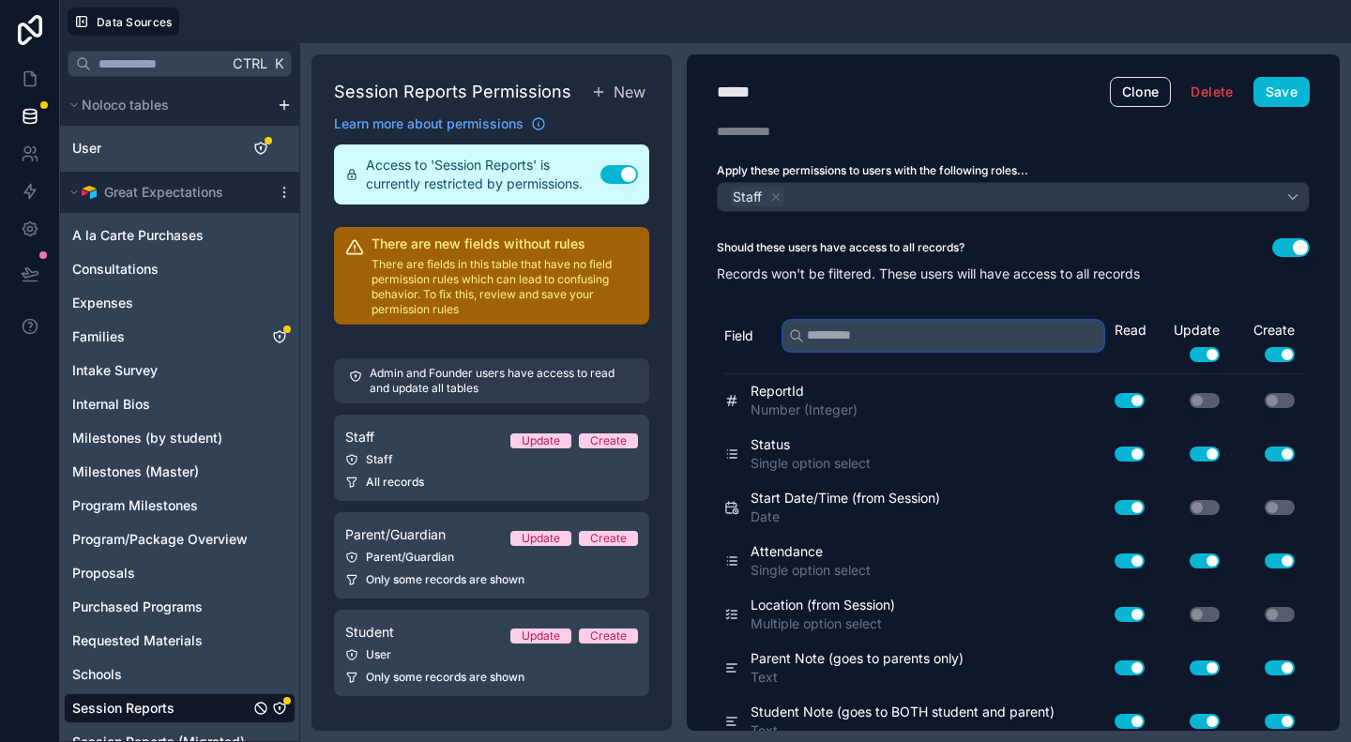
click at [989, 342] on input "text" at bounding box center [943, 336] width 320 height 30
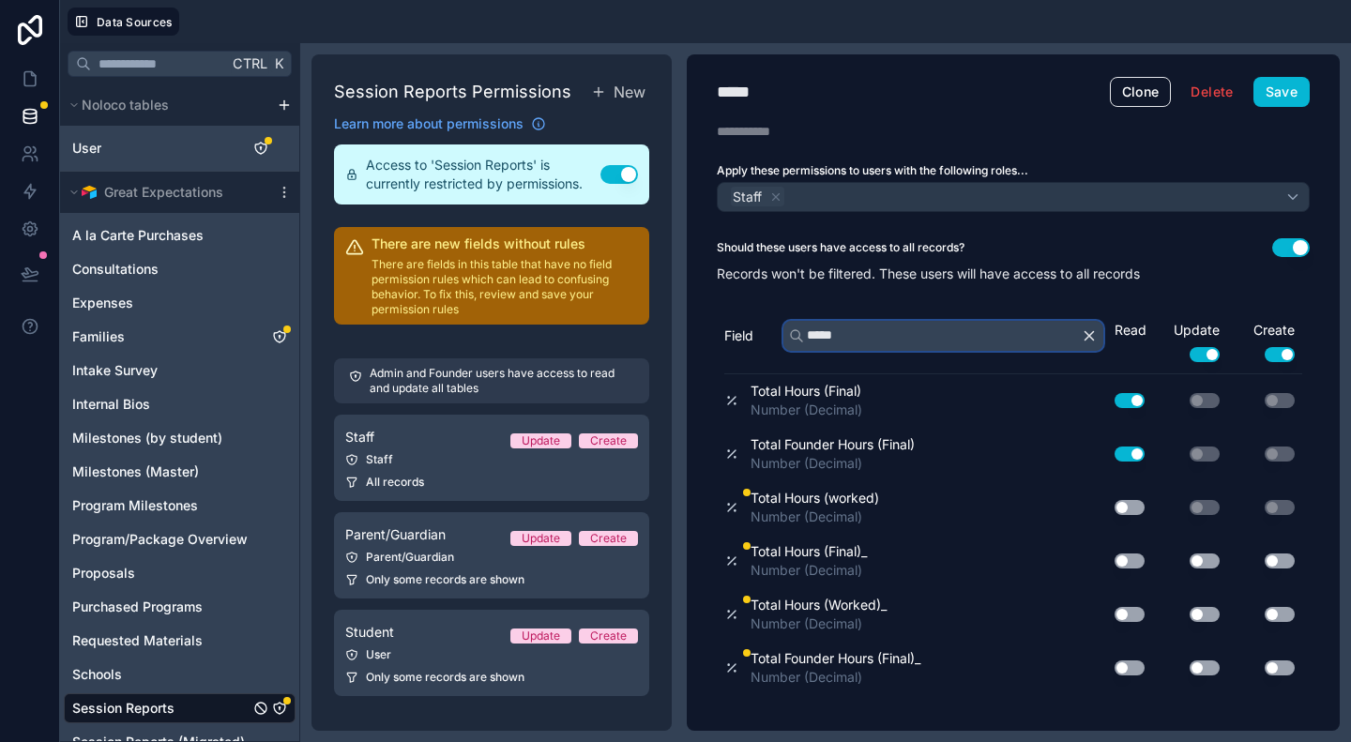
type input "*****"
click at [1133, 558] on button "Use setting" at bounding box center [1130, 561] width 30 height 15
click at [1126, 669] on button "Use setting" at bounding box center [1130, 668] width 30 height 15
click at [1276, 88] on button "Save" at bounding box center [1282, 92] width 56 height 30
click at [34, 74] on icon at bounding box center [29, 79] width 11 height 14
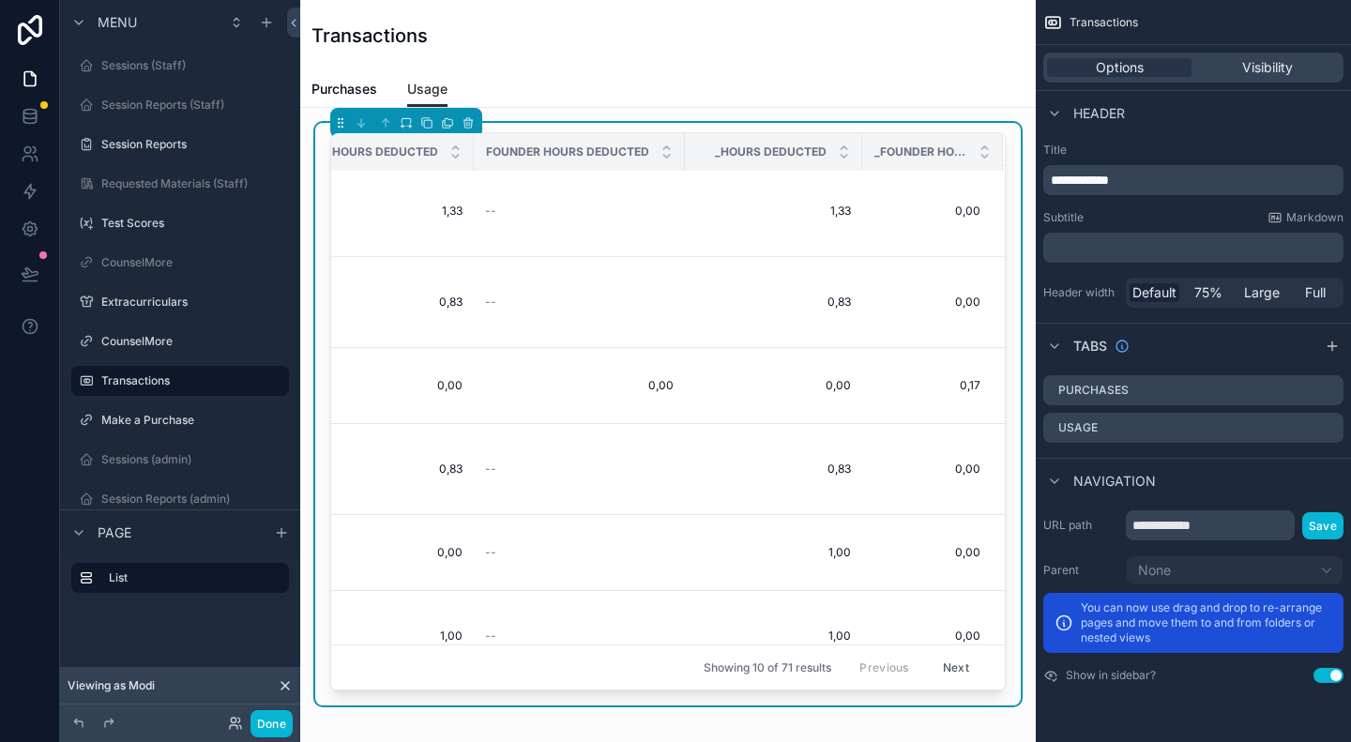
scroll to position [188, 637]
click at [644, 128] on div "Date/Time Attendance Session Hours Deducted Founder Hours Deducted _Hours Deduc…" at bounding box center [668, 414] width 706 height 583
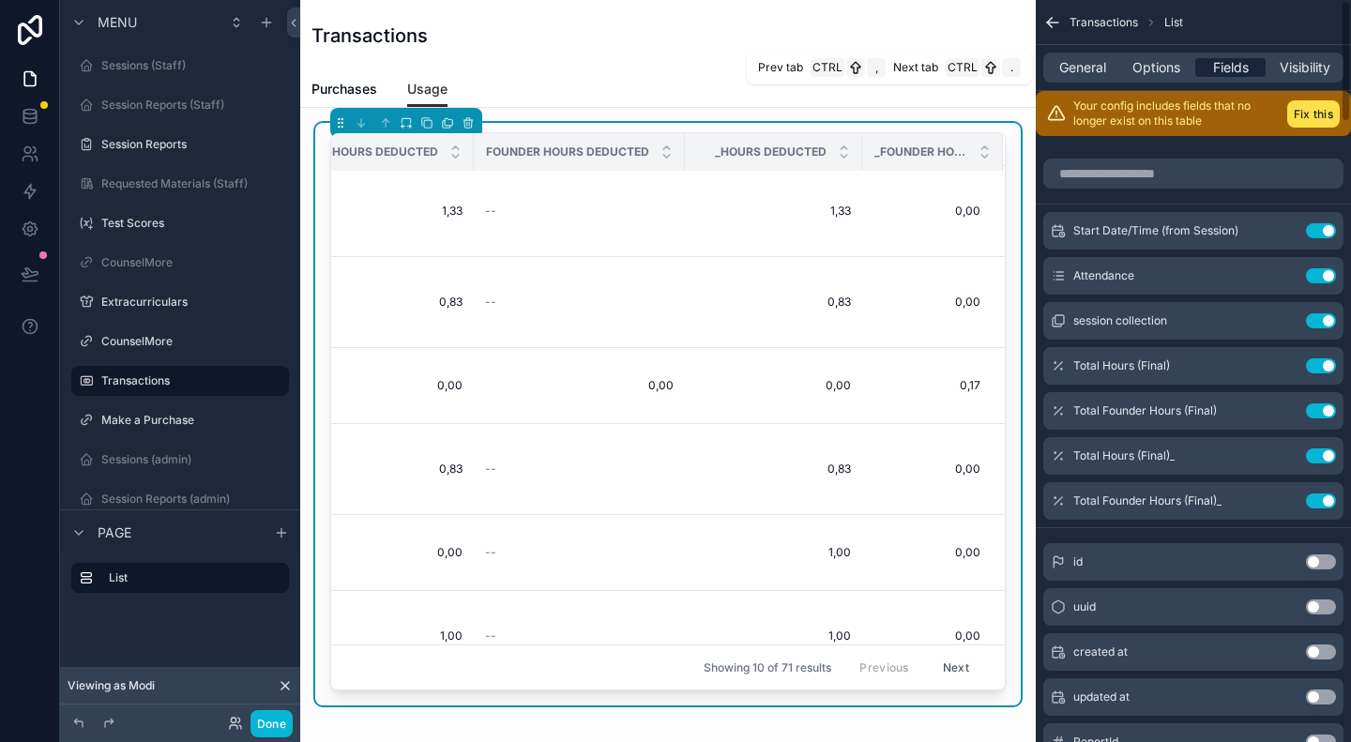
click at [1219, 62] on span "Fields" at bounding box center [1231, 67] width 36 height 19
click at [1323, 361] on button "Use setting" at bounding box center [1321, 365] width 30 height 15
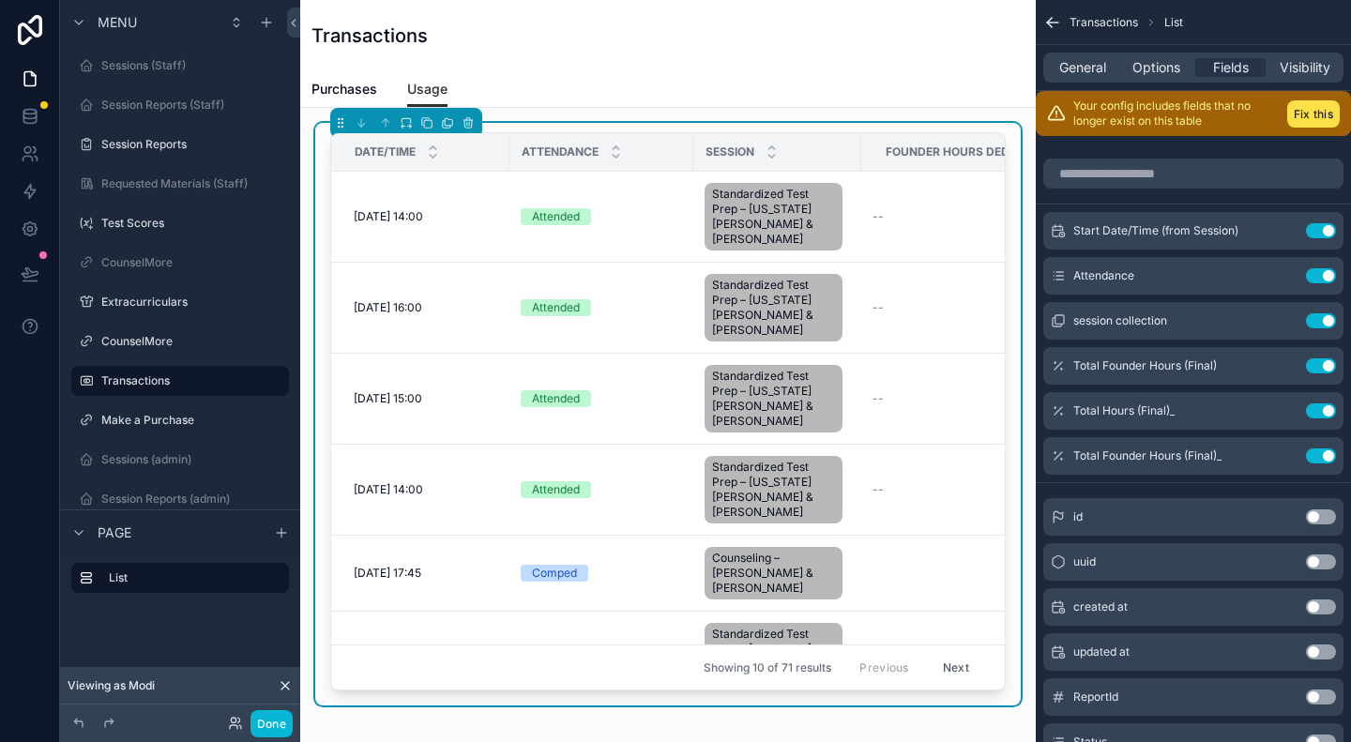
click at [1323, 361] on button "Use setting" at bounding box center [1321, 365] width 30 height 15
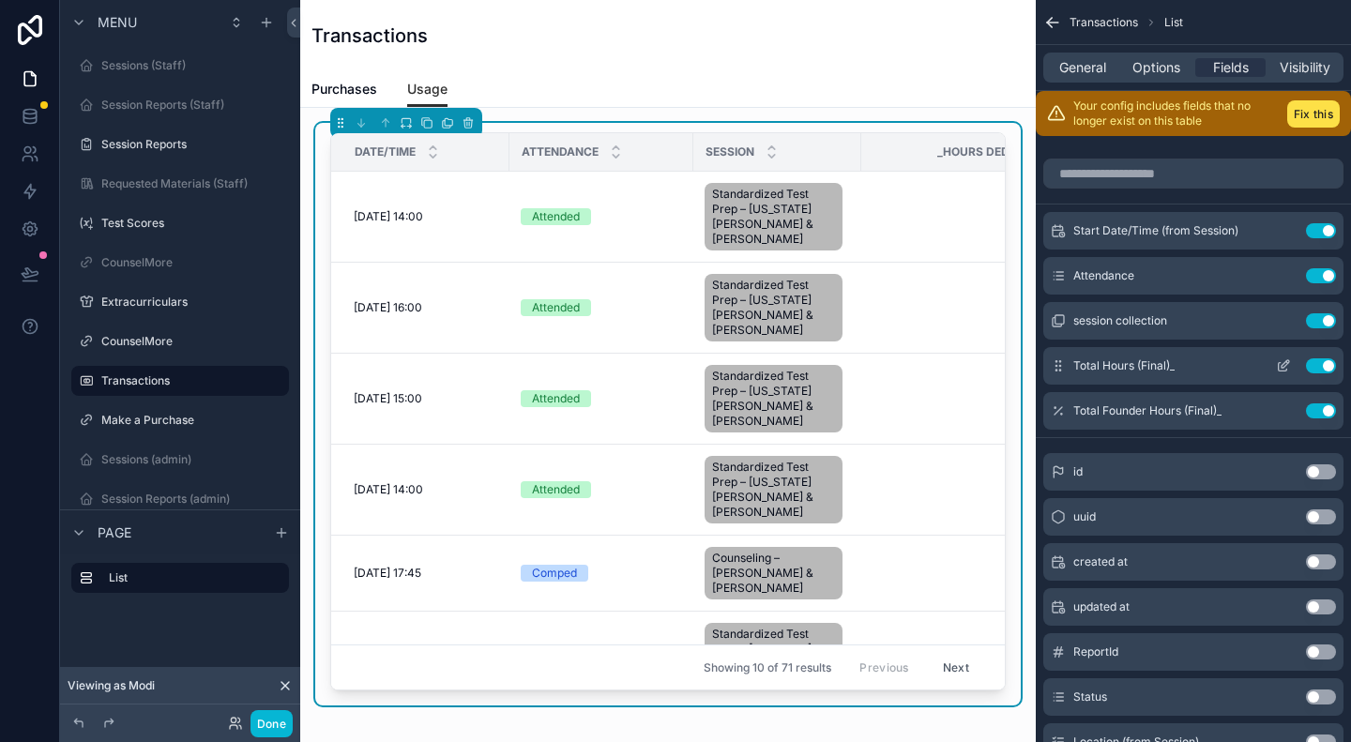
click at [1290, 360] on icon "scrollable content" at bounding box center [1283, 365] width 15 height 15
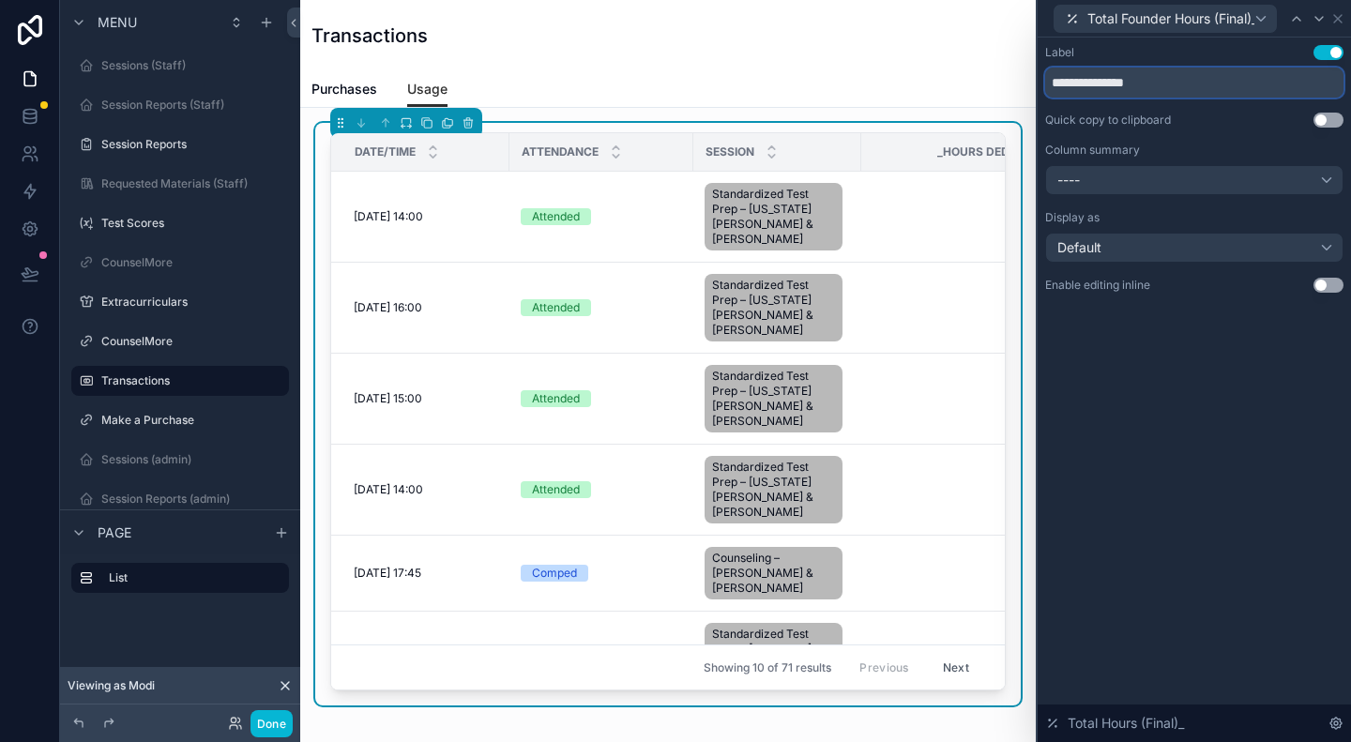
drag, startPoint x: 1058, startPoint y: 82, endPoint x: 1031, endPoint y: 81, distance: 27.2
click at [1031, 81] on div "**********" at bounding box center [705, 371] width 1291 height 742
type input "**********"
click at [1342, 16] on icon at bounding box center [1337, 18] width 15 height 15
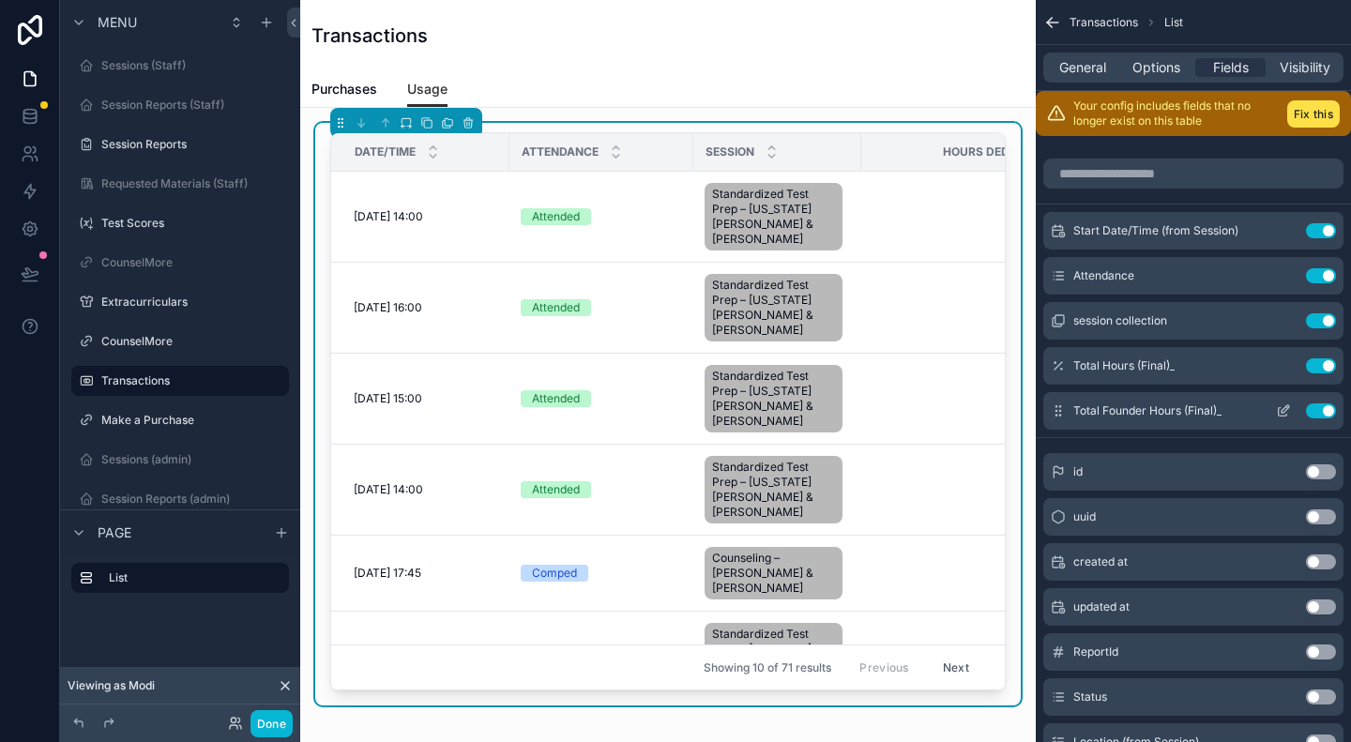
click at [1281, 407] on icon "scrollable content" at bounding box center [1283, 410] width 15 height 15
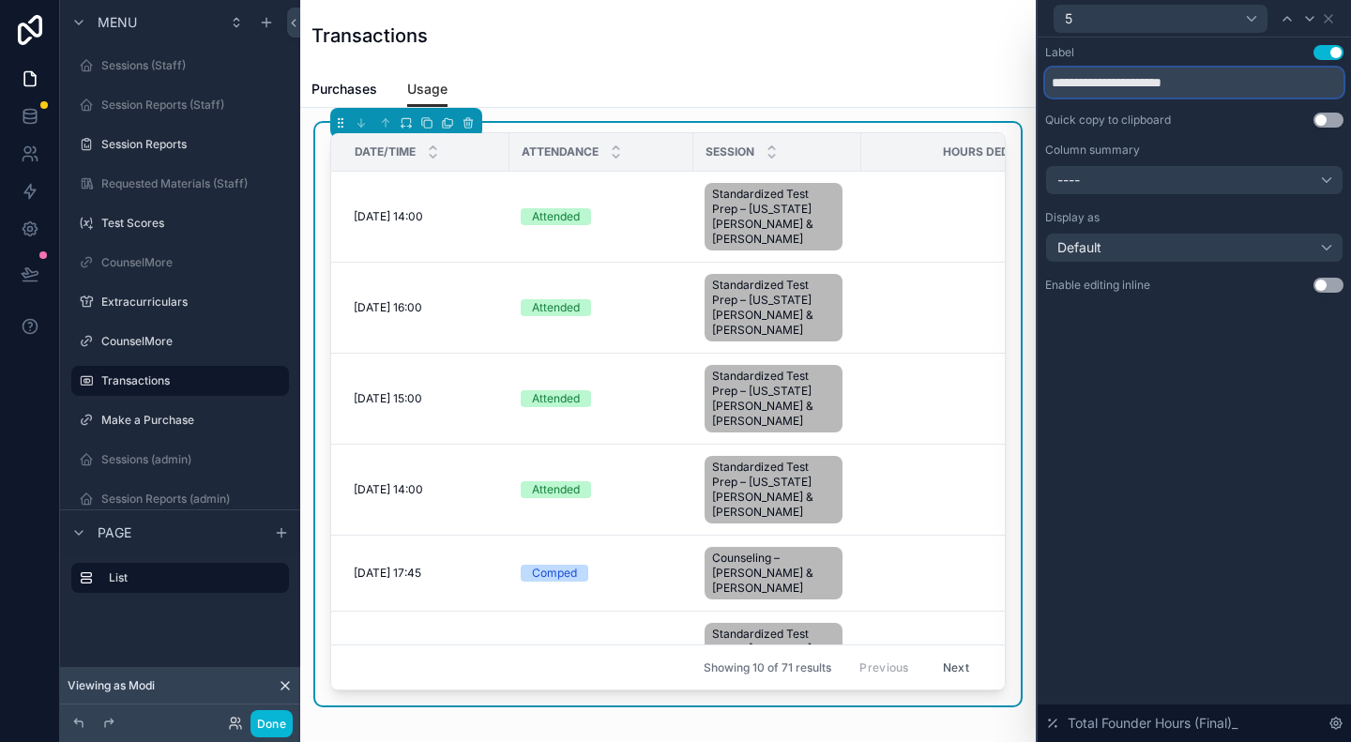
click at [1051, 89] on input "**********" at bounding box center [1194, 83] width 298 height 30
type input "**********"
click at [1329, 18] on icon at bounding box center [1329, 19] width 8 height 8
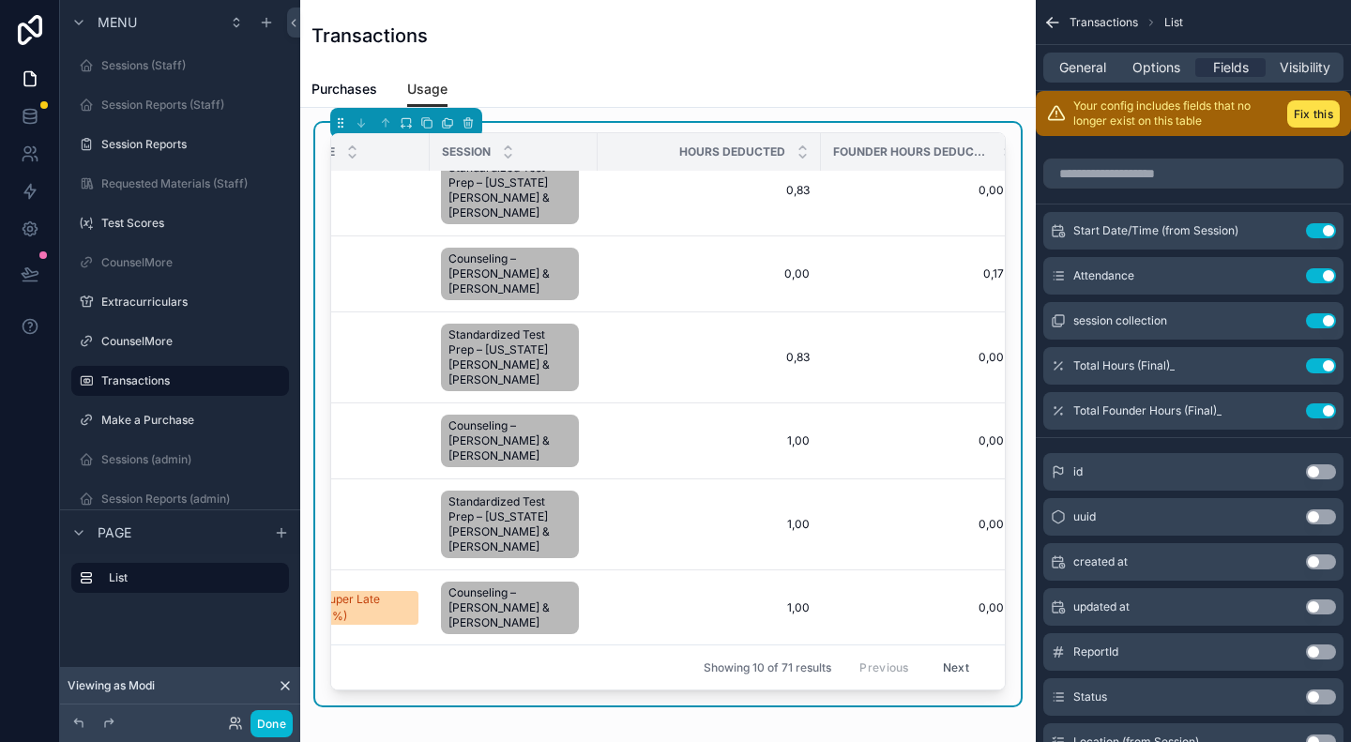
scroll to position [299, 315]
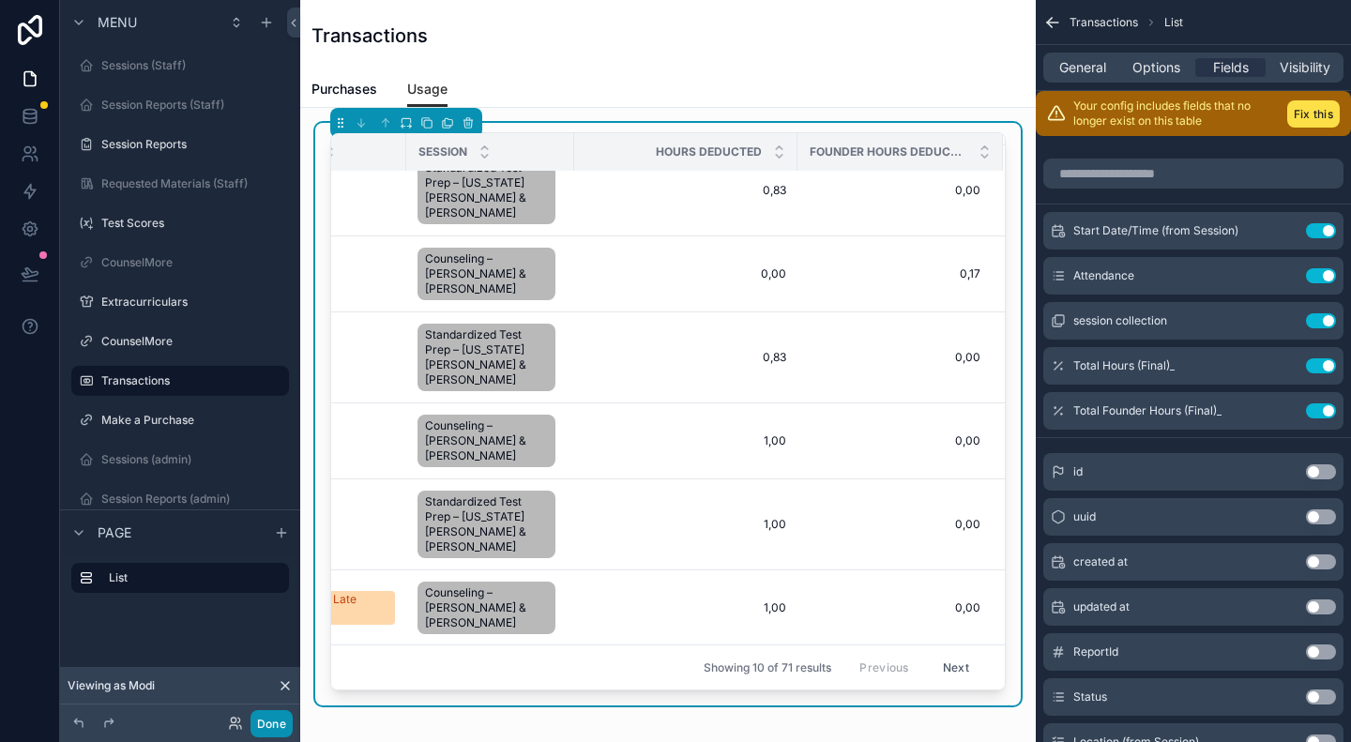
click at [264, 727] on button "Done" at bounding box center [272, 723] width 42 height 27
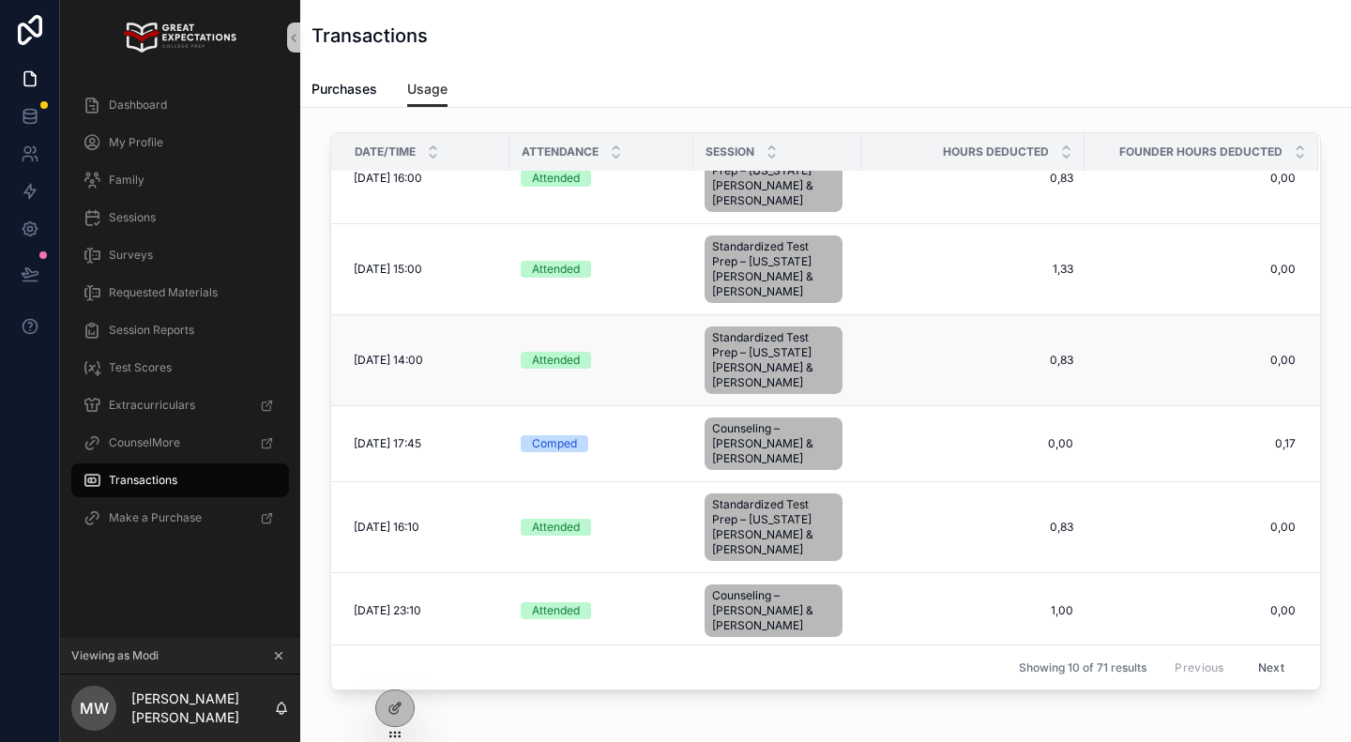
scroll to position [285, 0]
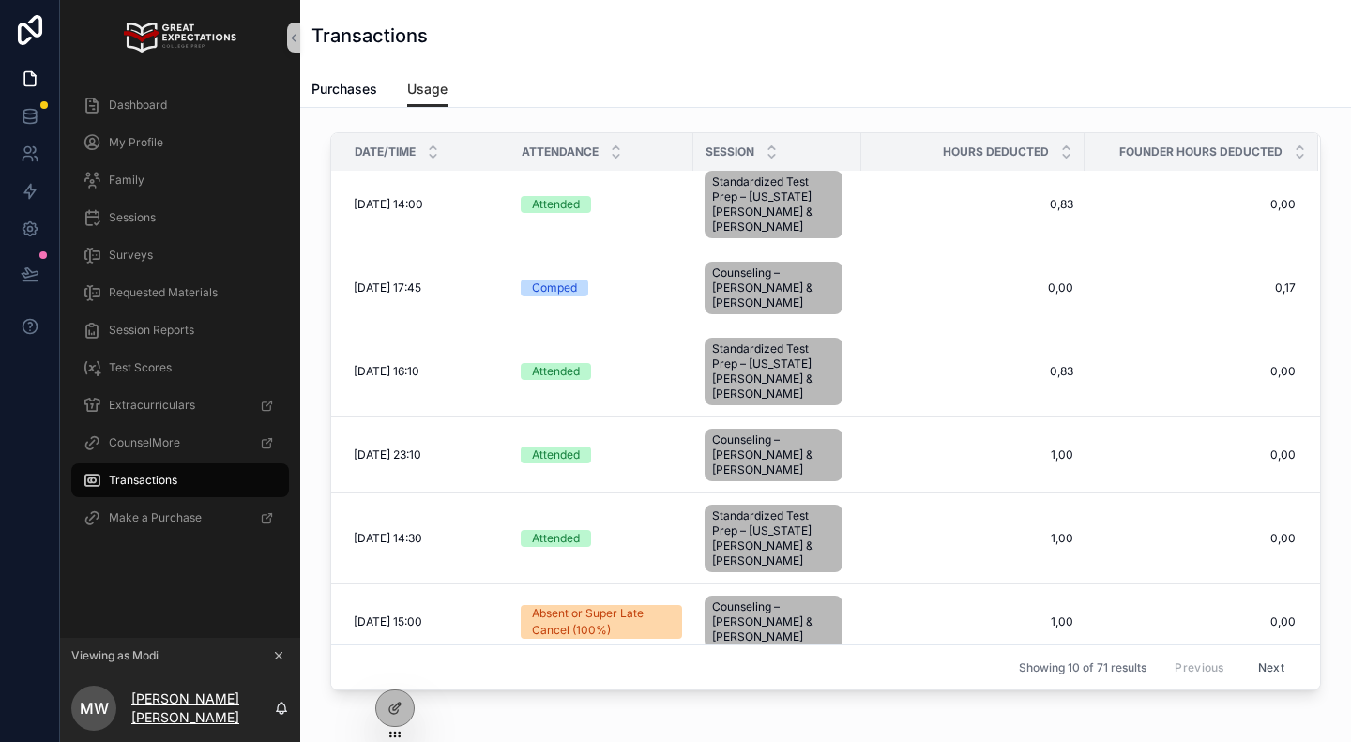
click at [191, 707] on p "Modi Wiczyk" at bounding box center [202, 709] width 143 height 38
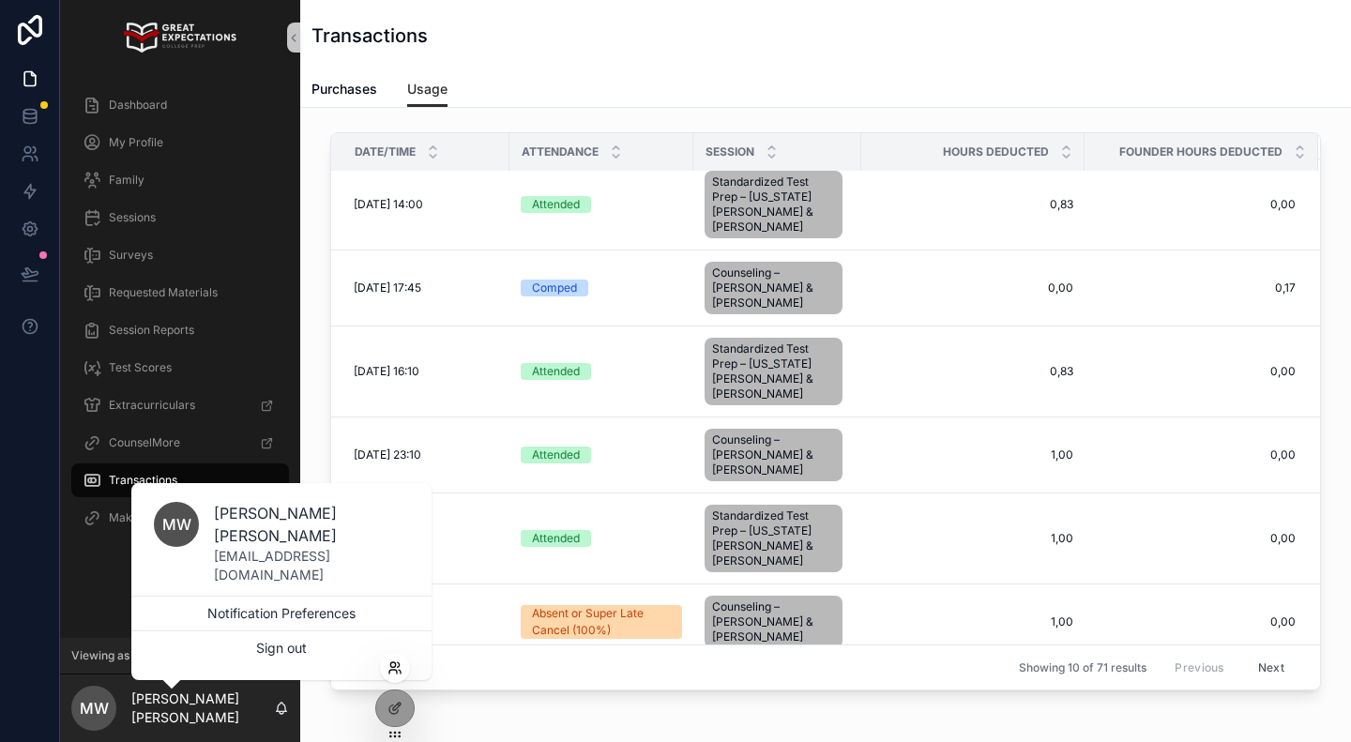
click at [401, 674] on icon at bounding box center [400, 672] width 2 height 4
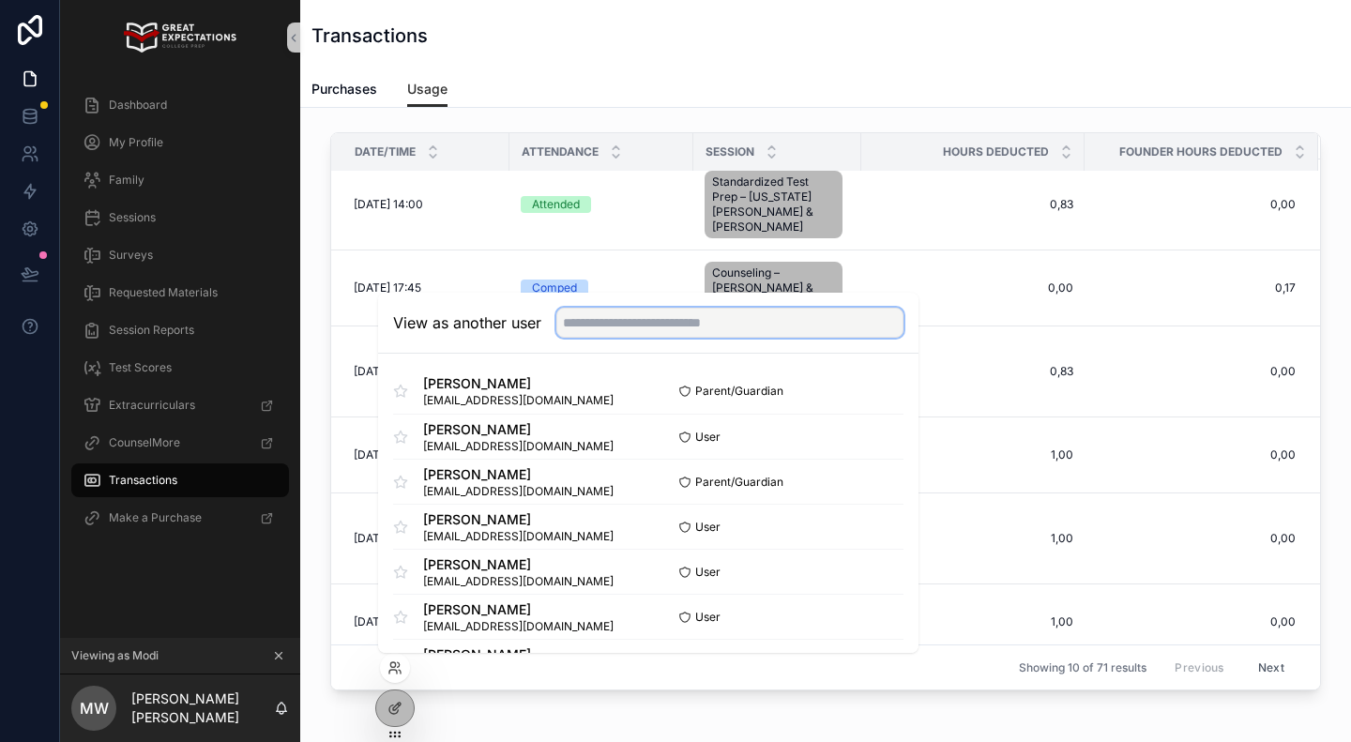
click at [593, 322] on input "text" at bounding box center [729, 323] width 347 height 30
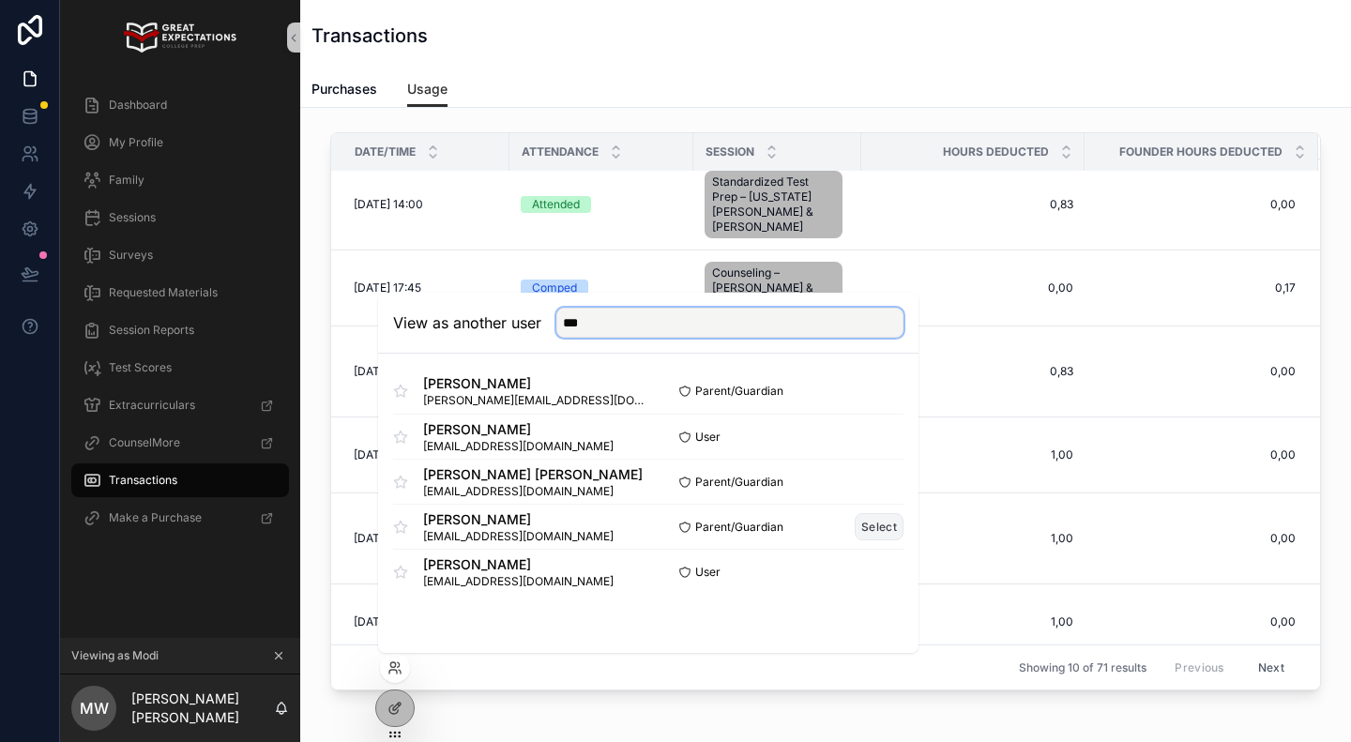
type input "***"
click at [881, 525] on button "Select" at bounding box center [879, 526] width 49 height 27
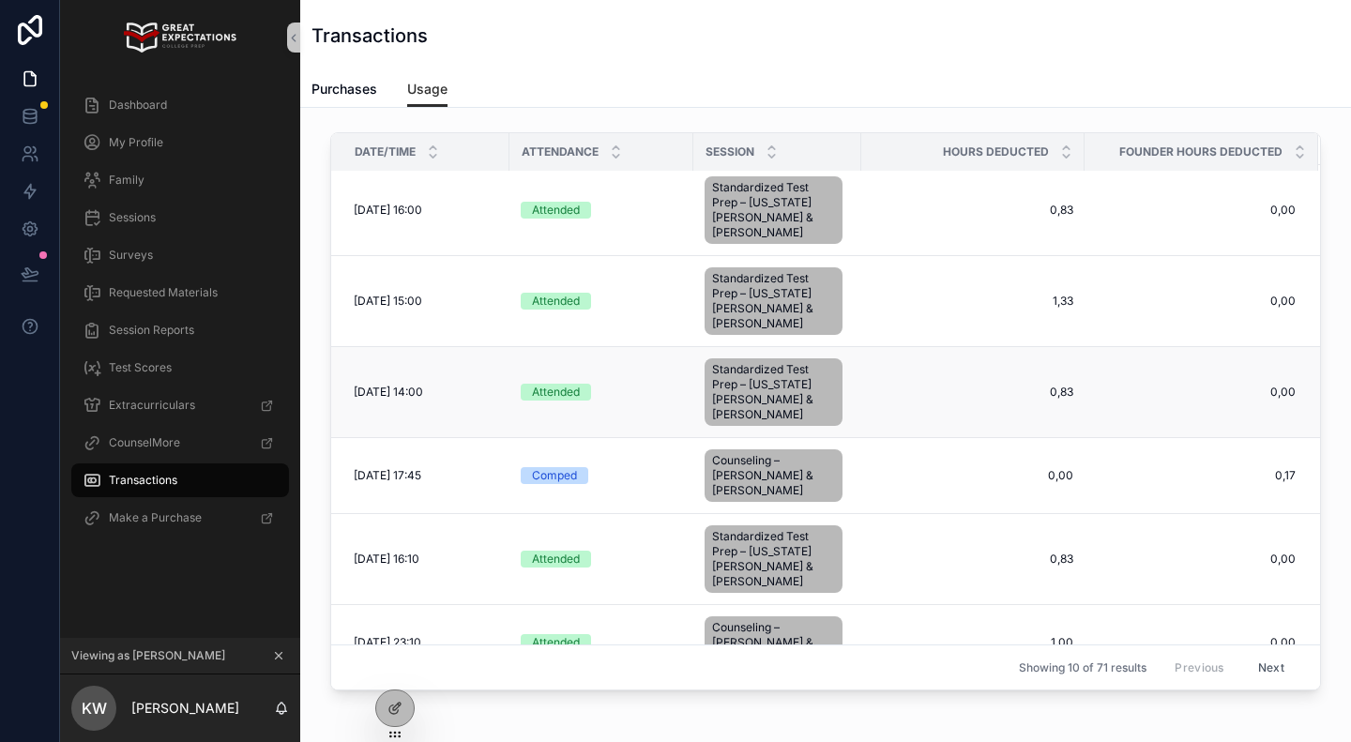
scroll to position [285, 0]
